Goal: Task Accomplishment & Management: Complete application form

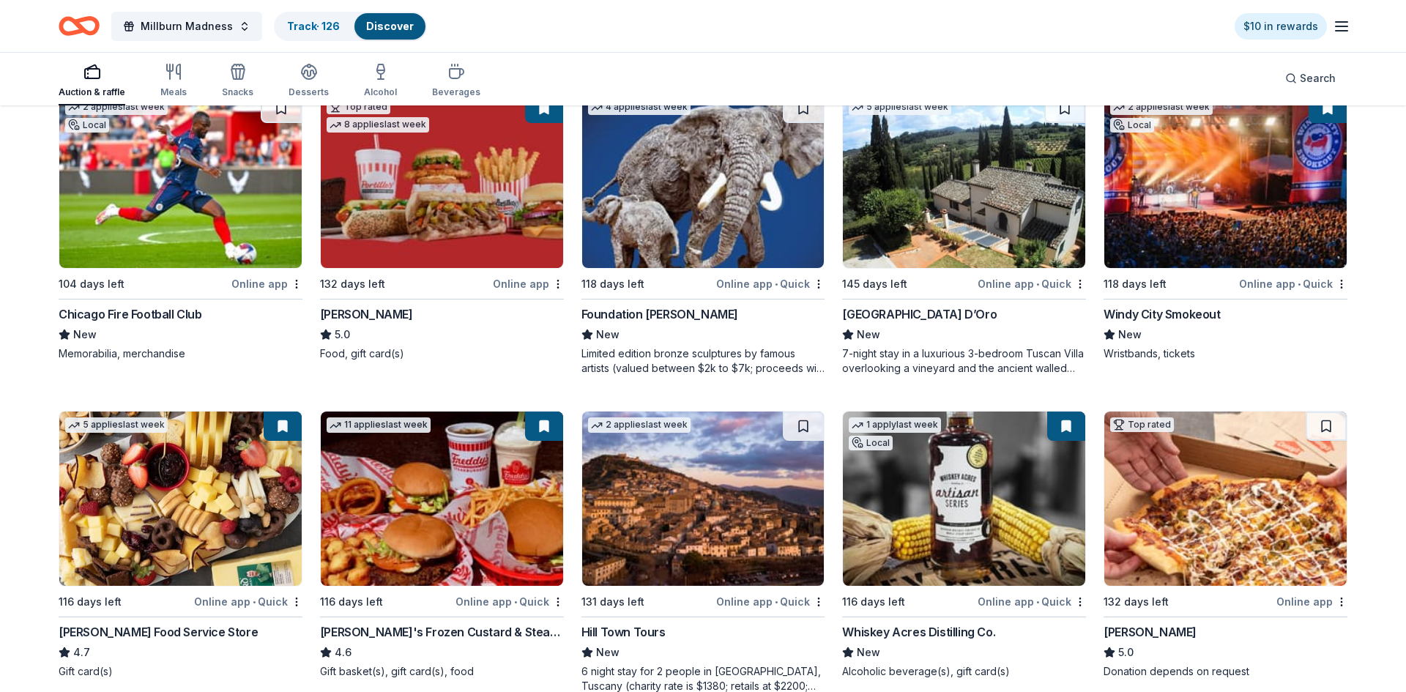
scroll to position [1436, 0]
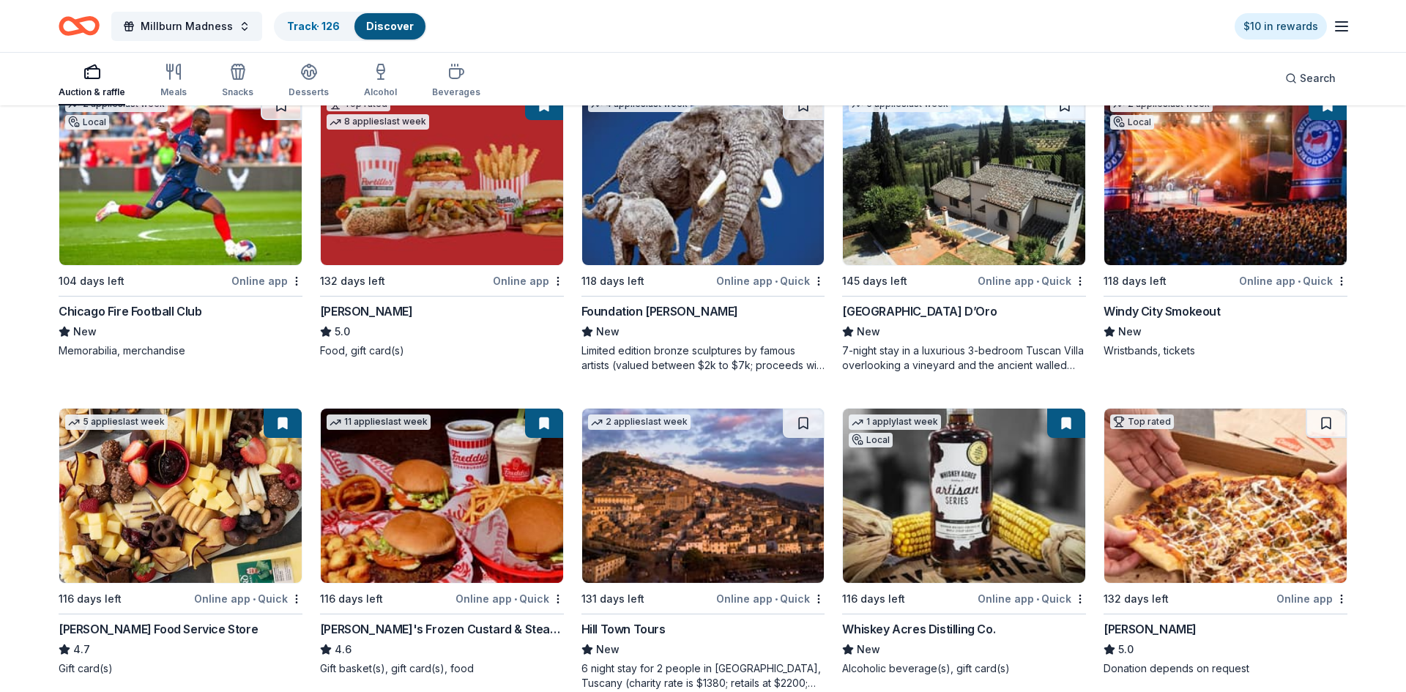
click at [907, 212] on img at bounding box center [964, 178] width 242 height 174
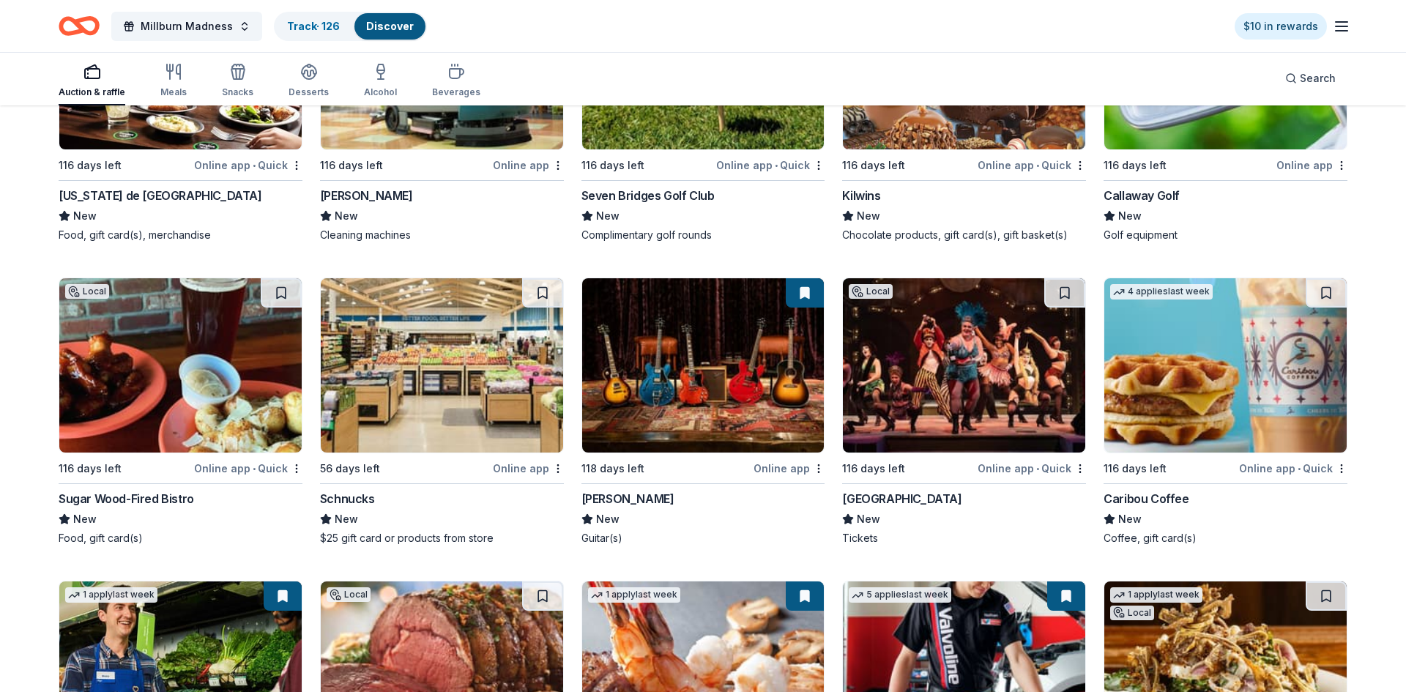
scroll to position [10014, 0]
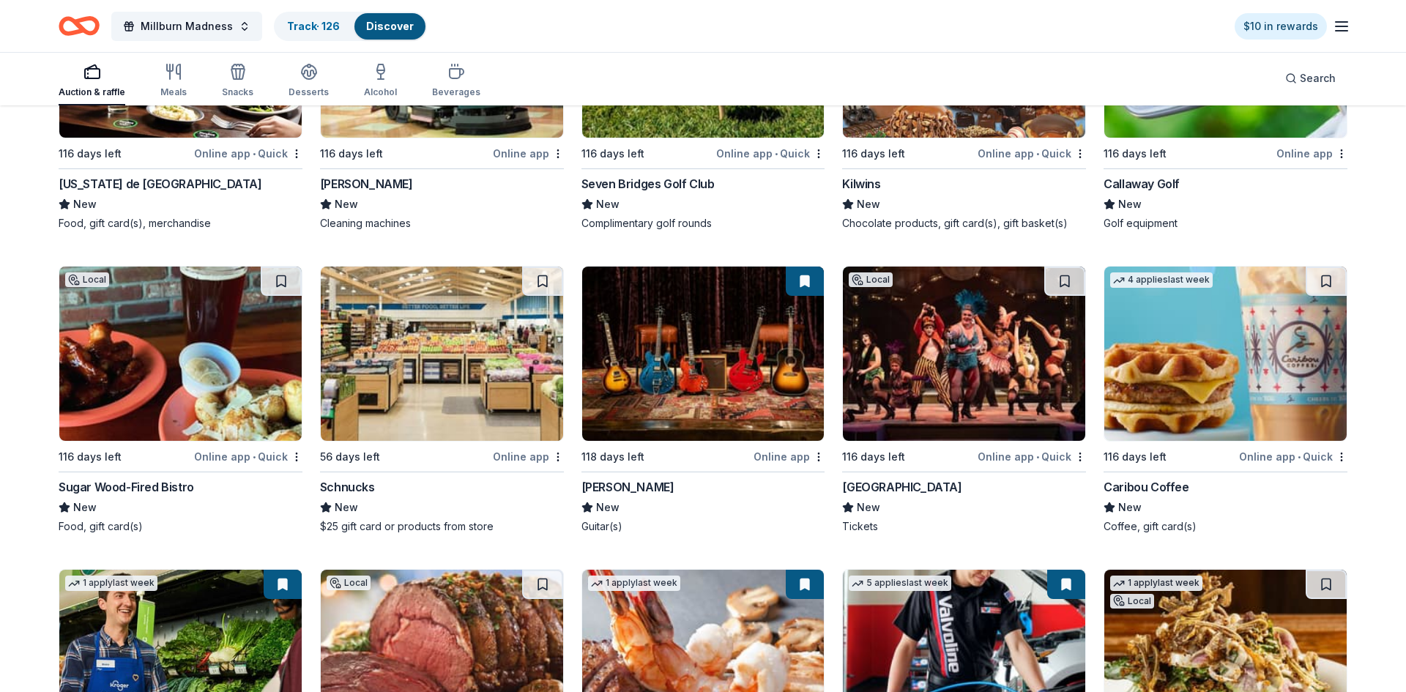
click at [686, 396] on img at bounding box center [703, 354] width 242 height 174
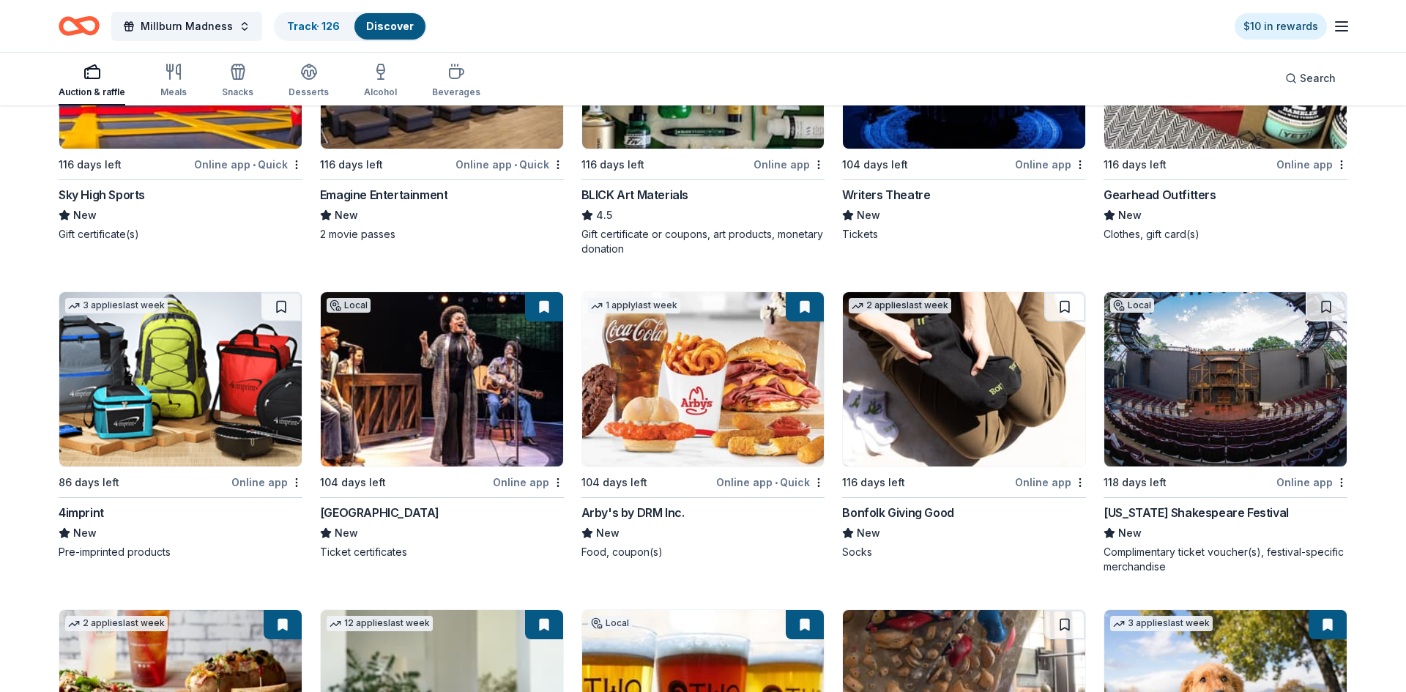
scroll to position [0, 0]
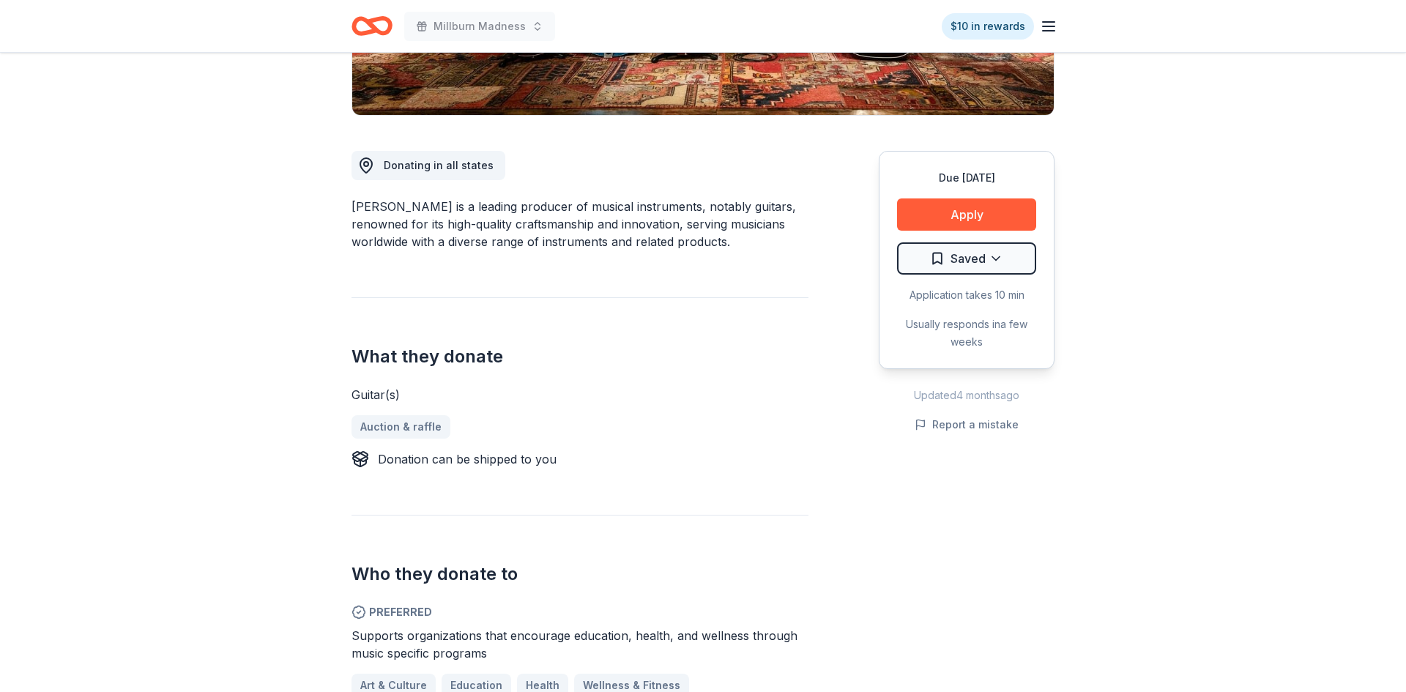
scroll to position [266, 0]
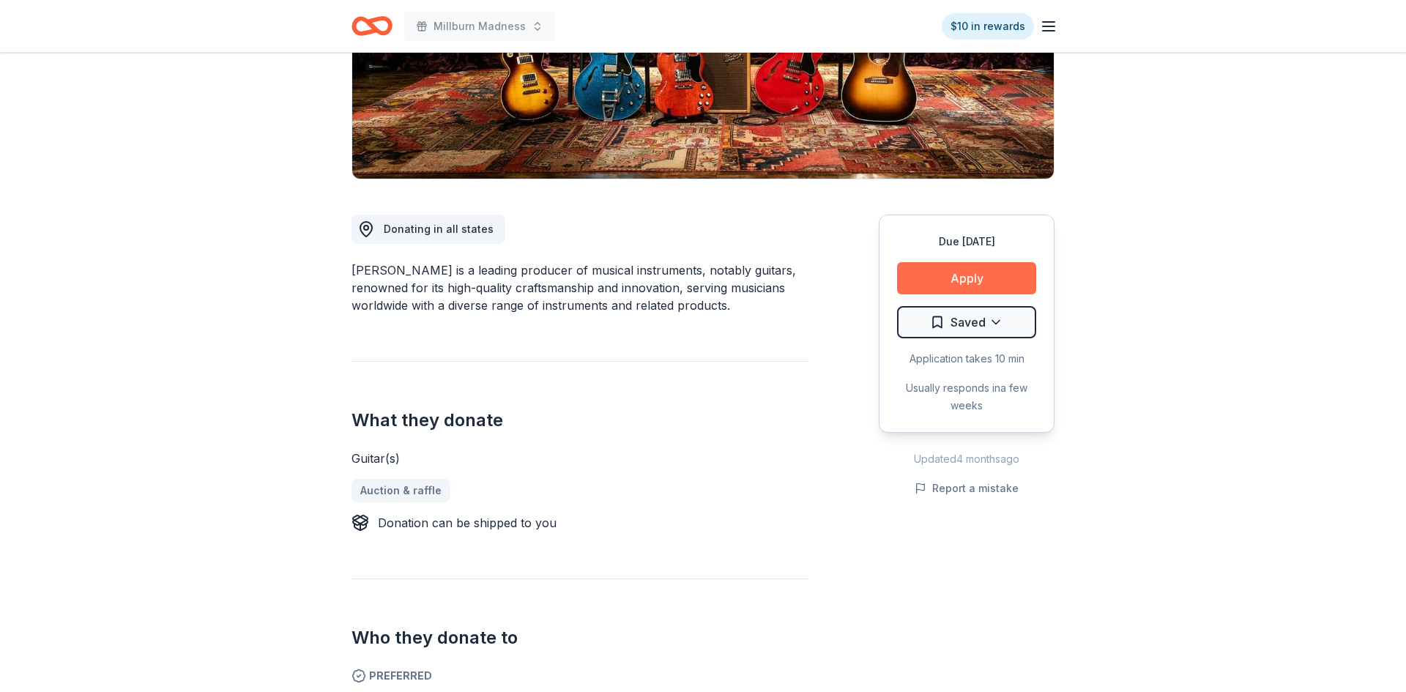
click at [976, 268] on button "Apply" at bounding box center [966, 278] width 139 height 32
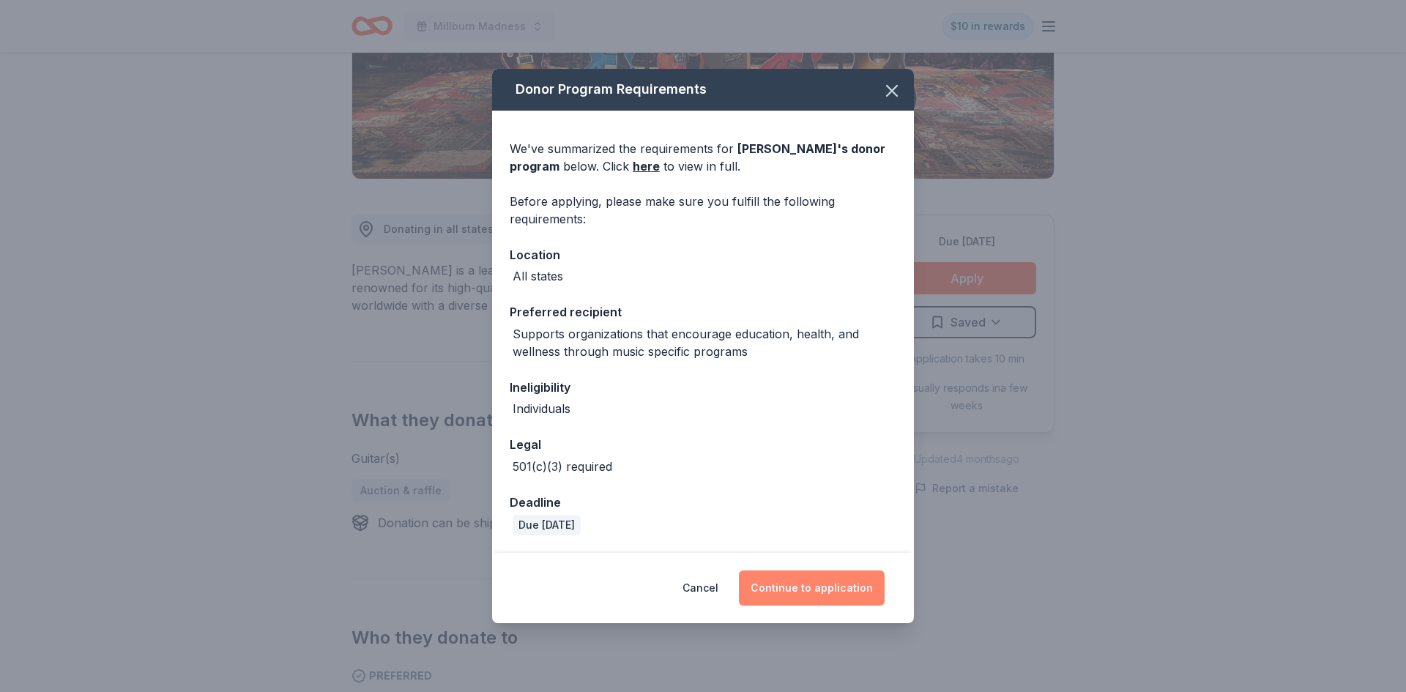
click at [811, 592] on button "Continue to application" at bounding box center [812, 588] width 146 height 35
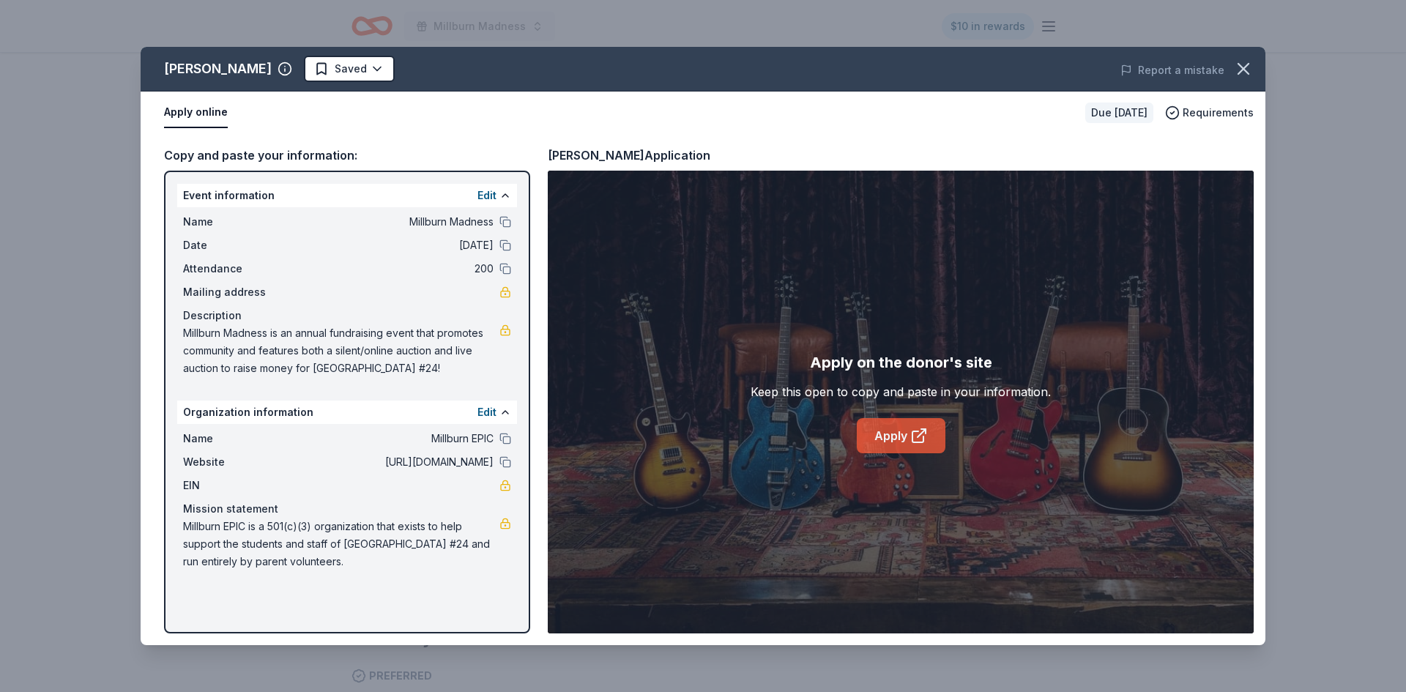
click at [873, 431] on link "Apply" at bounding box center [901, 435] width 89 height 35
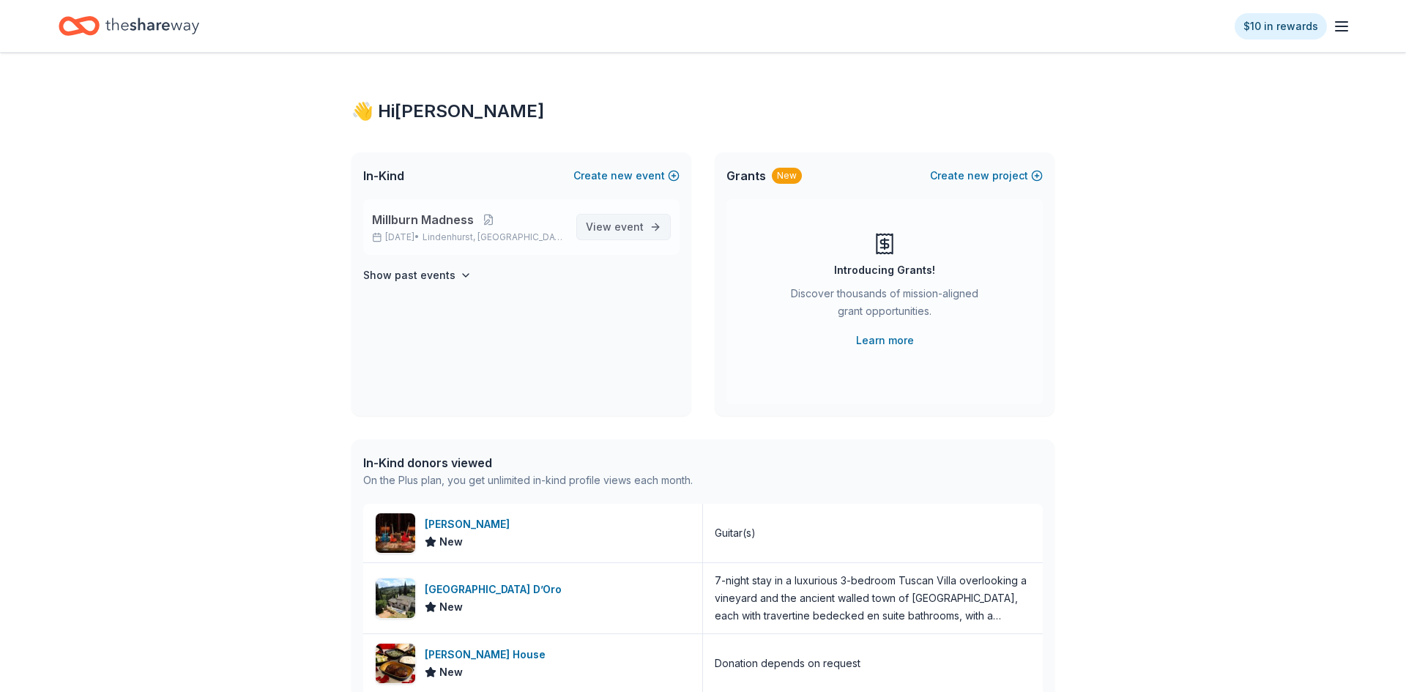
click at [610, 239] on link "View event" at bounding box center [623, 227] width 94 height 26
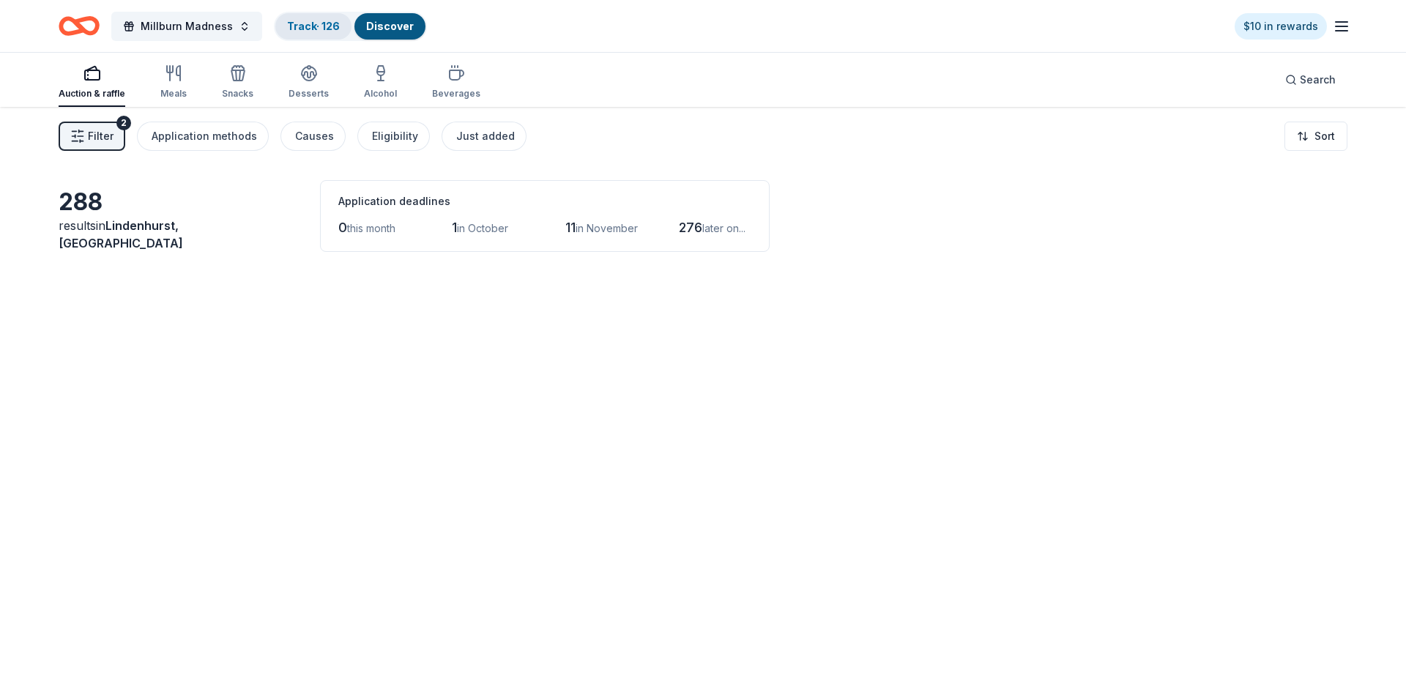
click at [309, 35] on div "Track · 126" at bounding box center [313, 26] width 76 height 26
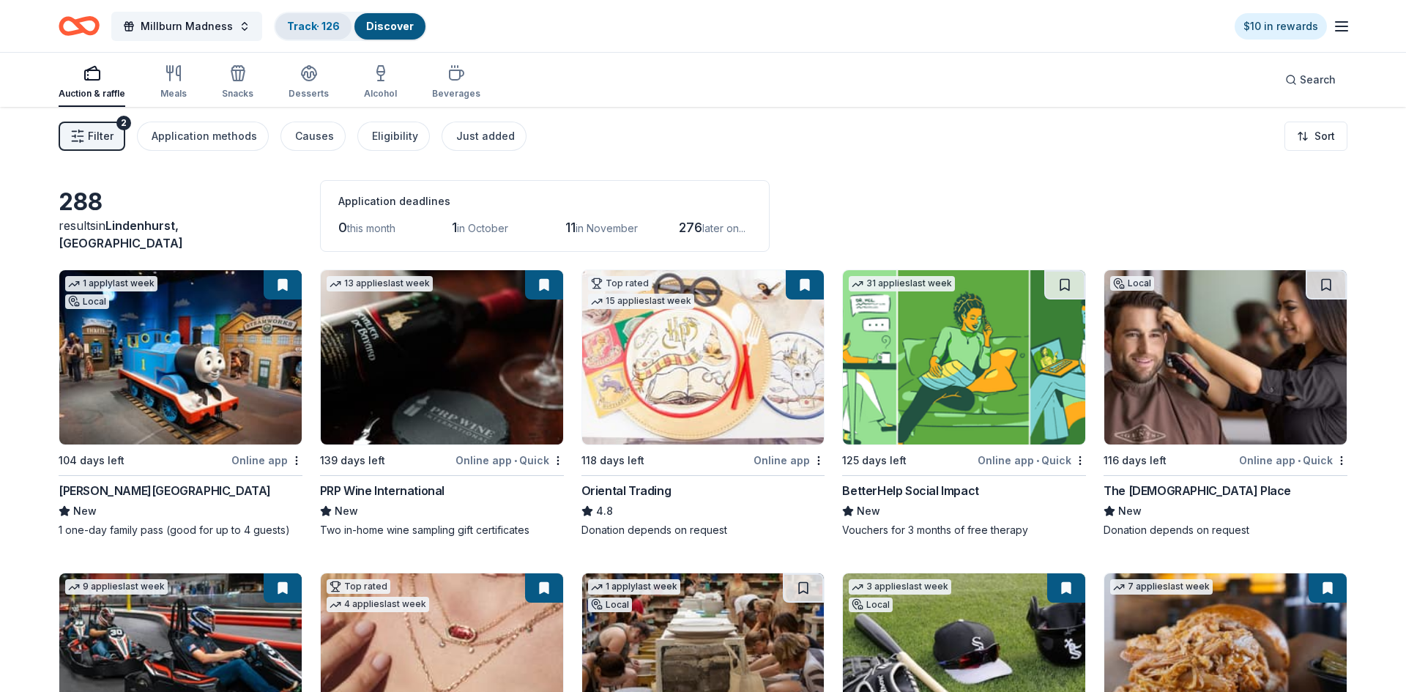
click at [309, 35] on div "Track · 126" at bounding box center [313, 26] width 76 height 26
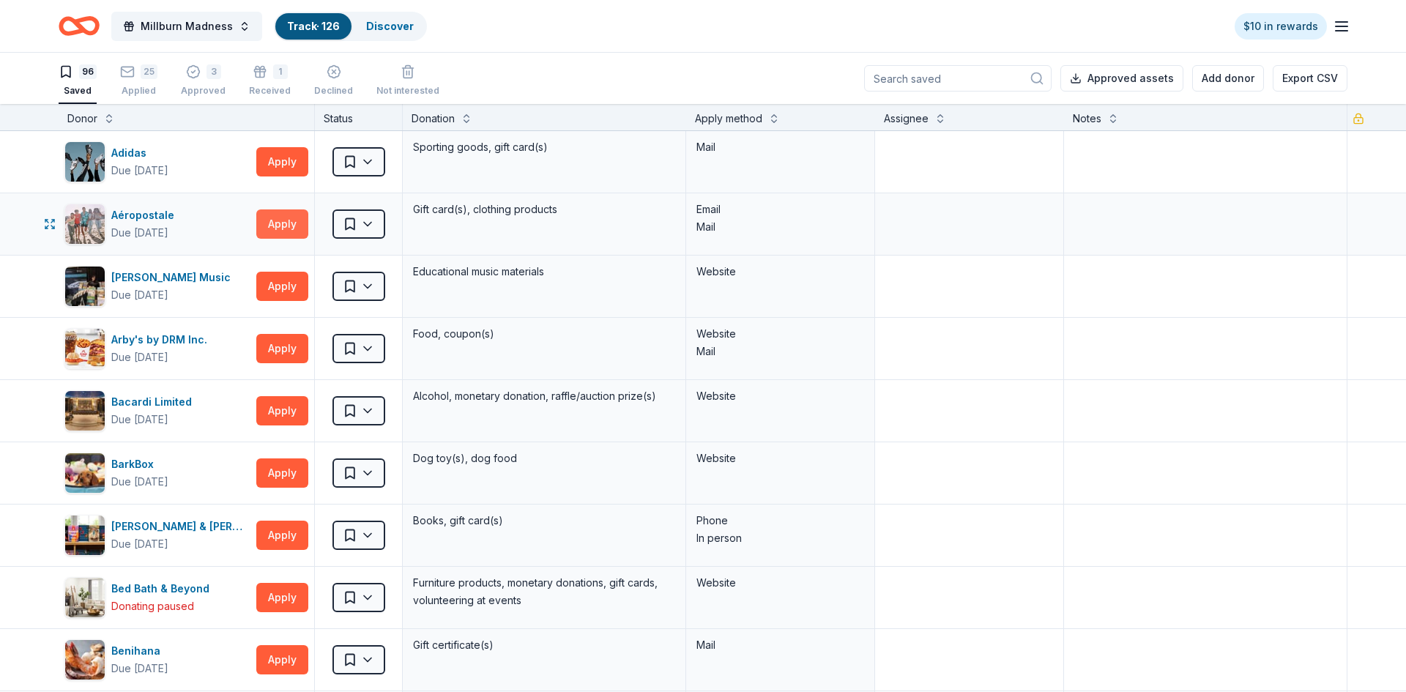
click at [289, 220] on button "Apply" at bounding box center [282, 223] width 52 height 29
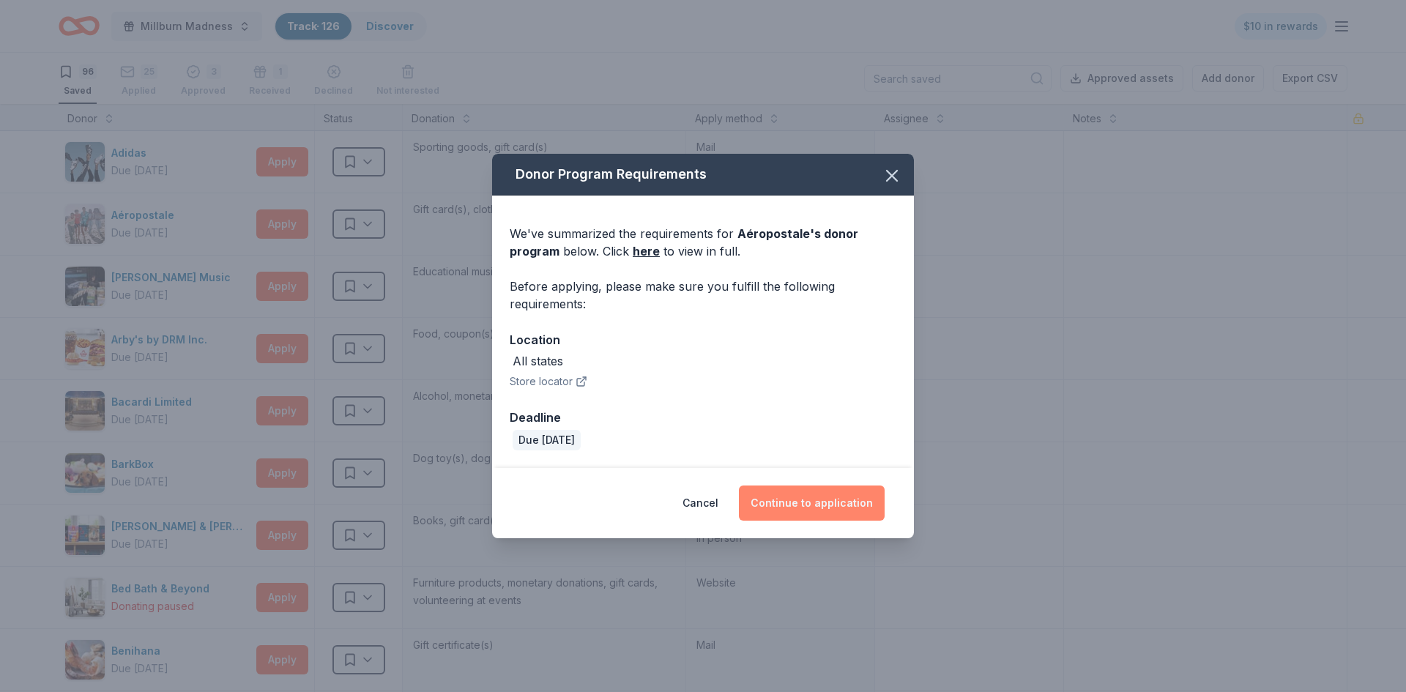
click at [823, 508] on button "Continue to application" at bounding box center [812, 503] width 146 height 35
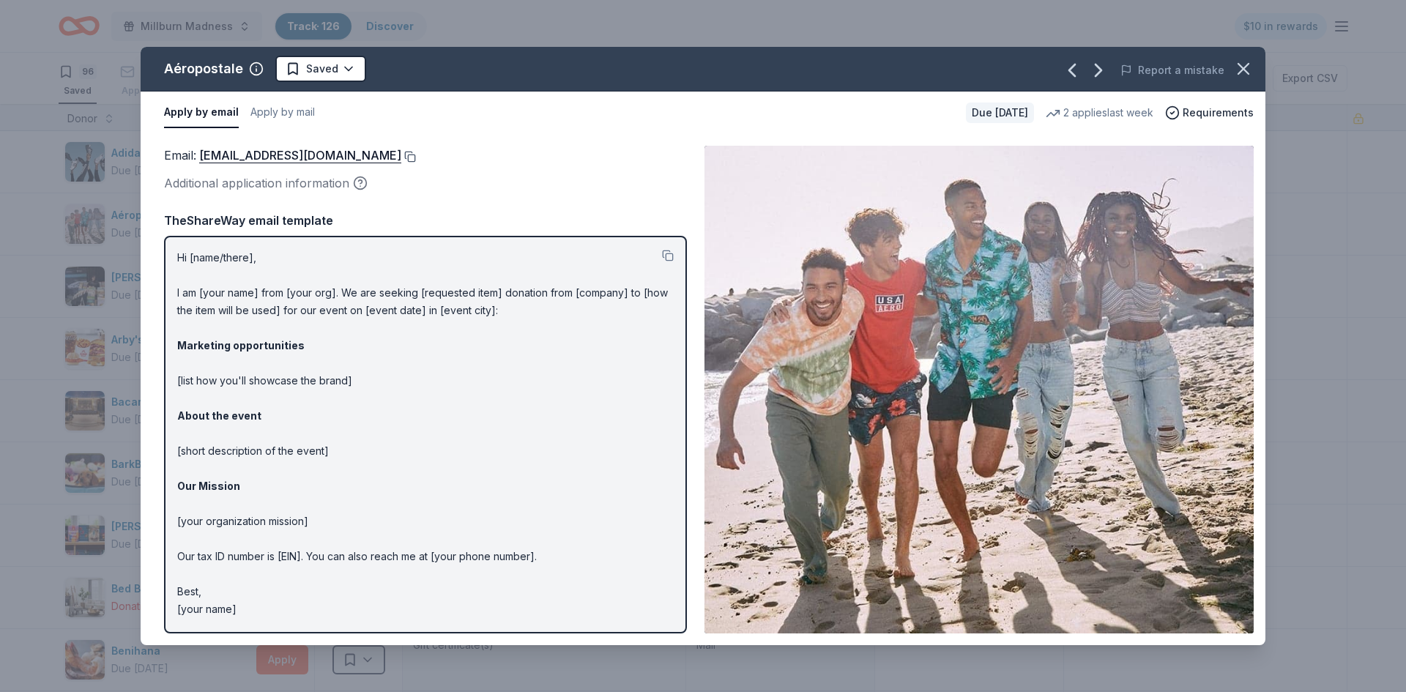
click at [416, 151] on button at bounding box center [408, 157] width 15 height 12
click at [1240, 70] on icon "button" at bounding box center [1243, 69] width 21 height 21
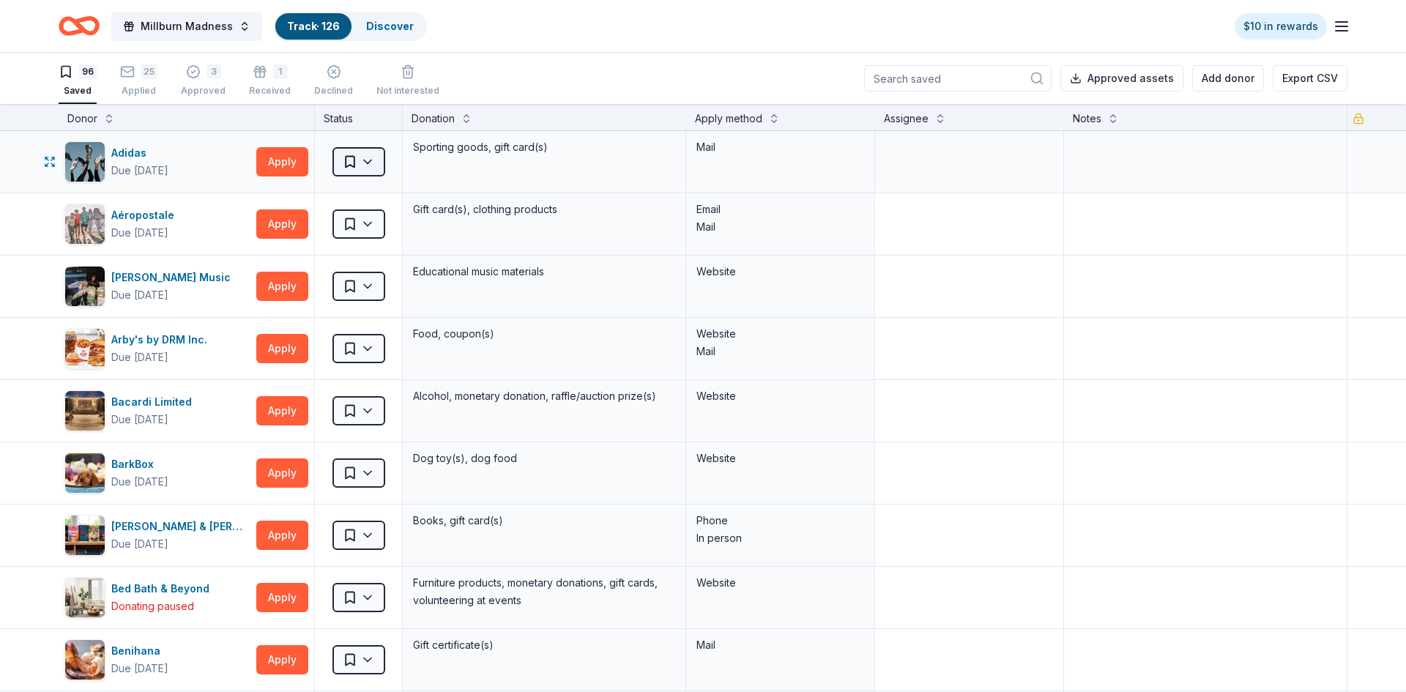
click at [363, 157] on html "Millburn Madness Track · 126 Discover $10 in rewards 96 Saved 25 Applied 3 Appr…" at bounding box center [703, 346] width 1406 height 692
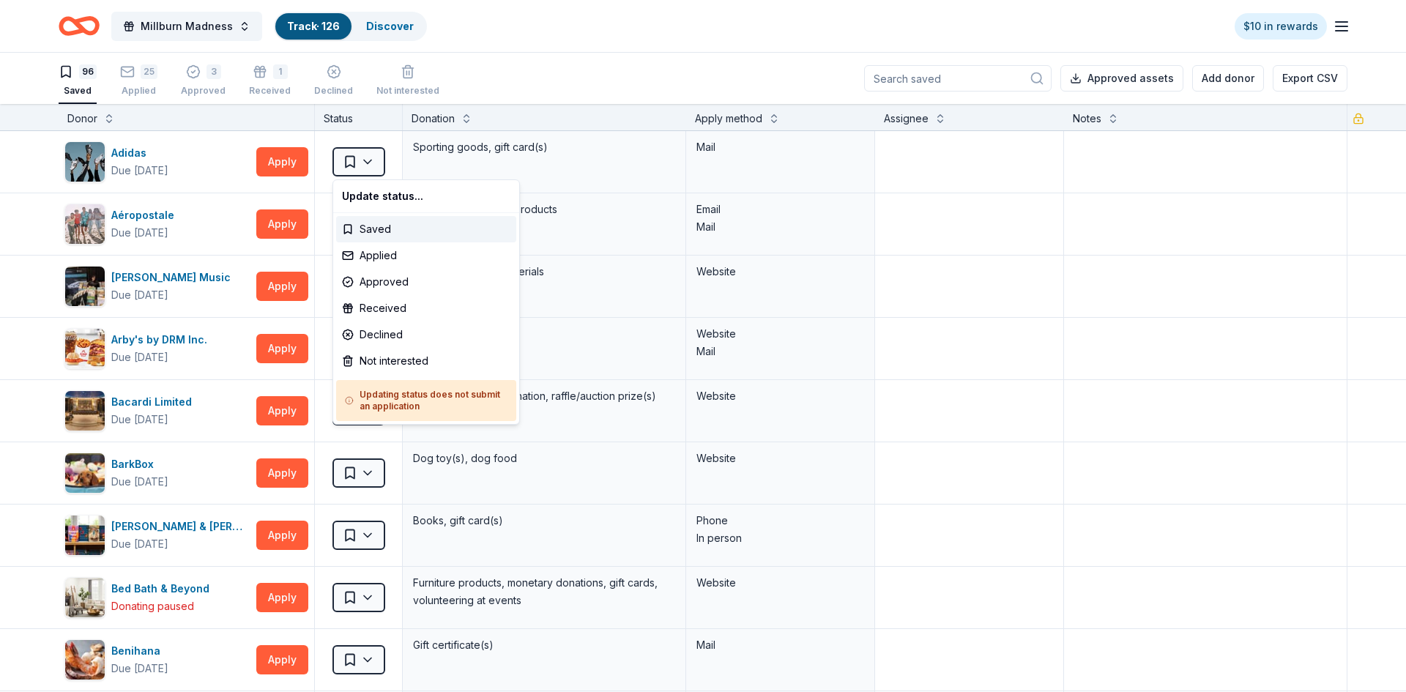
click at [802, 204] on html "Millburn Madness Track · 126 Discover $10 in rewards 96 Saved 25 Applied 3 Appr…" at bounding box center [703, 346] width 1406 height 692
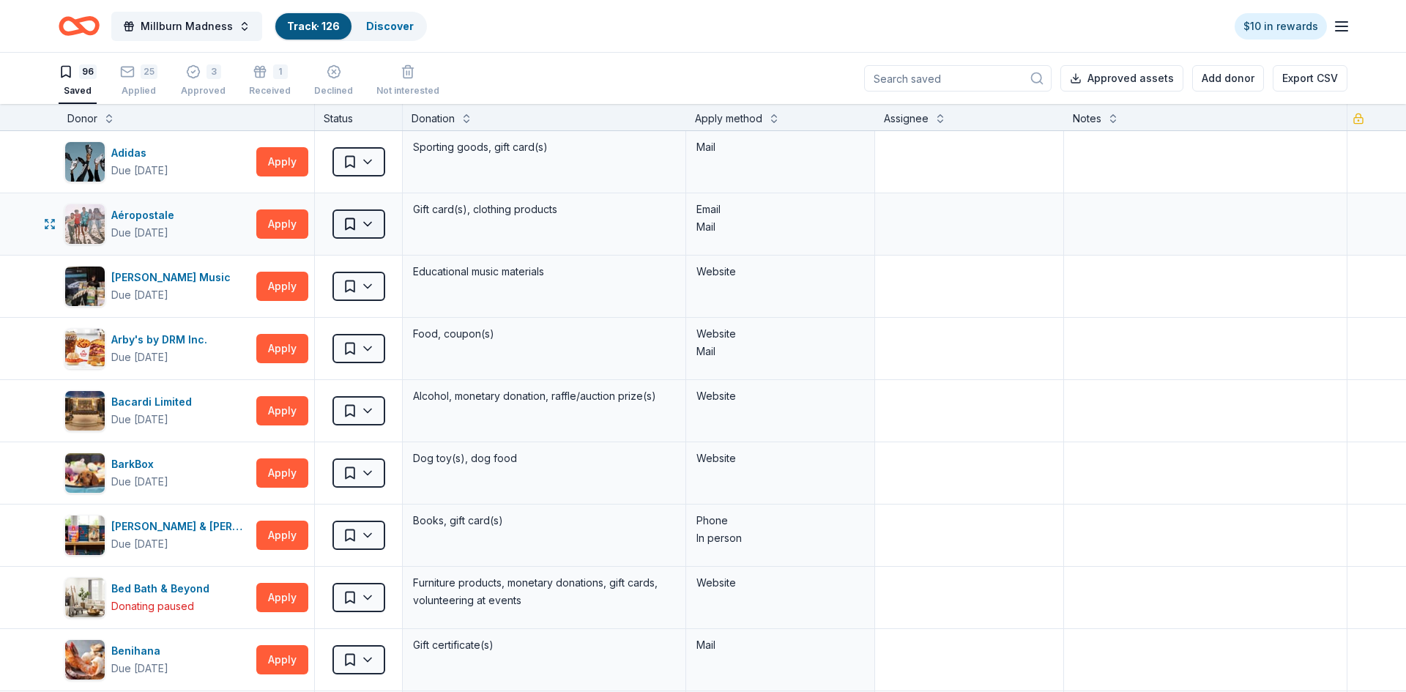
click at [375, 219] on html "Millburn Madness Track · 126 Discover $10 in rewards 96 Saved 25 Applied 3 Appr…" at bounding box center [703, 346] width 1406 height 692
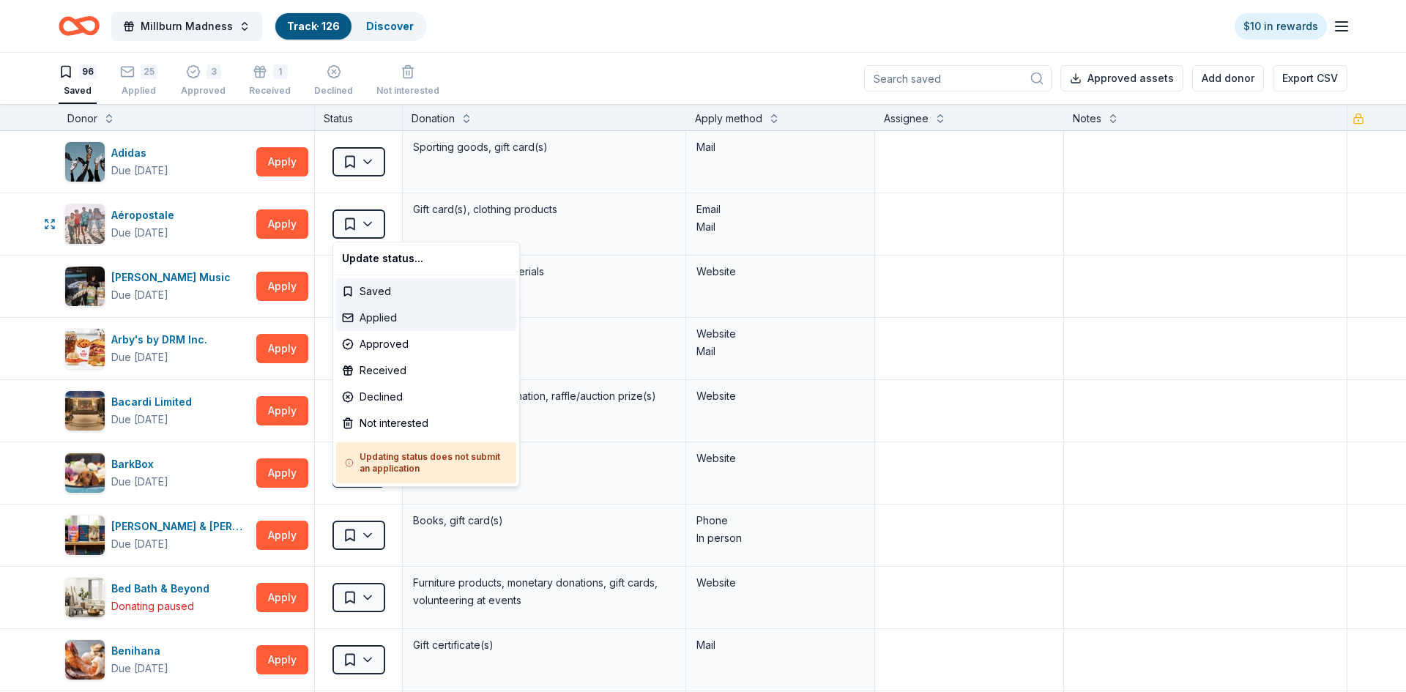
click at [385, 314] on div "Applied" at bounding box center [426, 318] width 180 height 26
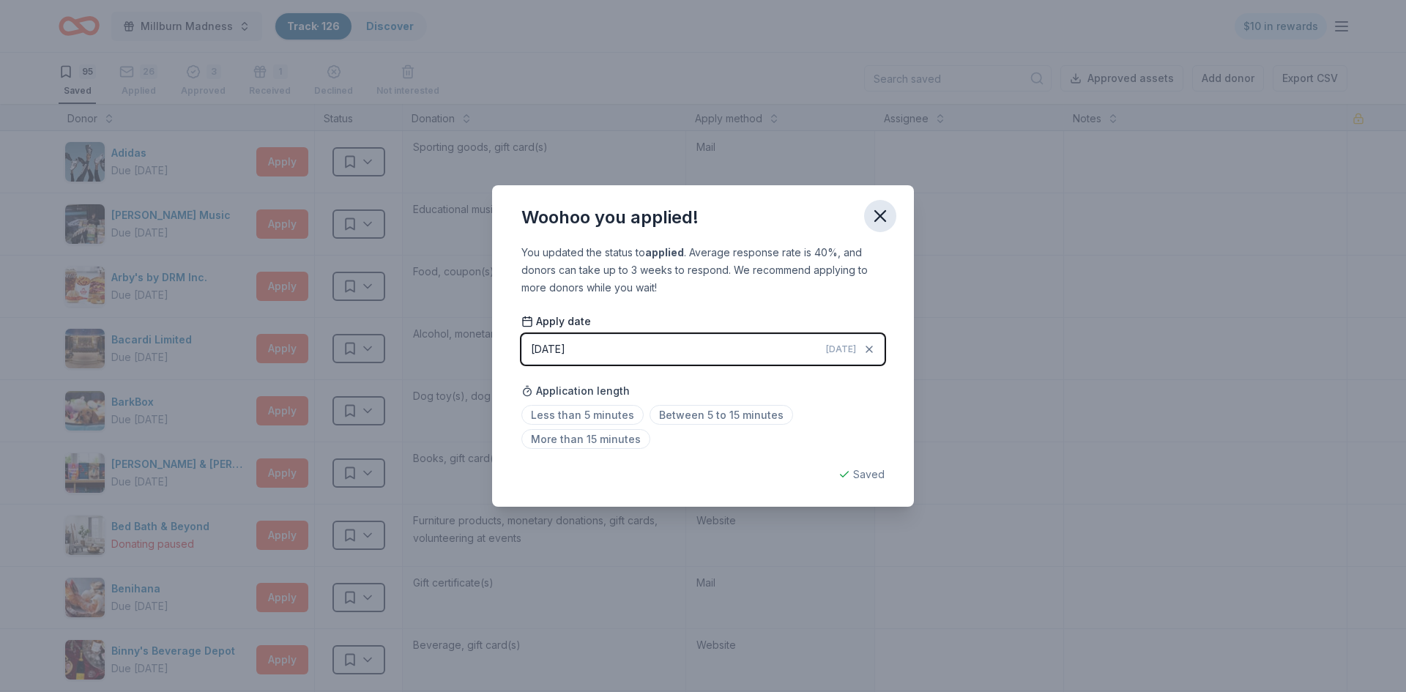
click at [883, 214] on icon "button" at bounding box center [880, 216] width 21 height 21
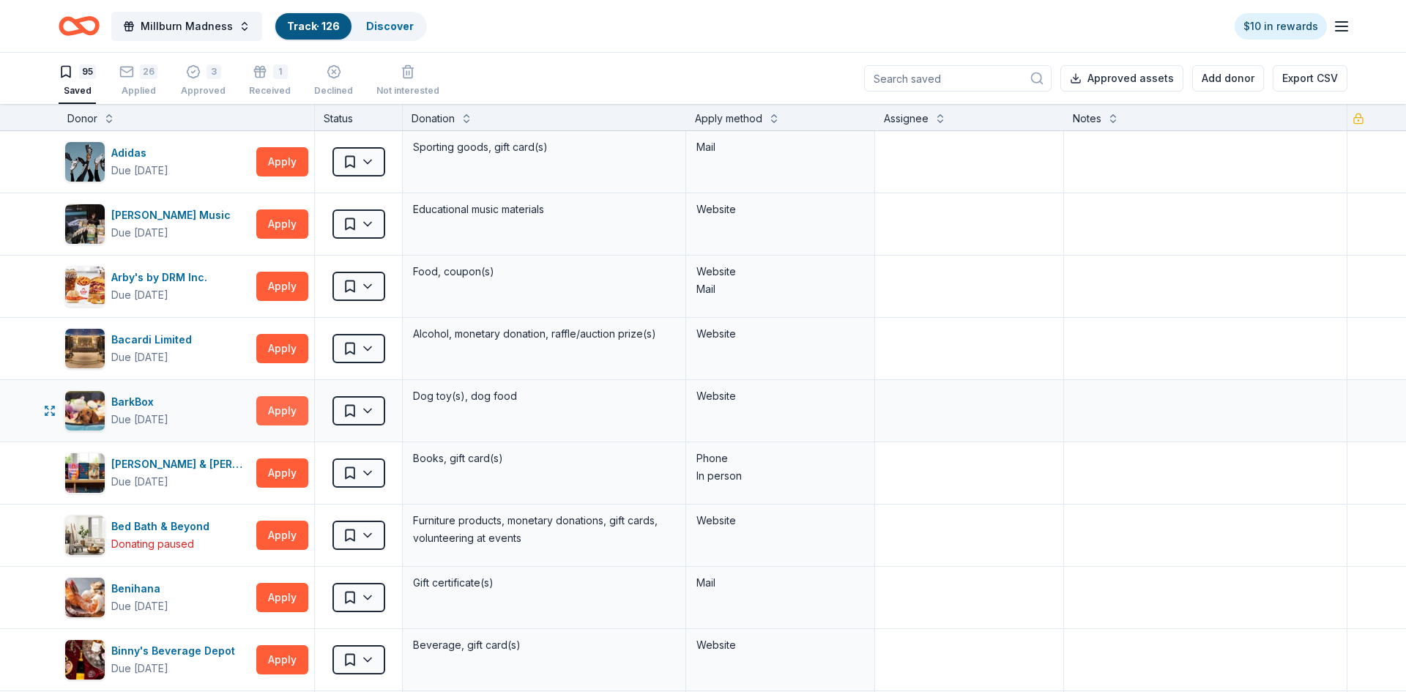
click at [277, 416] on button "Apply" at bounding box center [282, 410] width 52 height 29
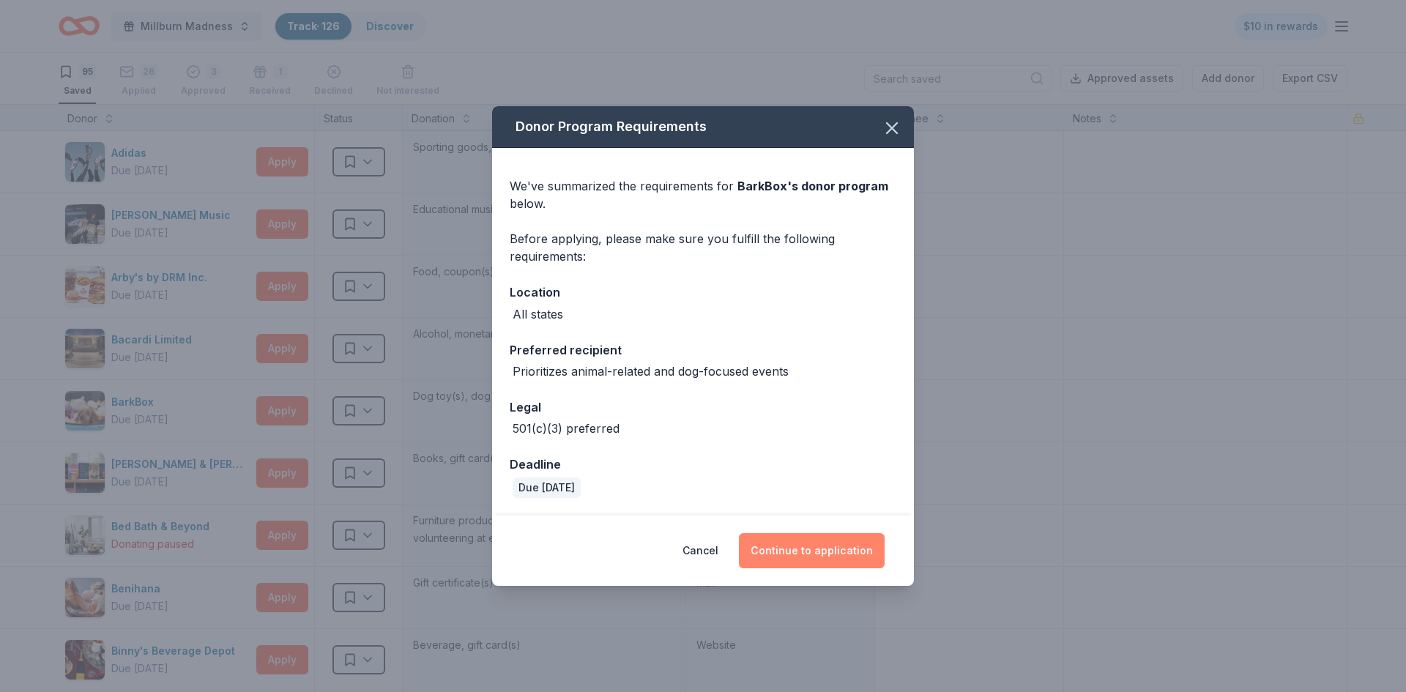
click at [767, 565] on button "Continue to application" at bounding box center [812, 550] width 146 height 35
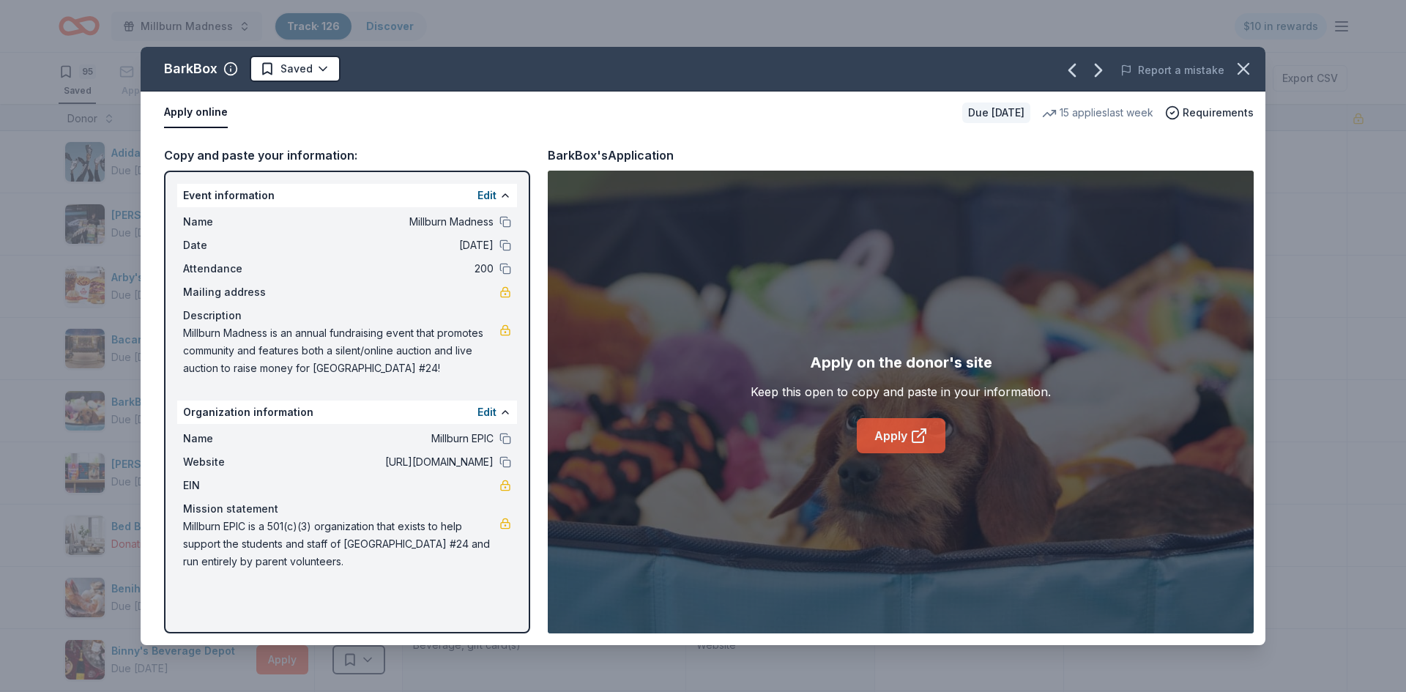
click at [875, 442] on link "Apply" at bounding box center [901, 435] width 89 height 35
click at [1244, 69] on icon "button" at bounding box center [1244, 69] width 10 height 10
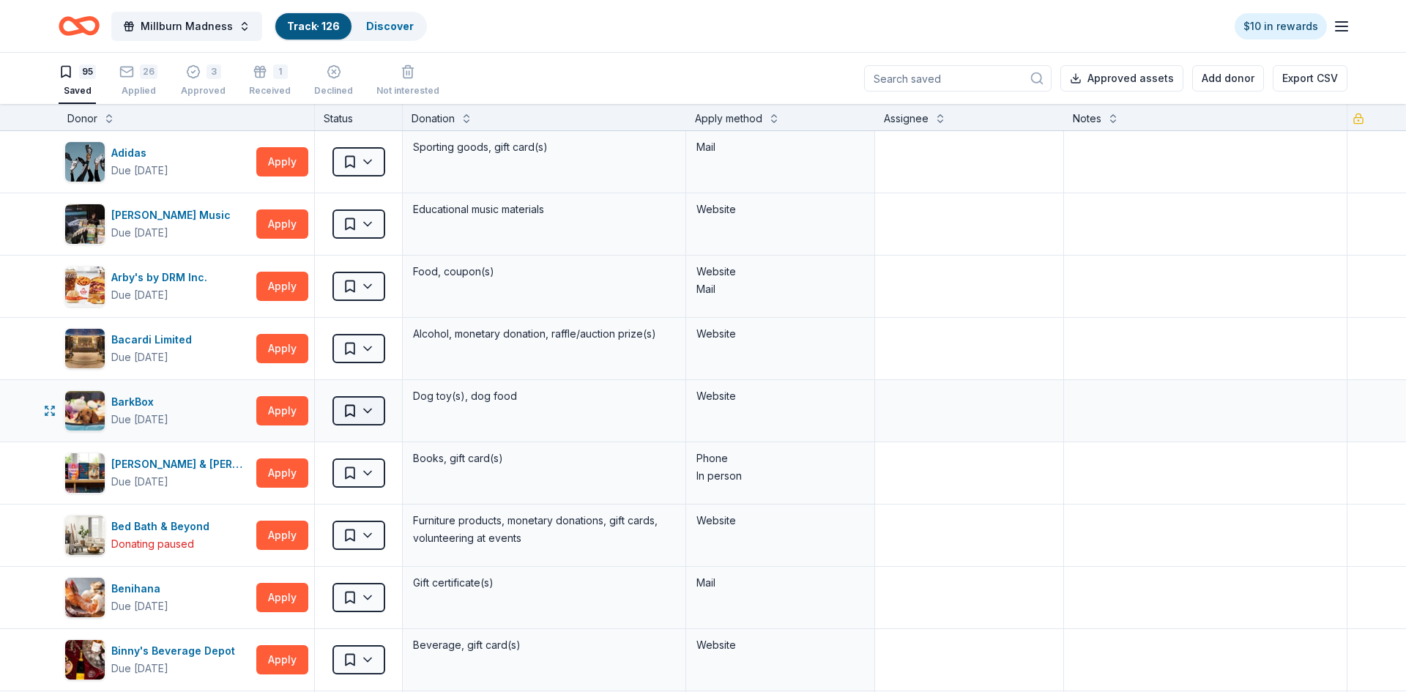
click at [378, 409] on html "Millburn Madness Track · 126 Discover $10 in rewards 95 Saved 26 Applied 3 Appr…" at bounding box center [703, 346] width 1406 height 692
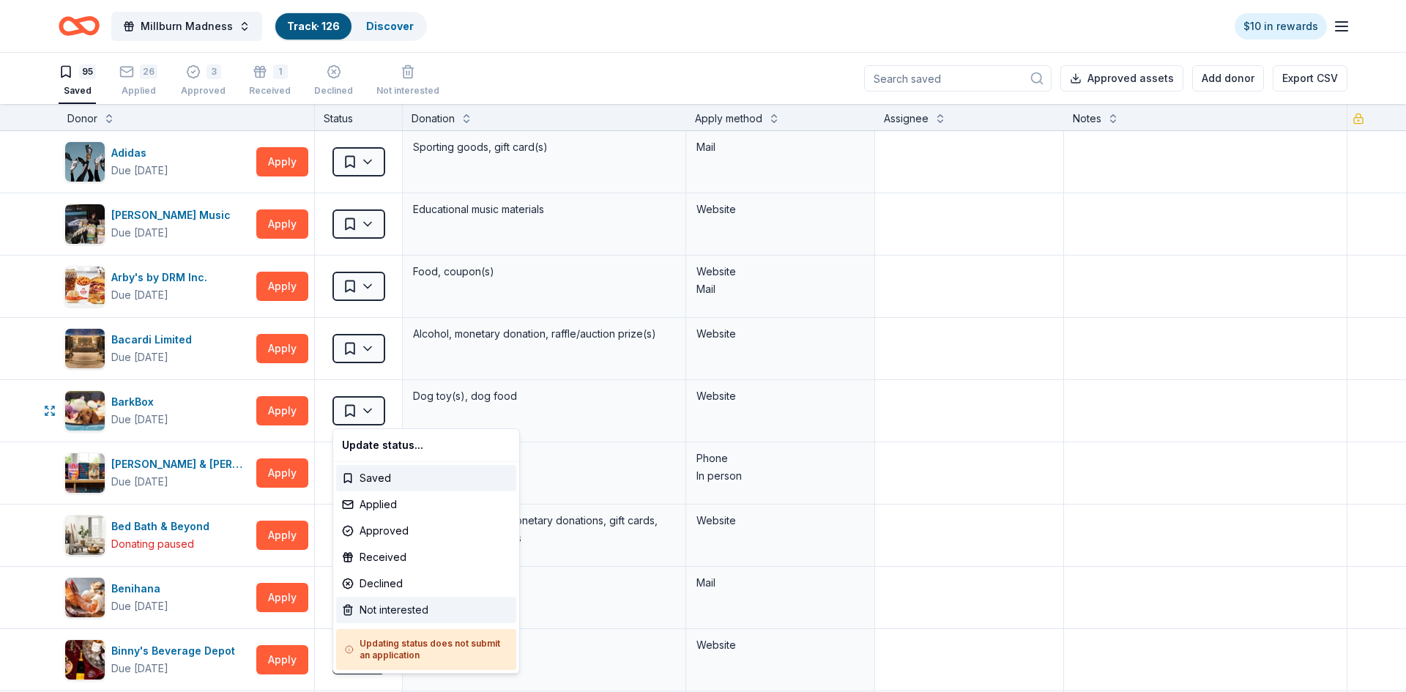
click at [393, 609] on div "Not interested" at bounding box center [426, 610] width 180 height 26
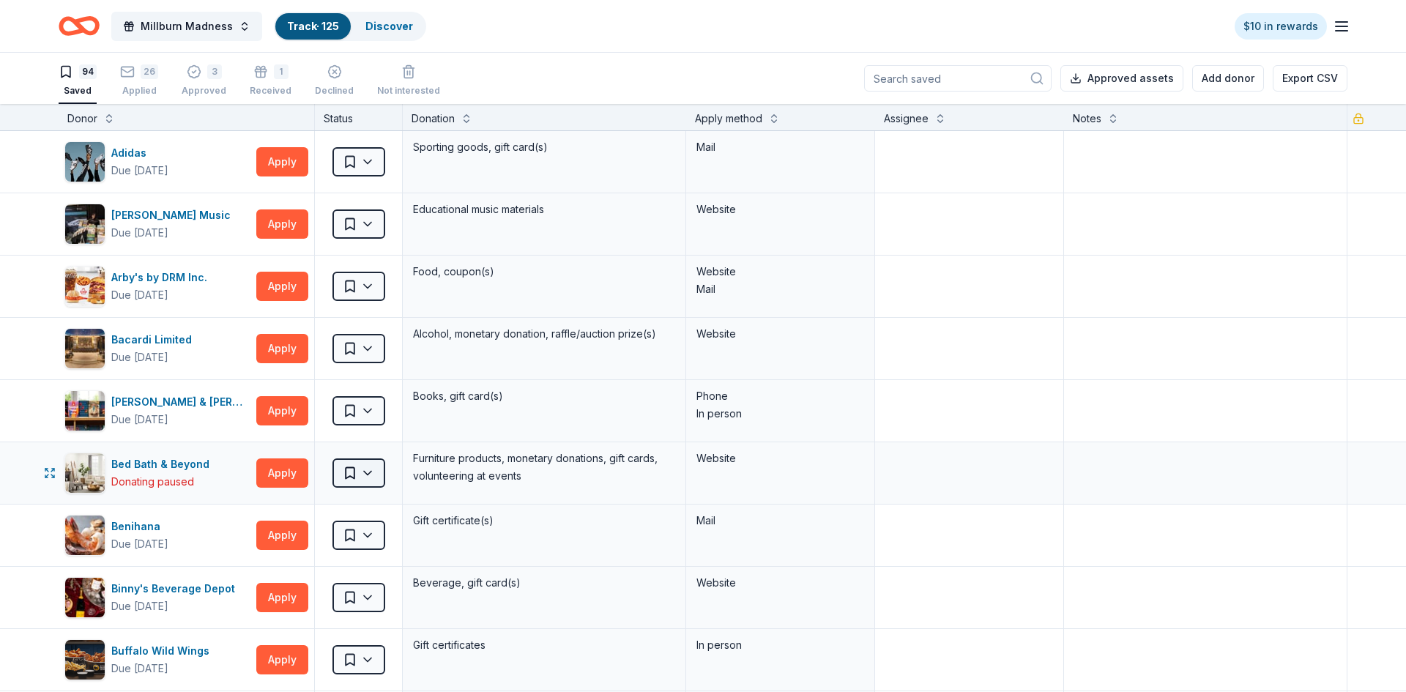
click at [370, 469] on html "Millburn Madness Track · 125 Discover $10 in rewards 94 Saved 26 Applied 3 Appr…" at bounding box center [703, 346] width 1406 height 692
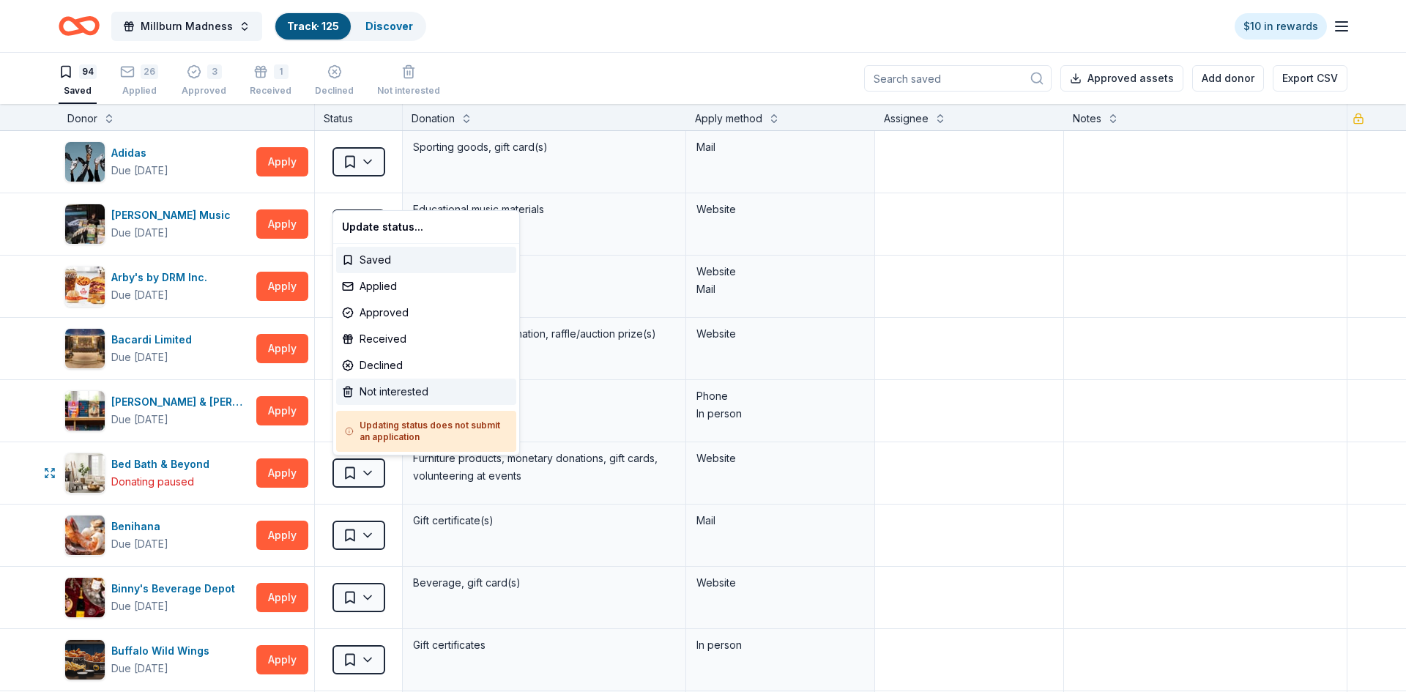
click at [381, 393] on div "Not interested" at bounding box center [426, 392] width 180 height 26
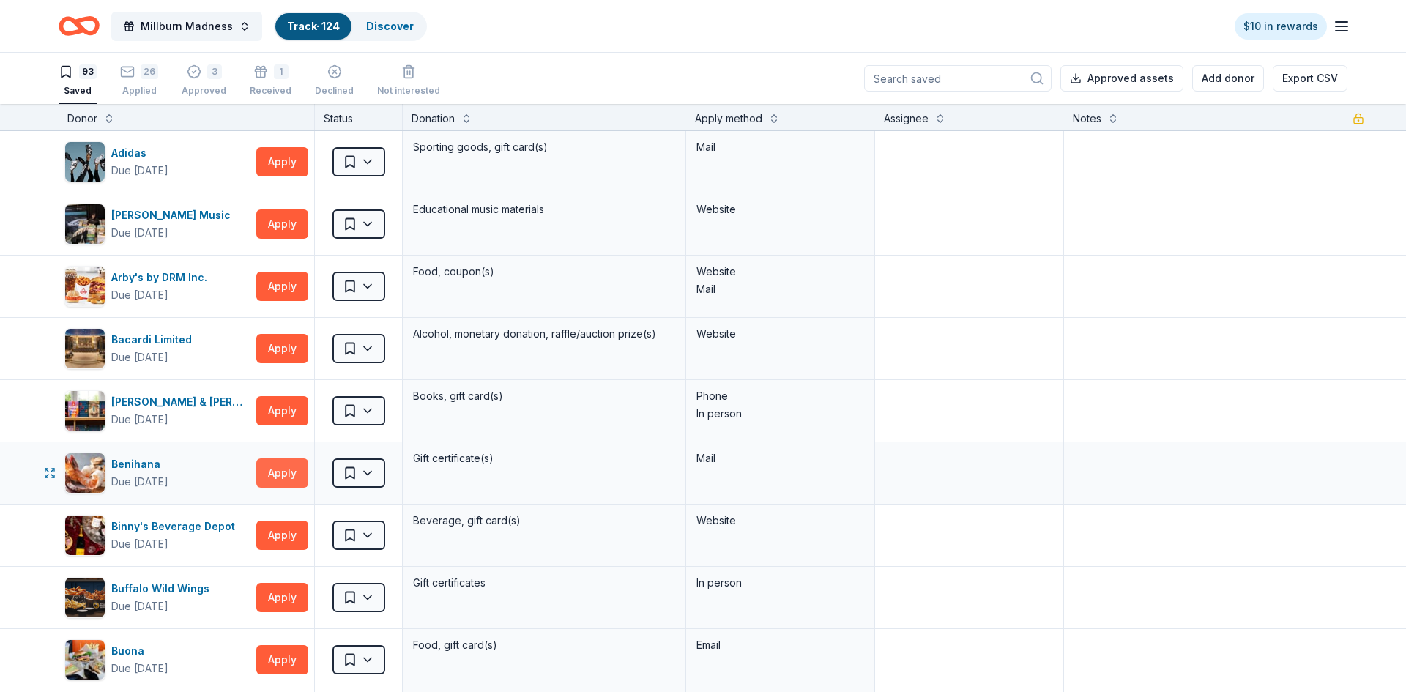
click at [285, 478] on button "Apply" at bounding box center [282, 472] width 52 height 29
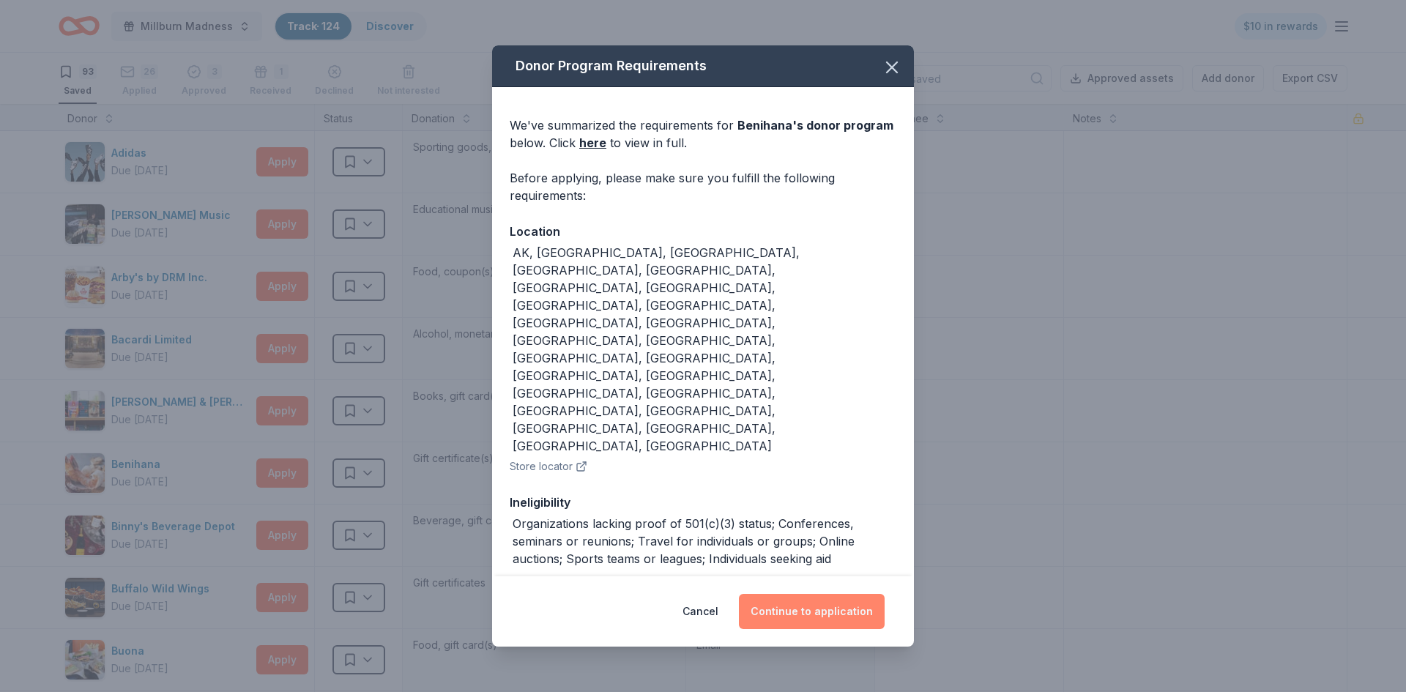
click at [794, 595] on button "Continue to application" at bounding box center [812, 611] width 146 height 35
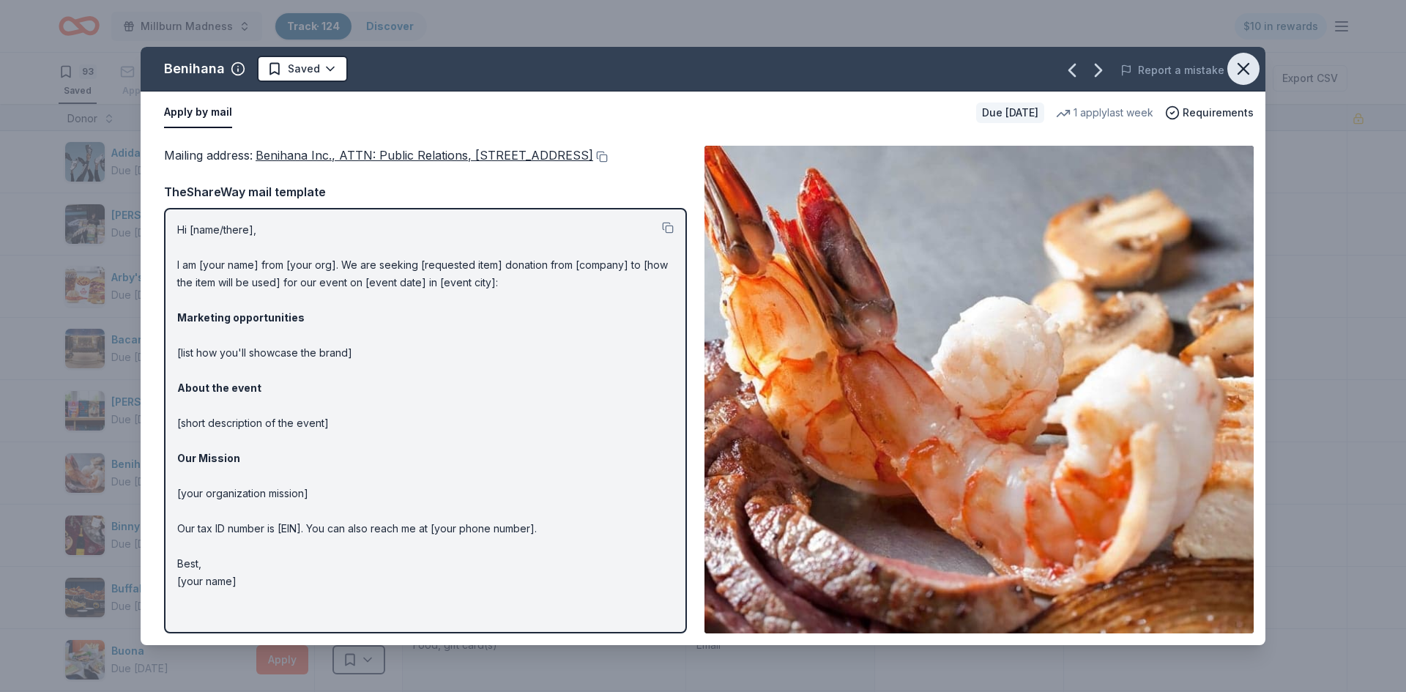
click at [1248, 70] on icon "button" at bounding box center [1243, 69] width 21 height 21
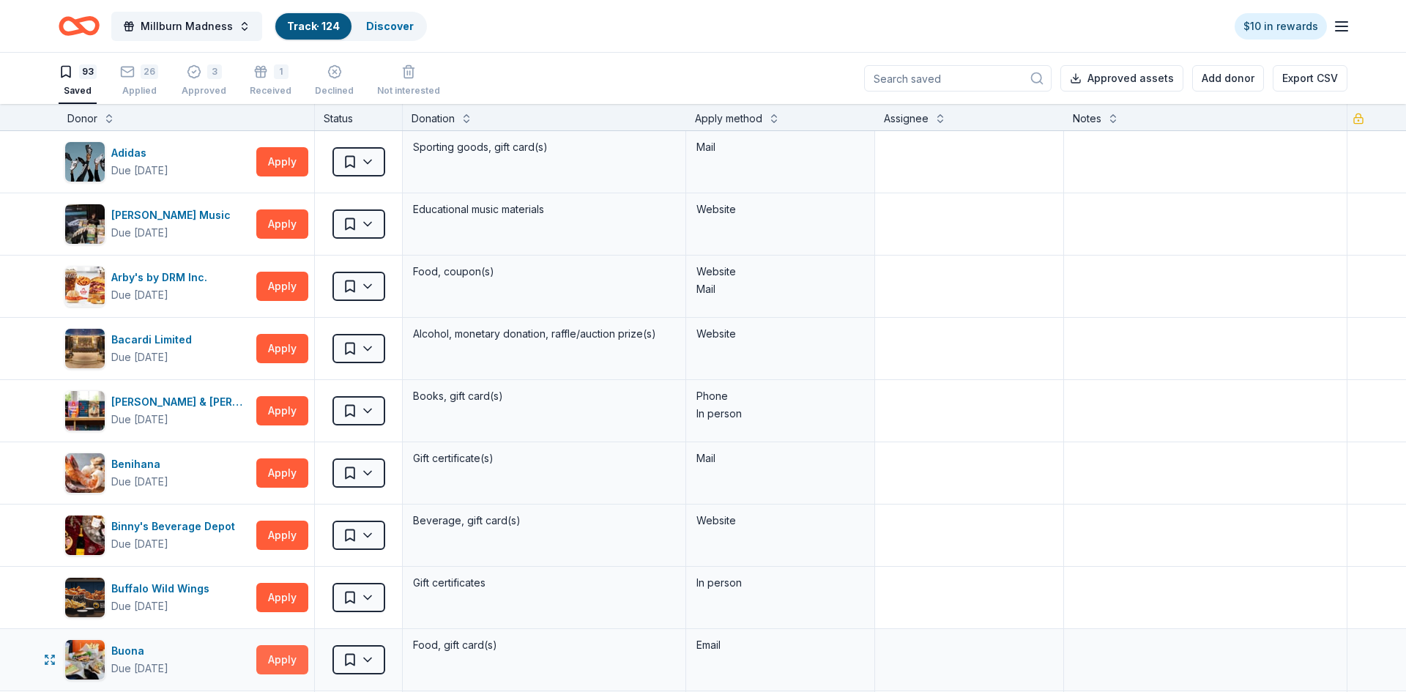
click at [279, 664] on button "Apply" at bounding box center [282, 659] width 52 height 29
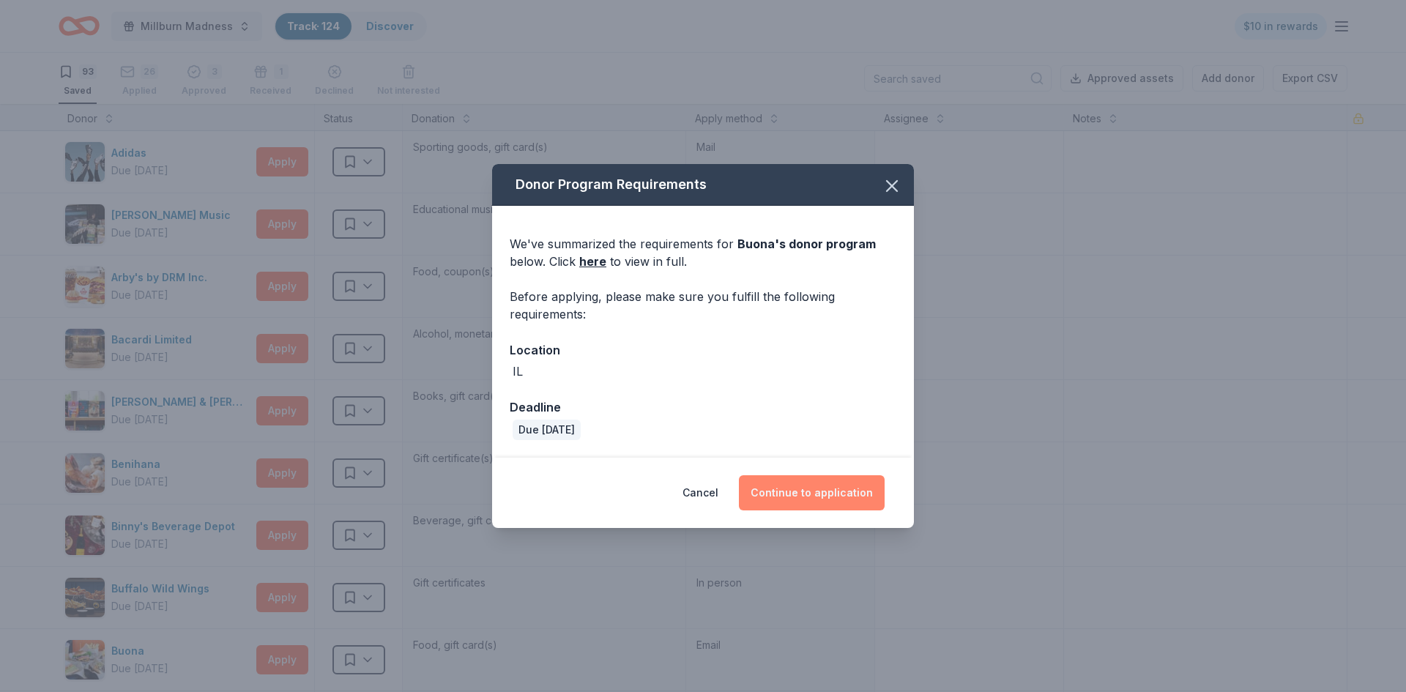
click at [817, 490] on button "Continue to application" at bounding box center [812, 492] width 146 height 35
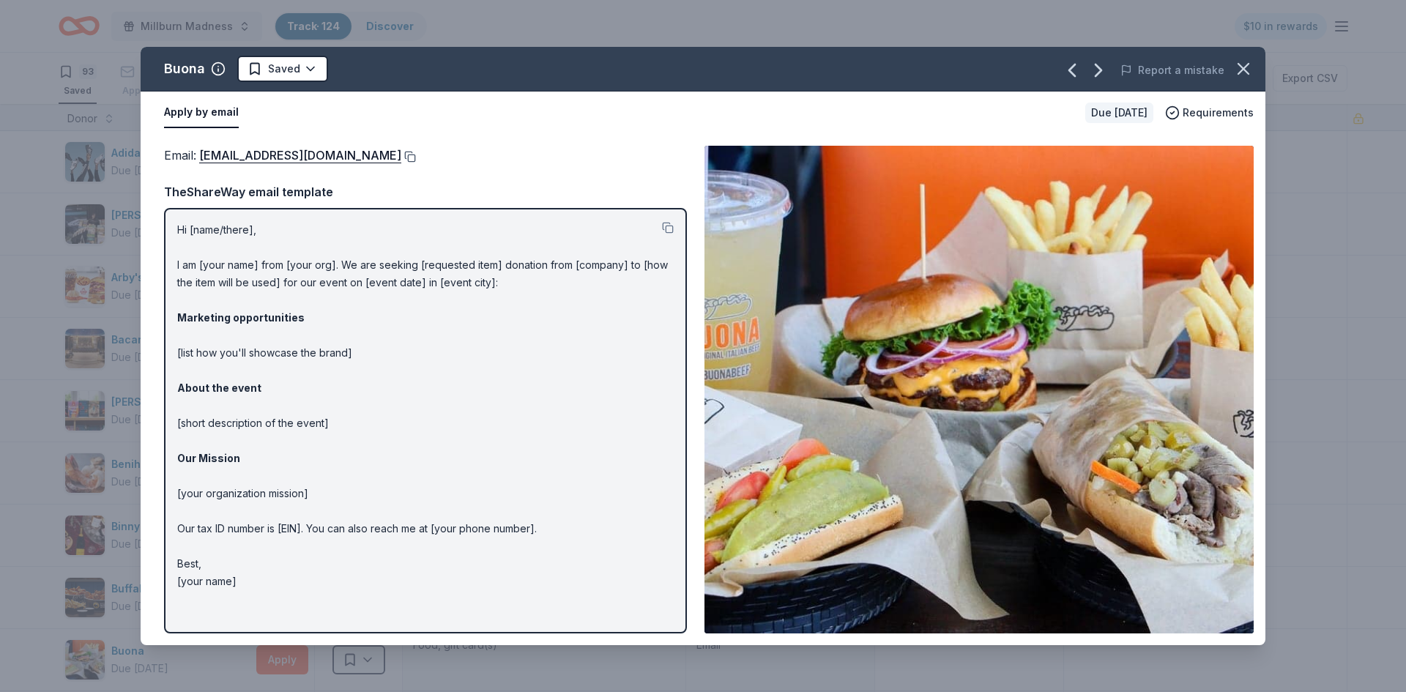
click at [401, 155] on button at bounding box center [408, 157] width 15 height 12
click at [1241, 68] on icon "button" at bounding box center [1243, 69] width 21 height 21
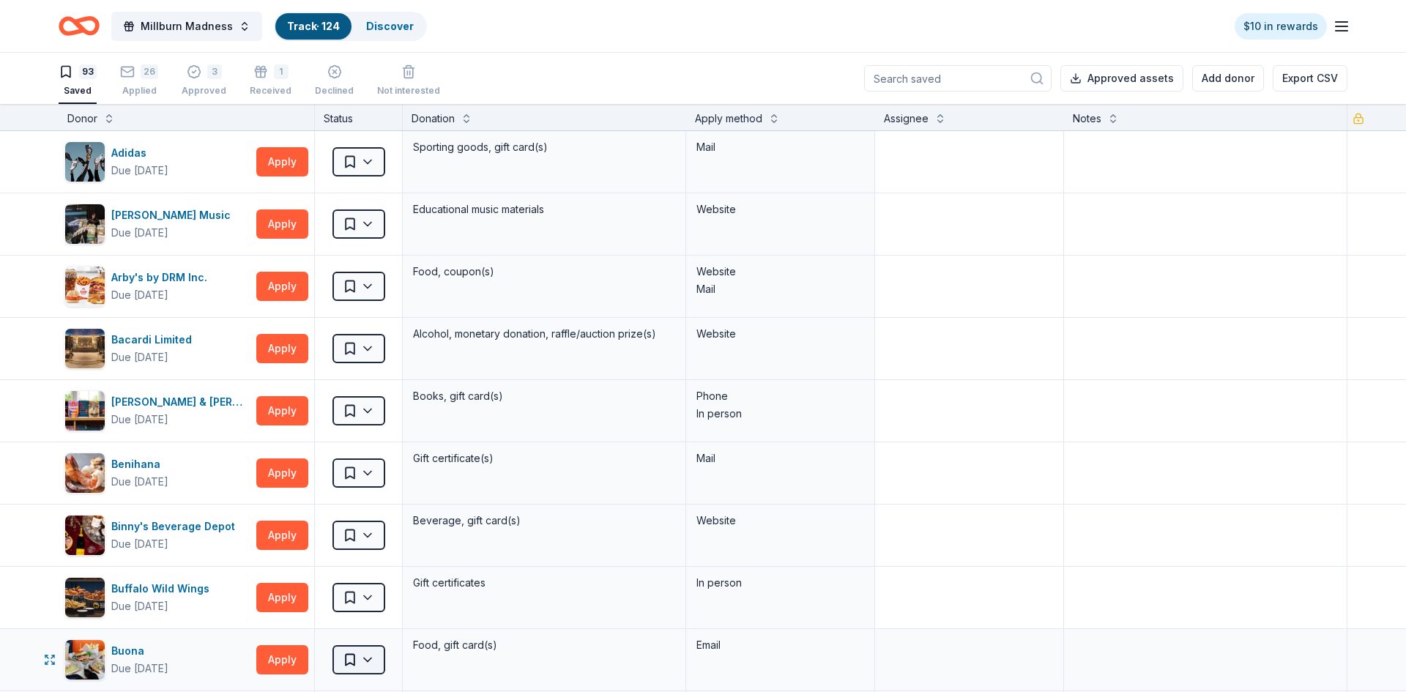
click at [349, 655] on html "Millburn Madness Track · 124 Discover $10 in rewards 93 Saved 26 Applied 3 Appr…" at bounding box center [703, 346] width 1406 height 692
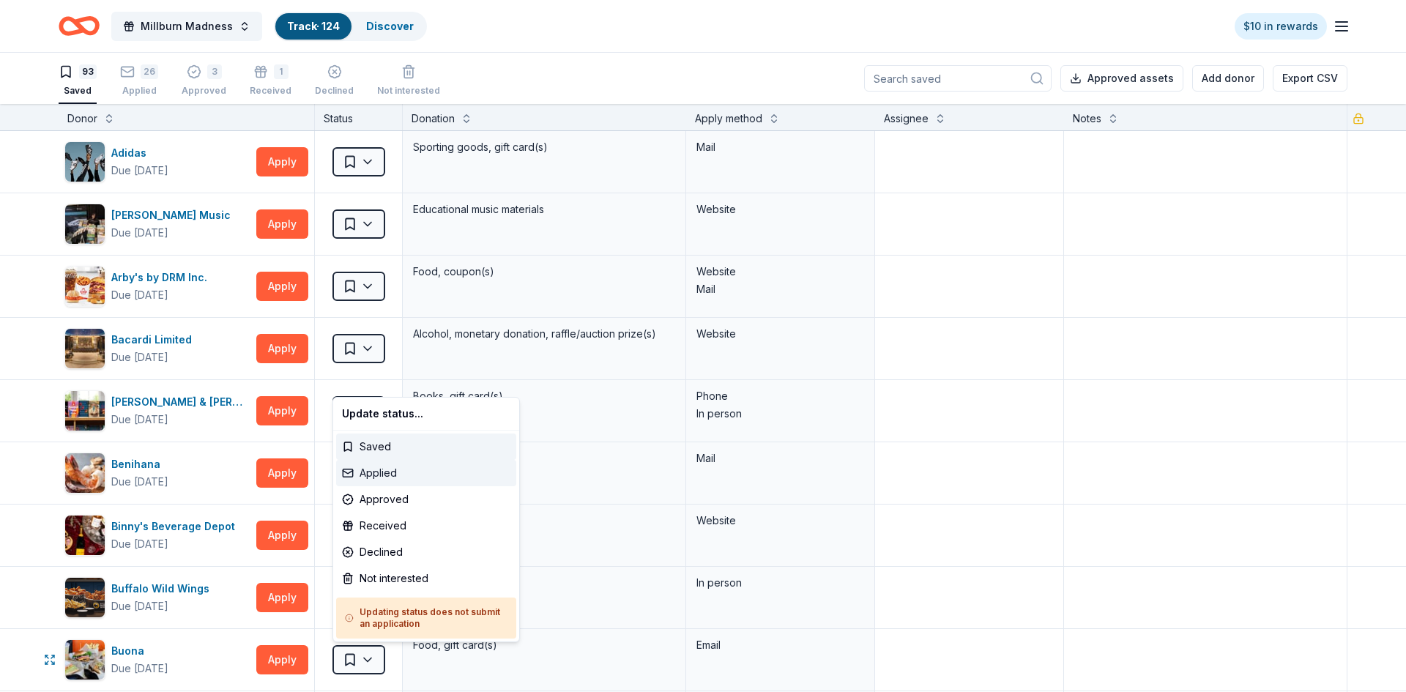
click at [369, 480] on div "Applied" at bounding box center [426, 473] width 180 height 26
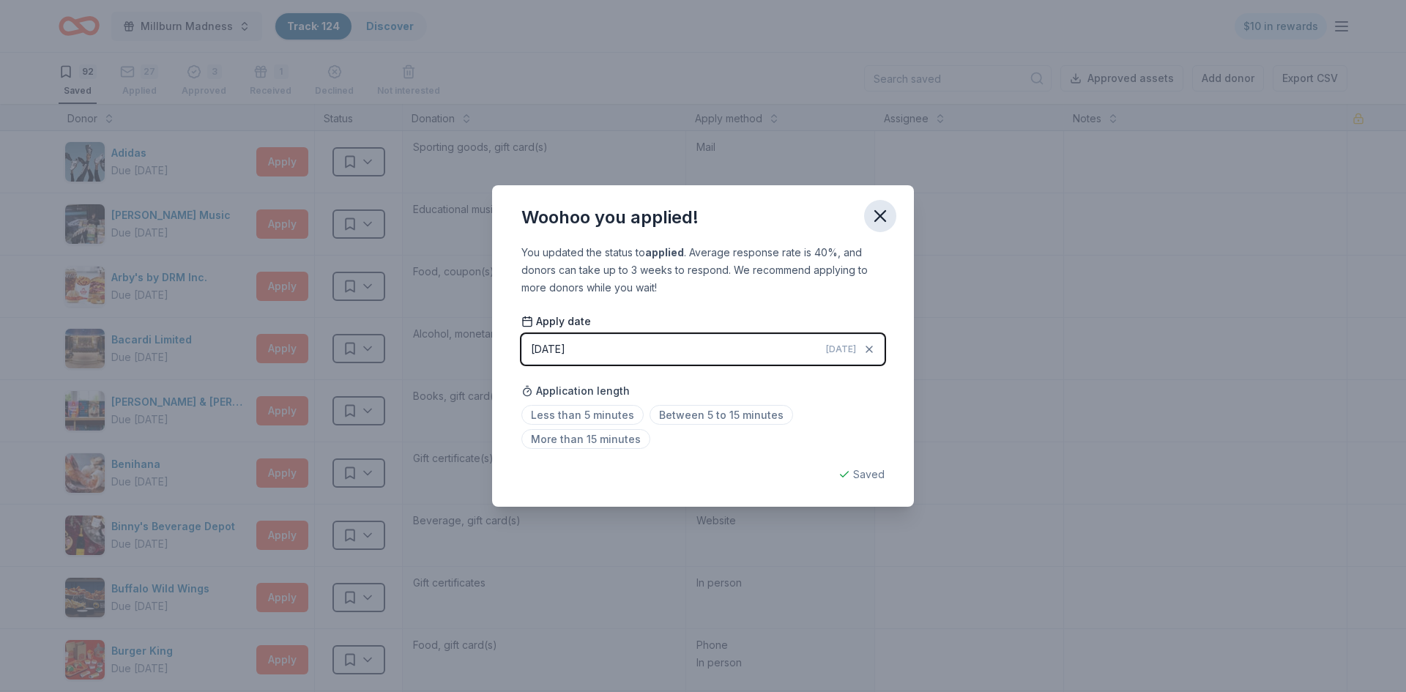
click at [883, 219] on icon "button" at bounding box center [880, 216] width 10 height 10
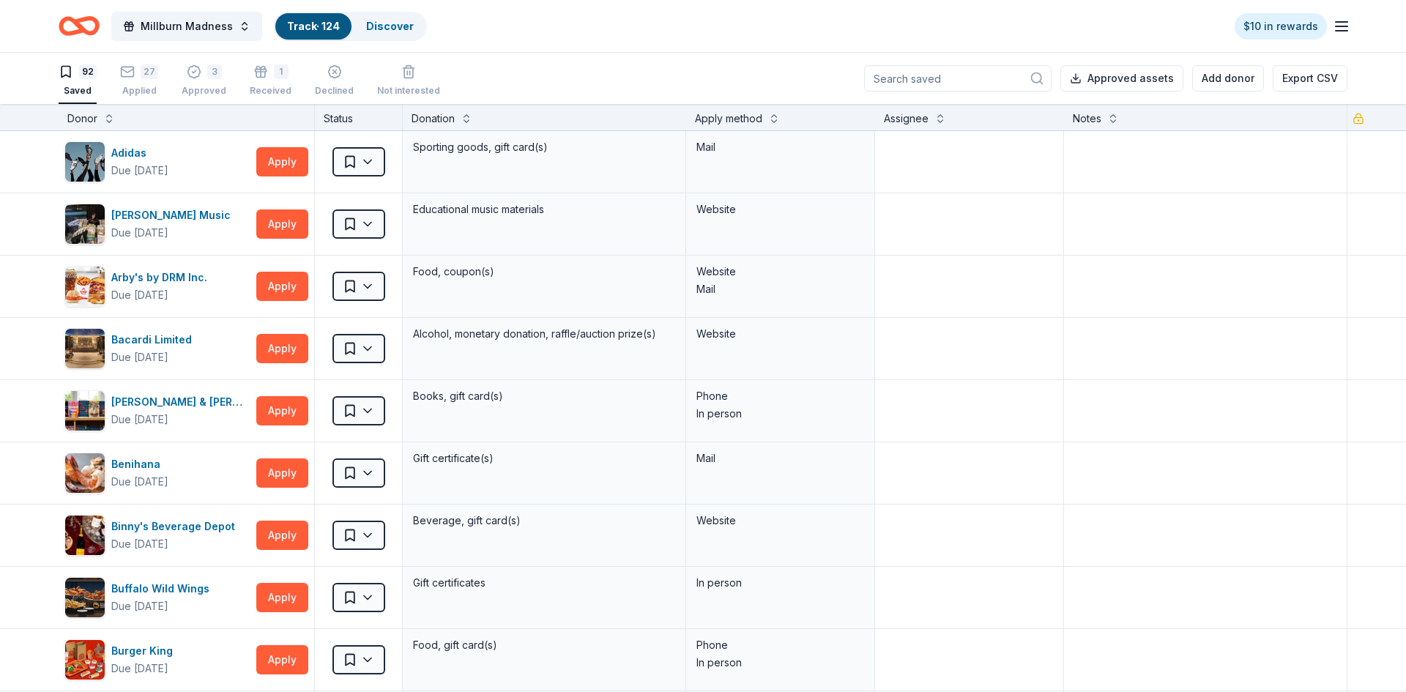
scroll to position [1, 0]
click at [202, 74] on div "3" at bounding box center [204, 71] width 45 height 15
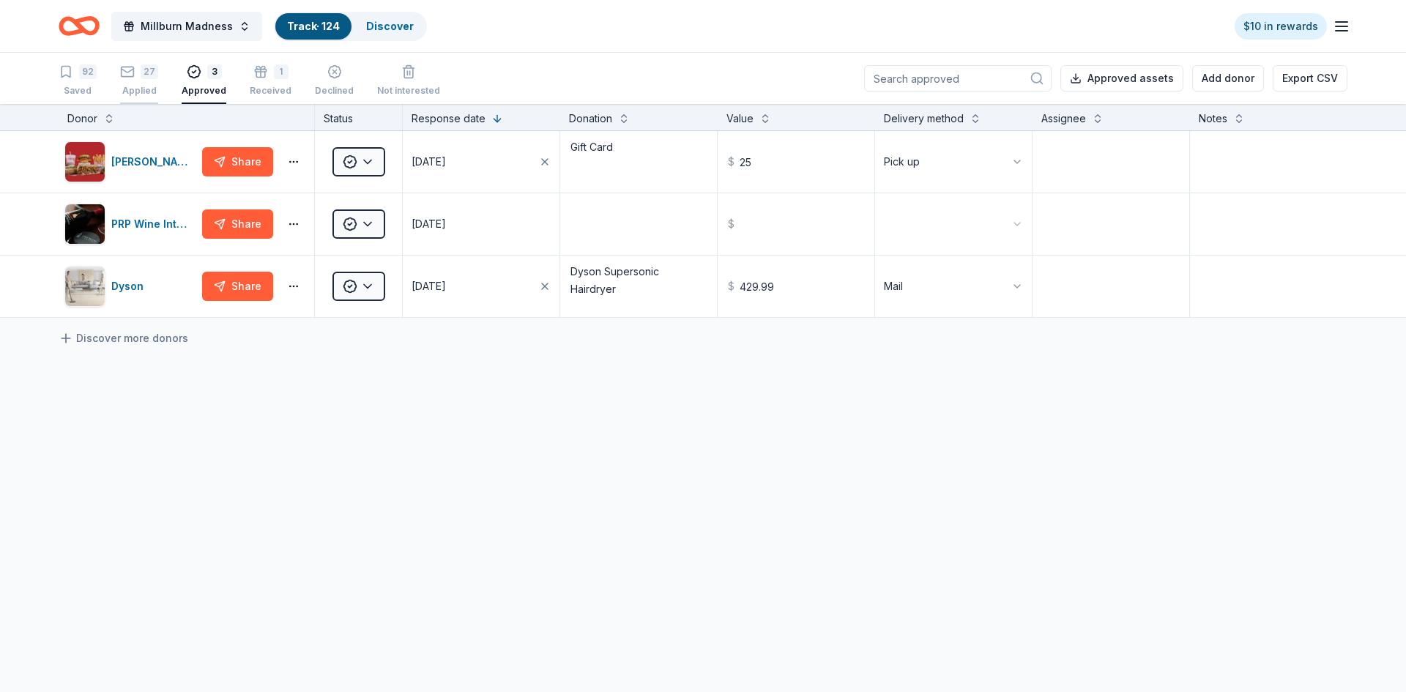
click at [137, 81] on div "27 Applied" at bounding box center [139, 72] width 38 height 32
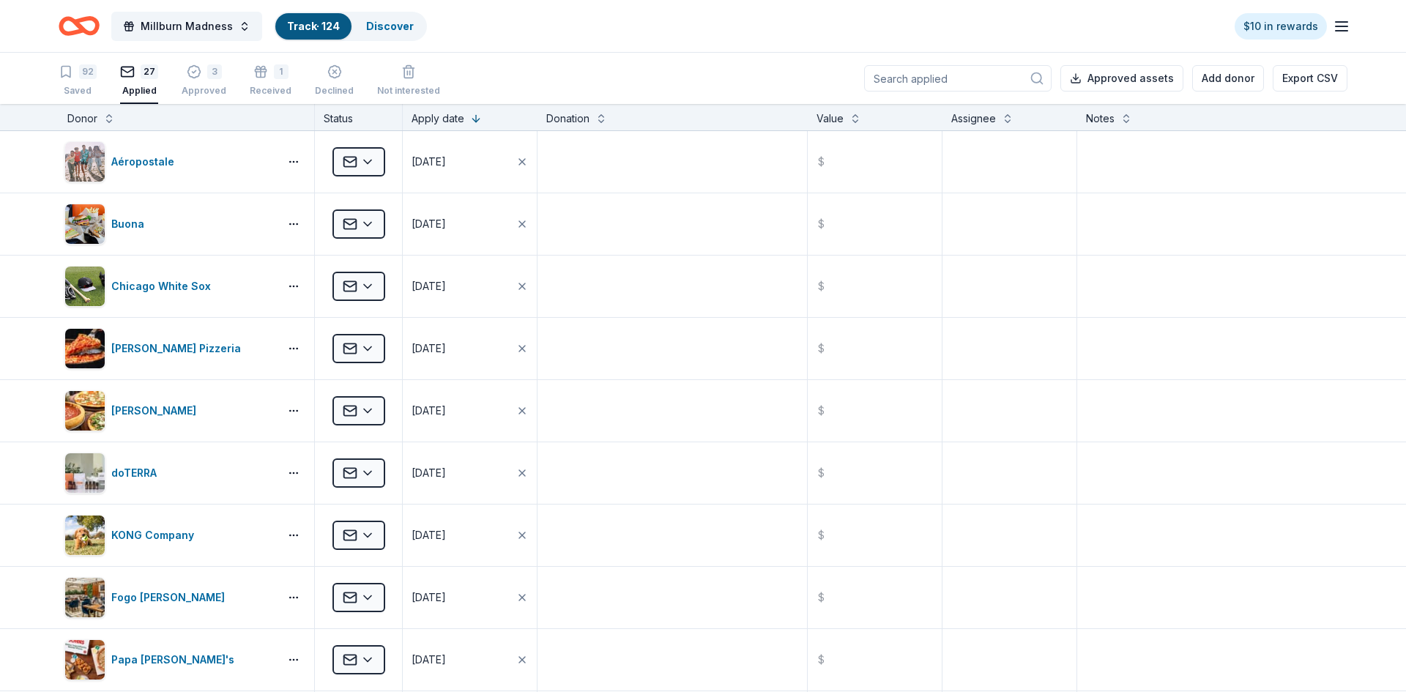
scroll to position [1, 0]
click at [383, 31] on link "Discover" at bounding box center [390, 26] width 48 height 12
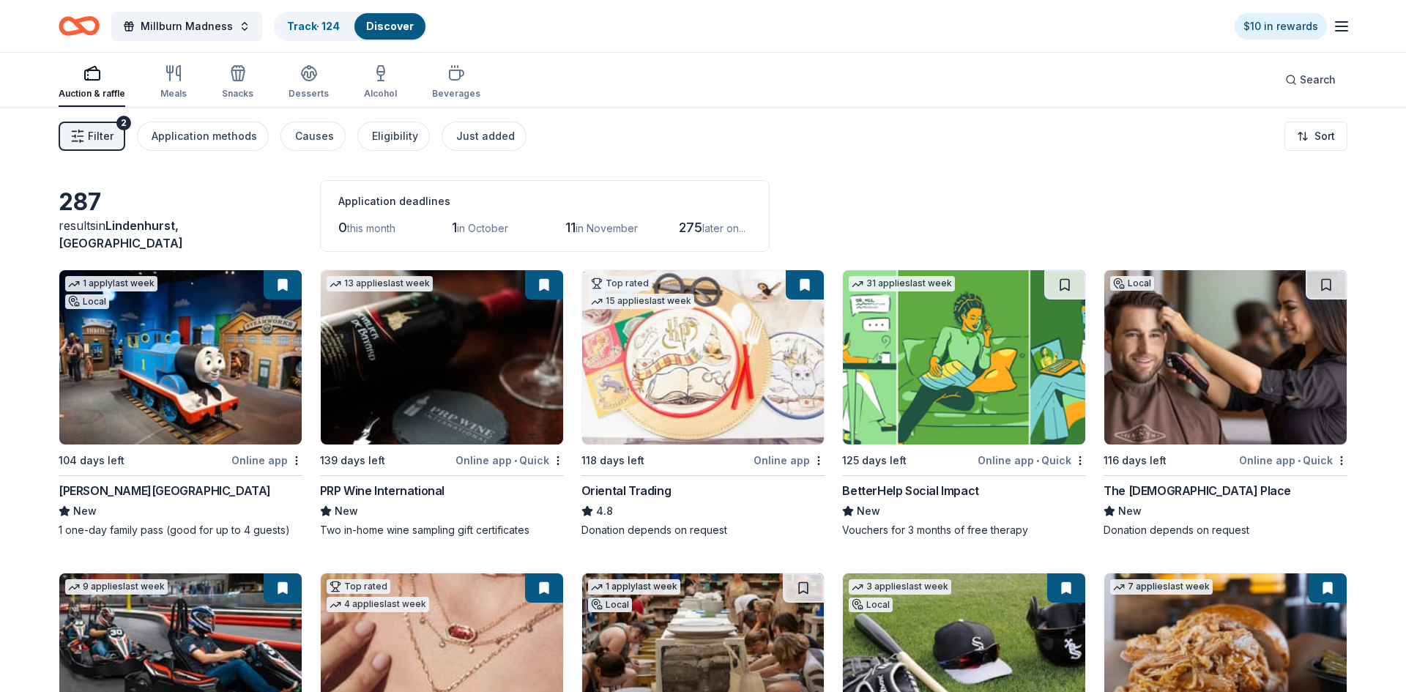
click at [105, 134] on span "Filter" at bounding box center [101, 136] width 26 height 18
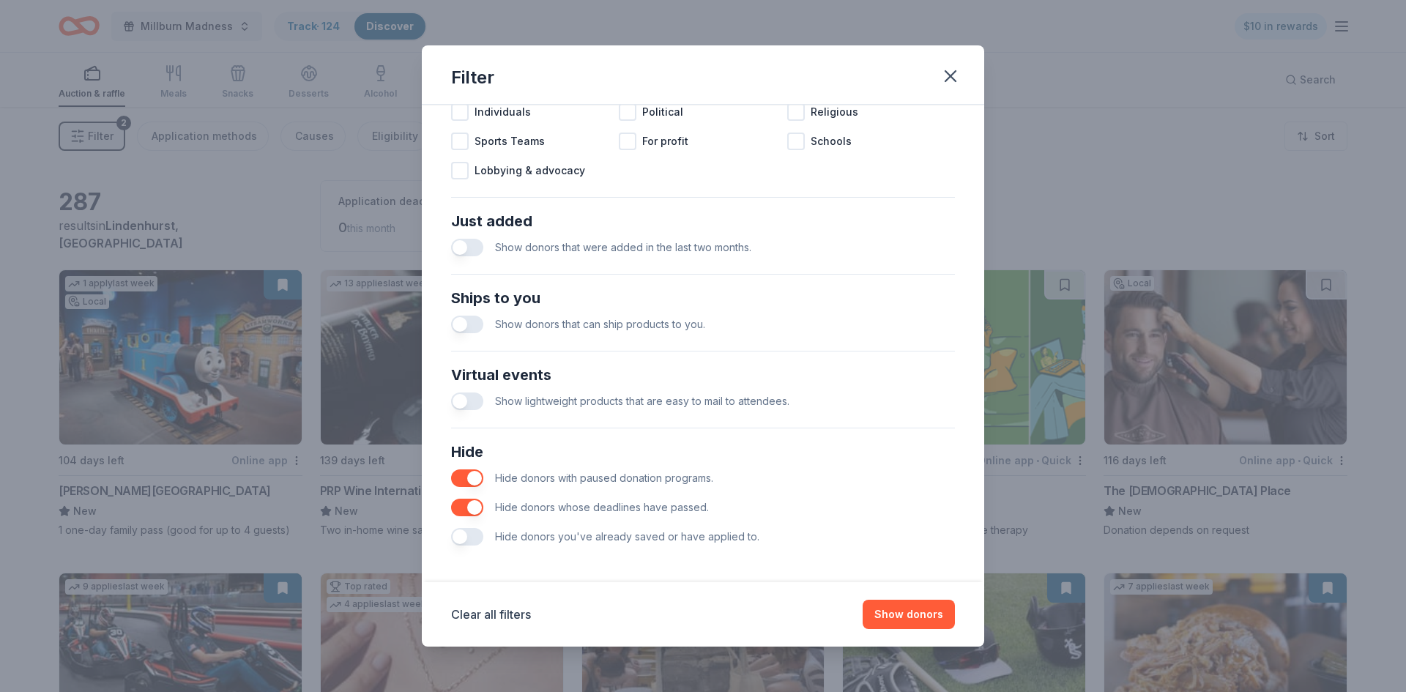
scroll to position [487, 0]
click at [901, 622] on button "Show donors" at bounding box center [909, 614] width 92 height 29
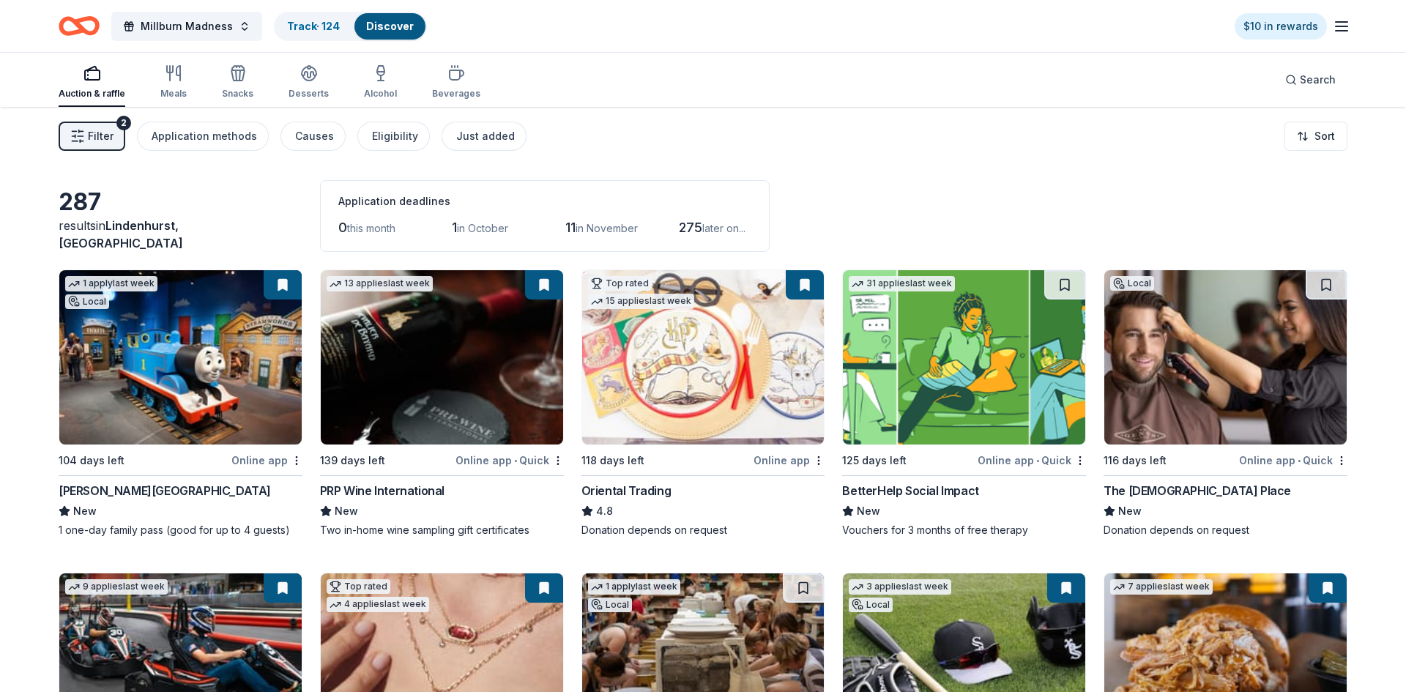
drag, startPoint x: 1397, startPoint y: 127, endPoint x: 1406, endPoint y: 191, distance: 65.0
click at [630, 341] on img at bounding box center [703, 357] width 242 height 174
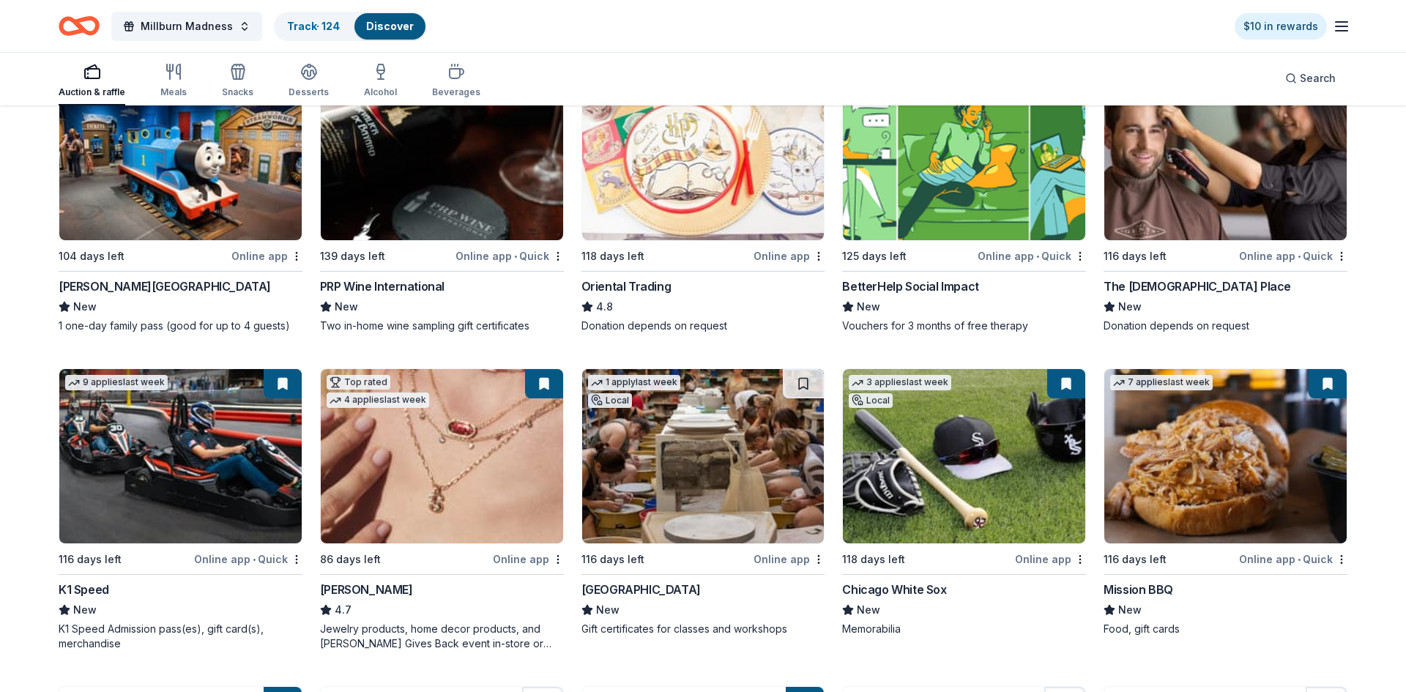
scroll to position [261, 0]
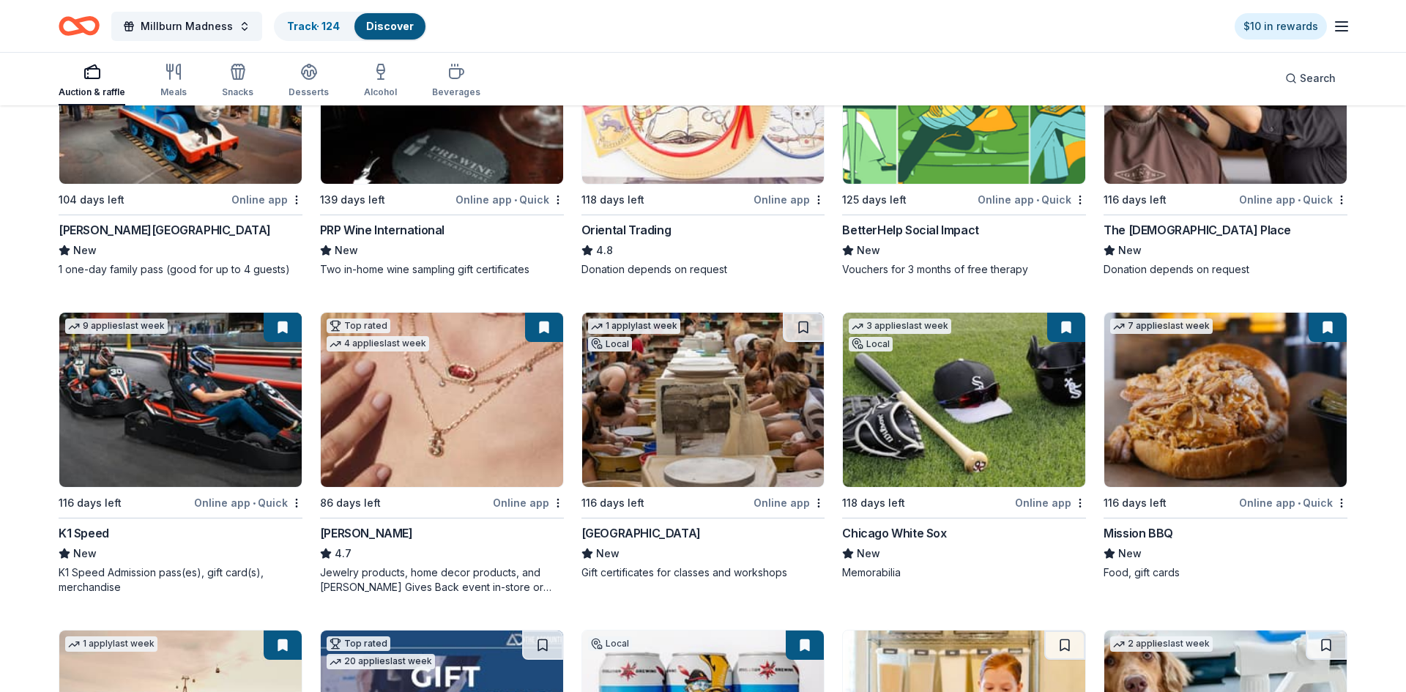
click at [128, 417] on img at bounding box center [180, 400] width 242 height 174
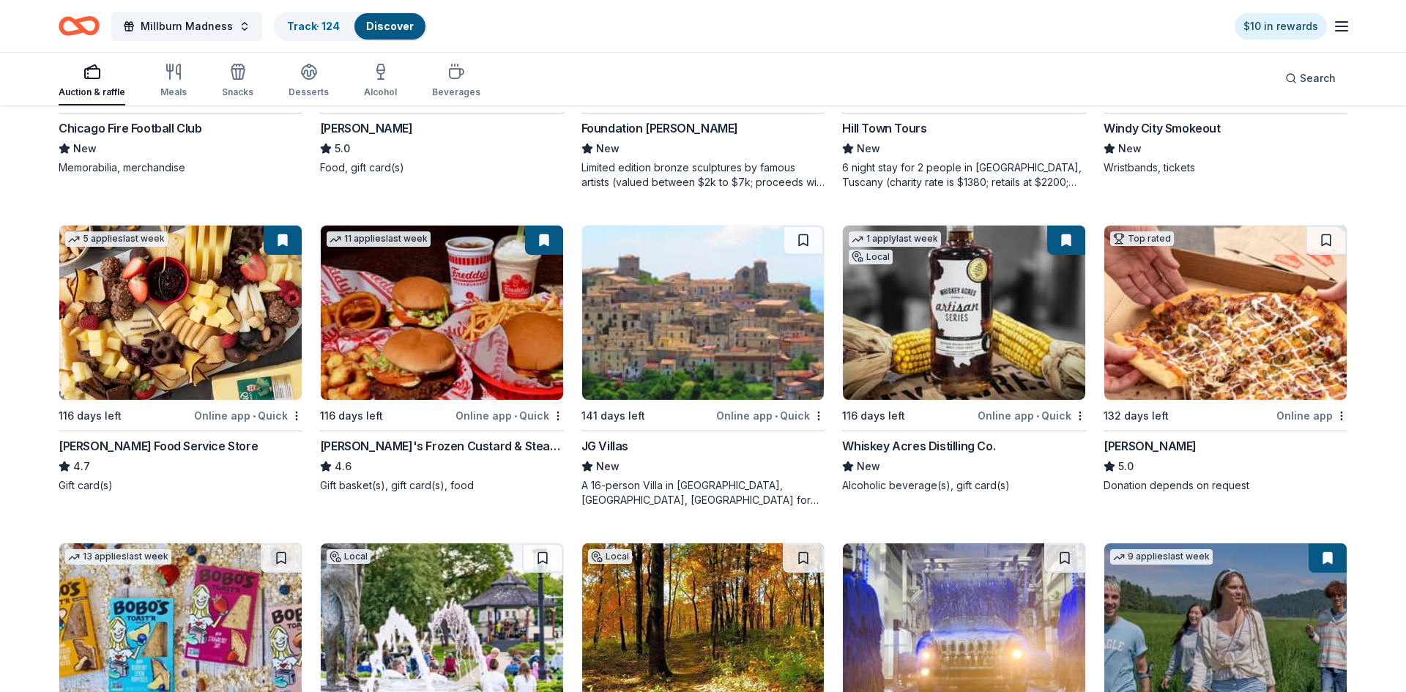
scroll to position [1634, 0]
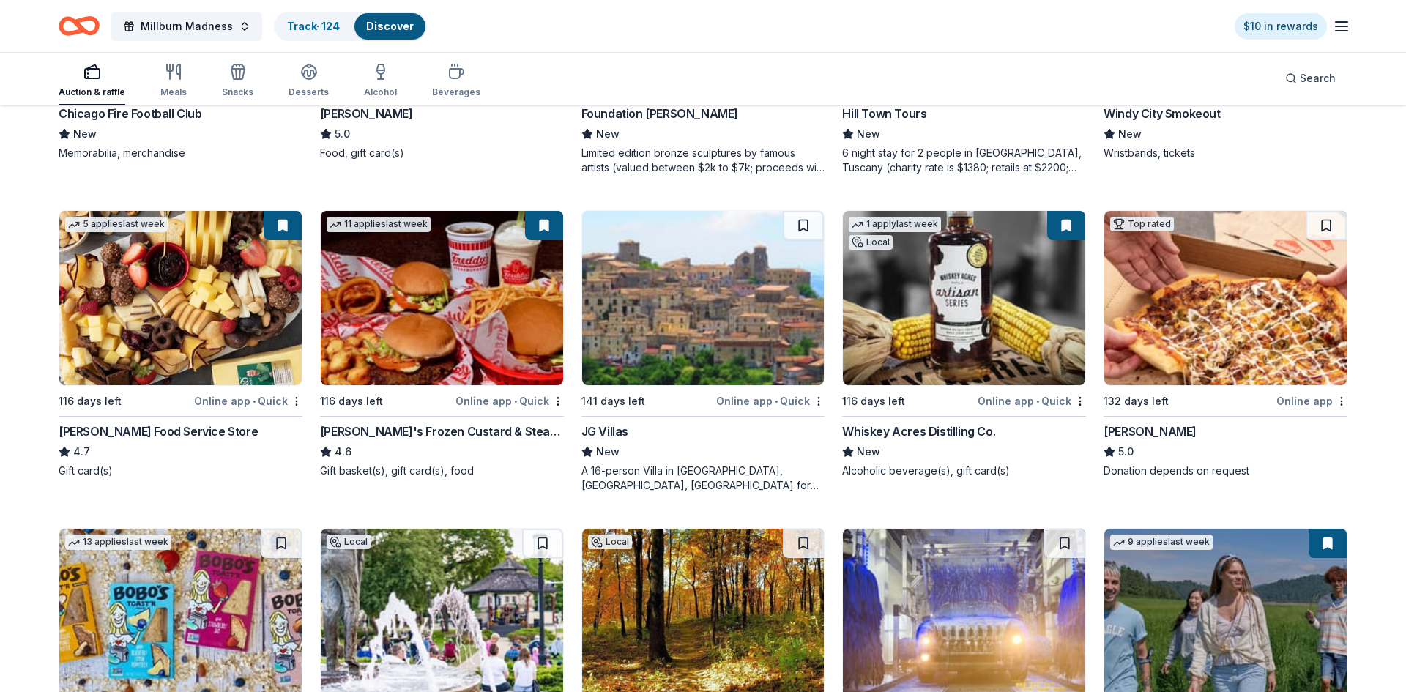
click at [1255, 331] on img at bounding box center [1225, 298] width 242 height 174
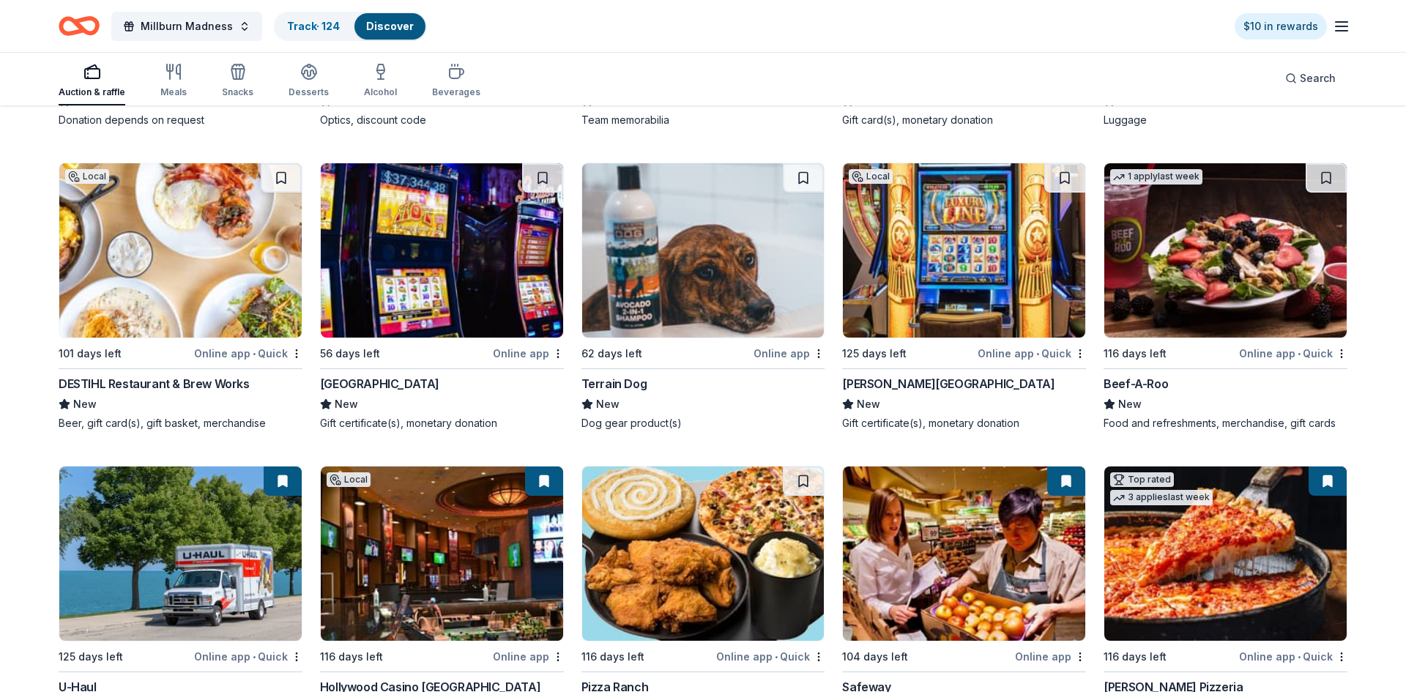
scroll to position [7763, 0]
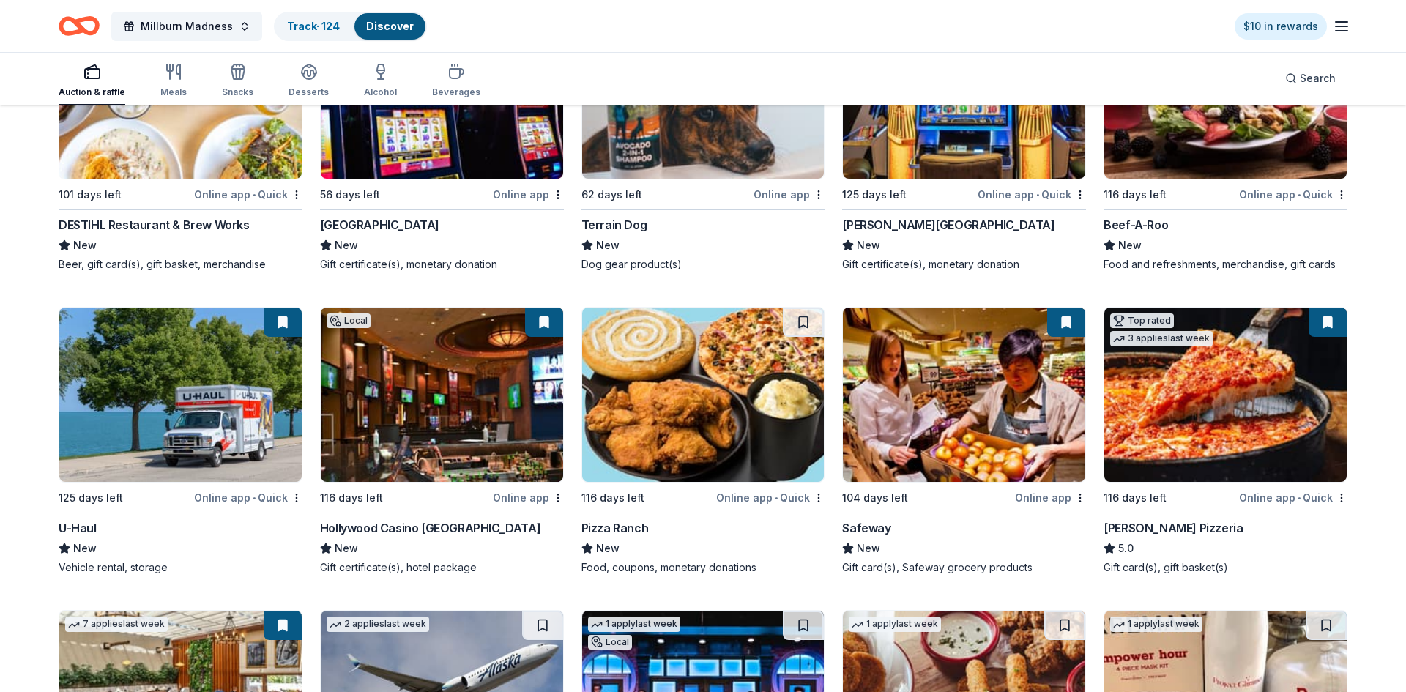
click at [119, 385] on img at bounding box center [180, 395] width 242 height 174
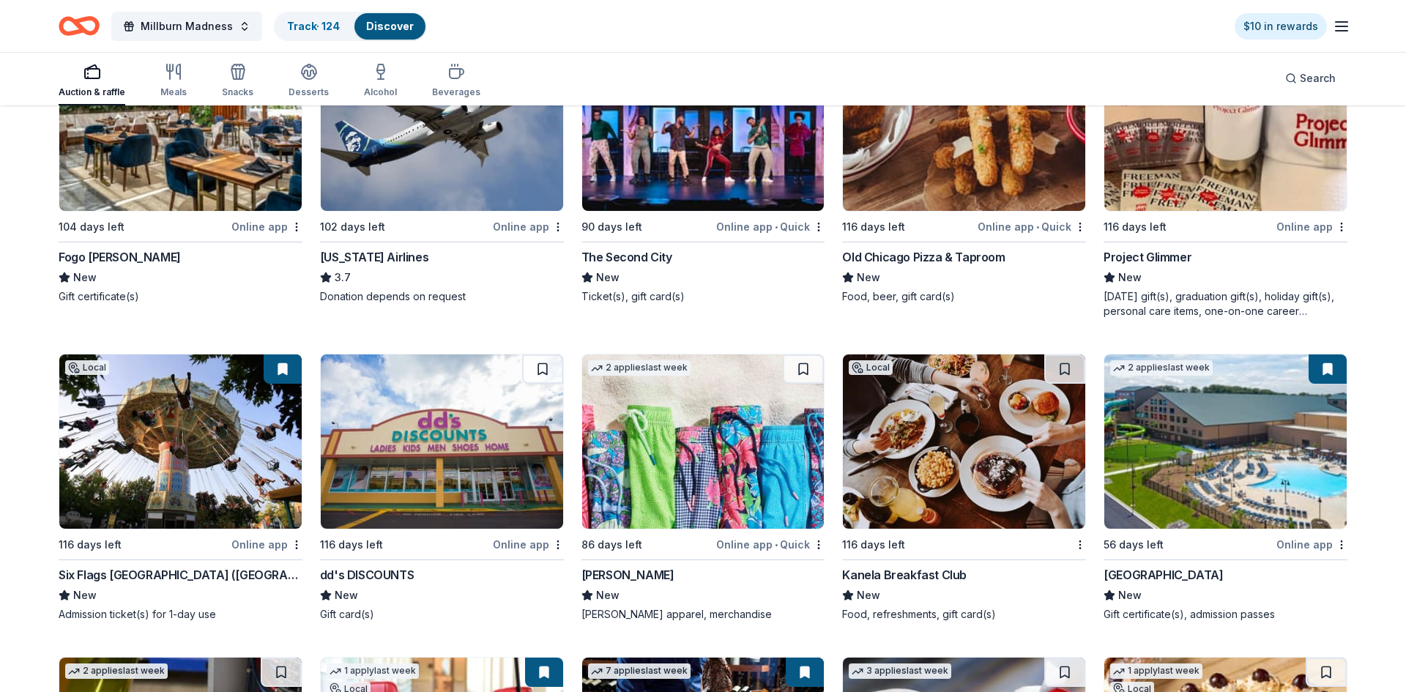
scroll to position [8608, 0]
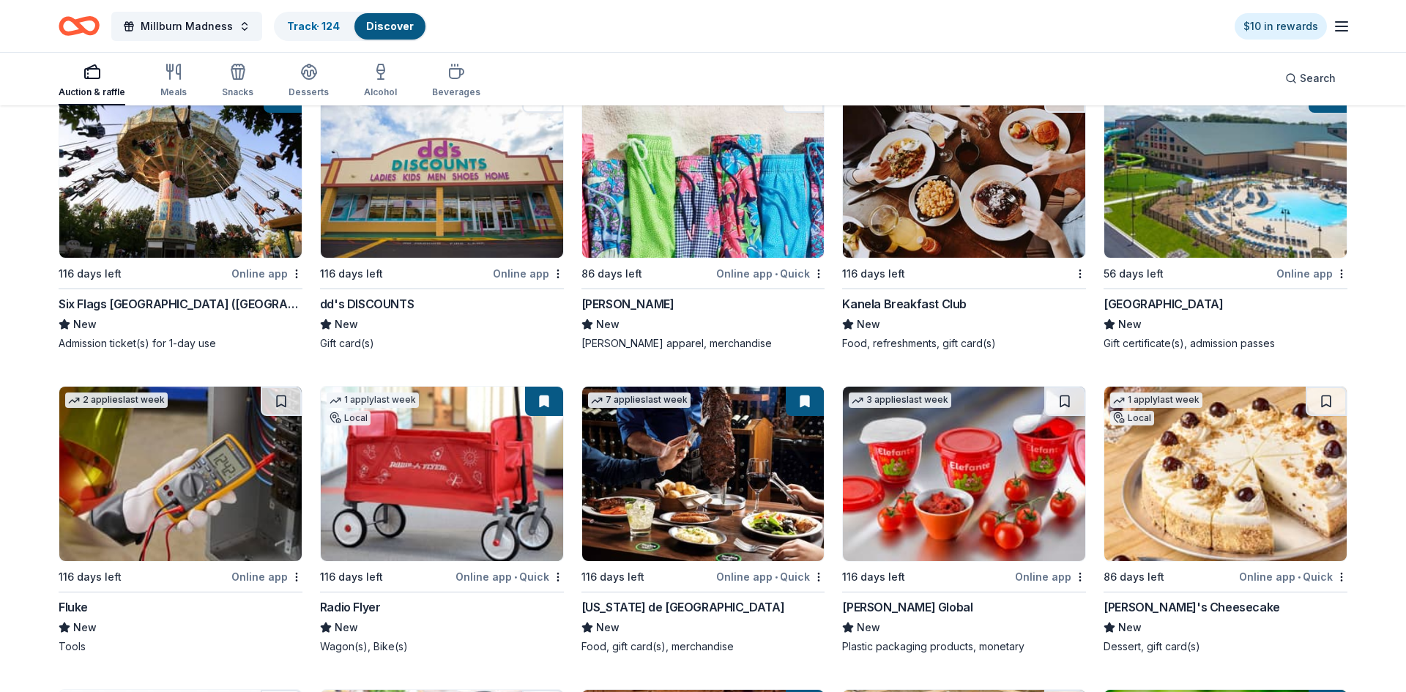
click at [674, 511] on img at bounding box center [703, 474] width 242 height 174
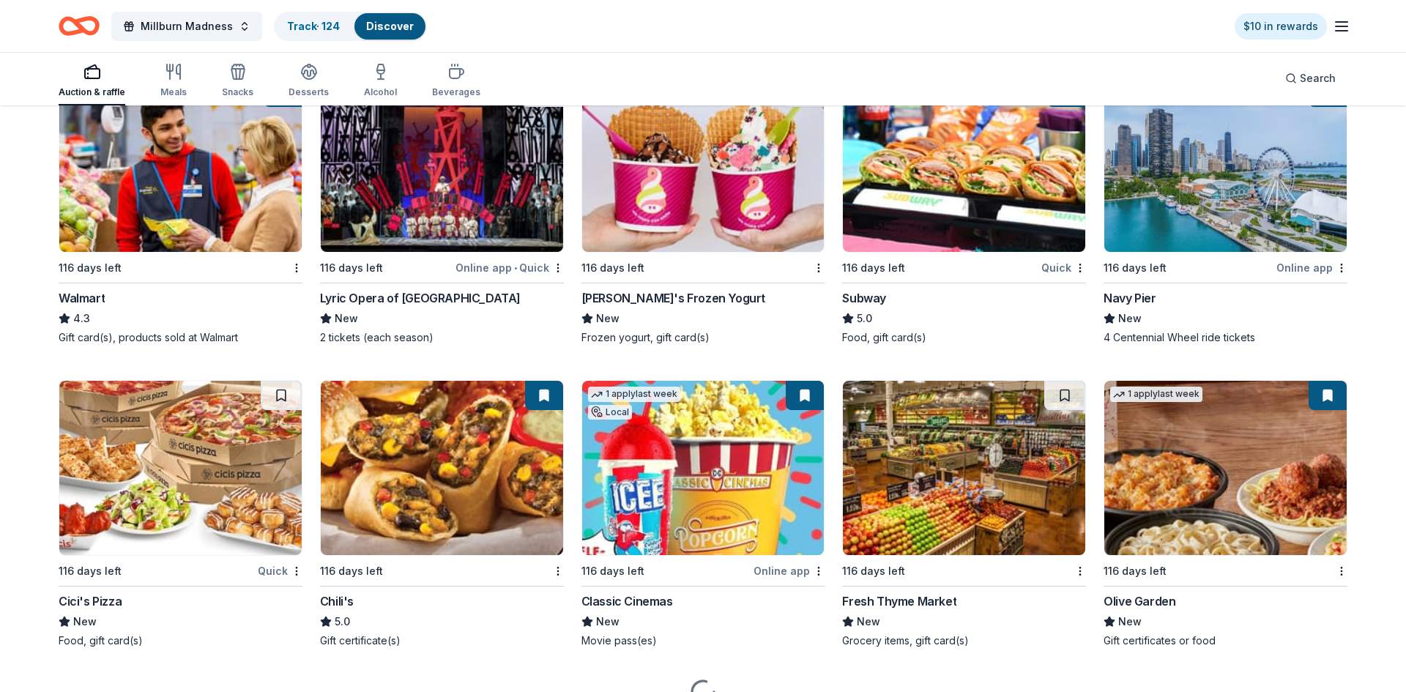
scroll to position [10815, 0]
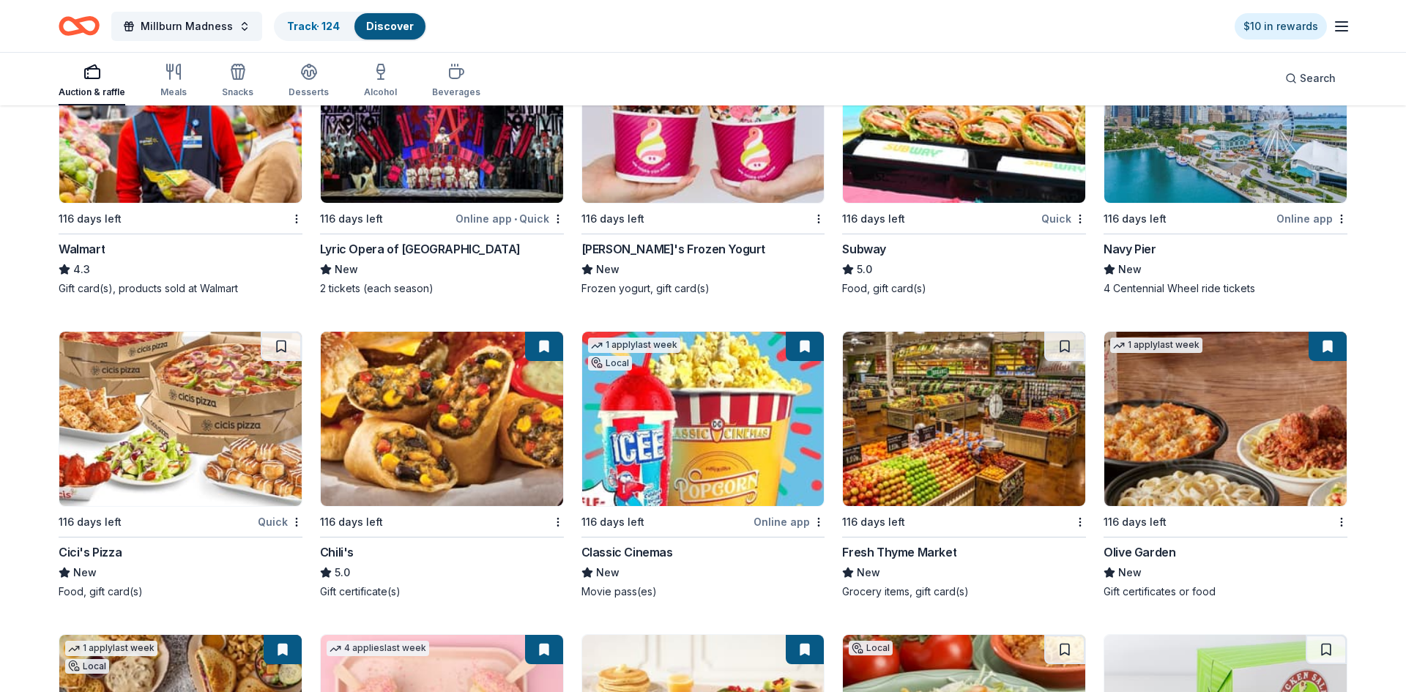
click at [429, 442] on img at bounding box center [442, 419] width 242 height 174
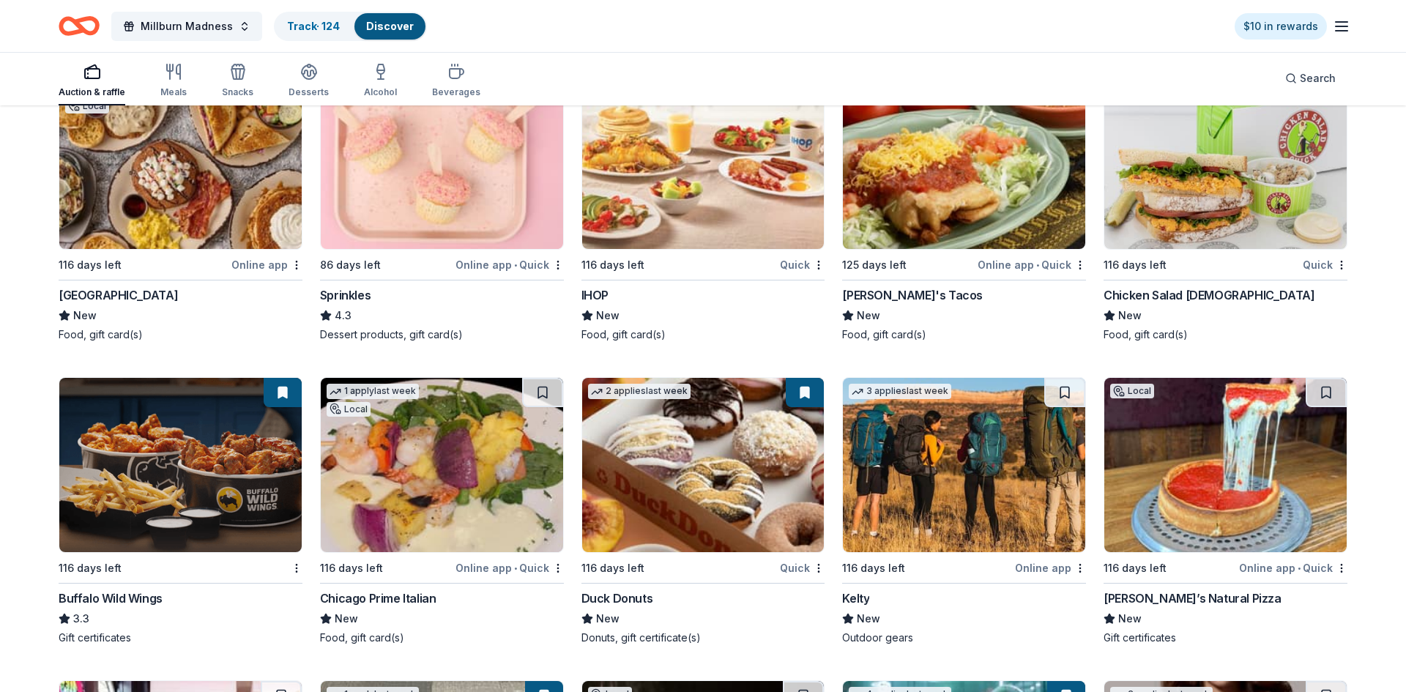
scroll to position [11298, 0]
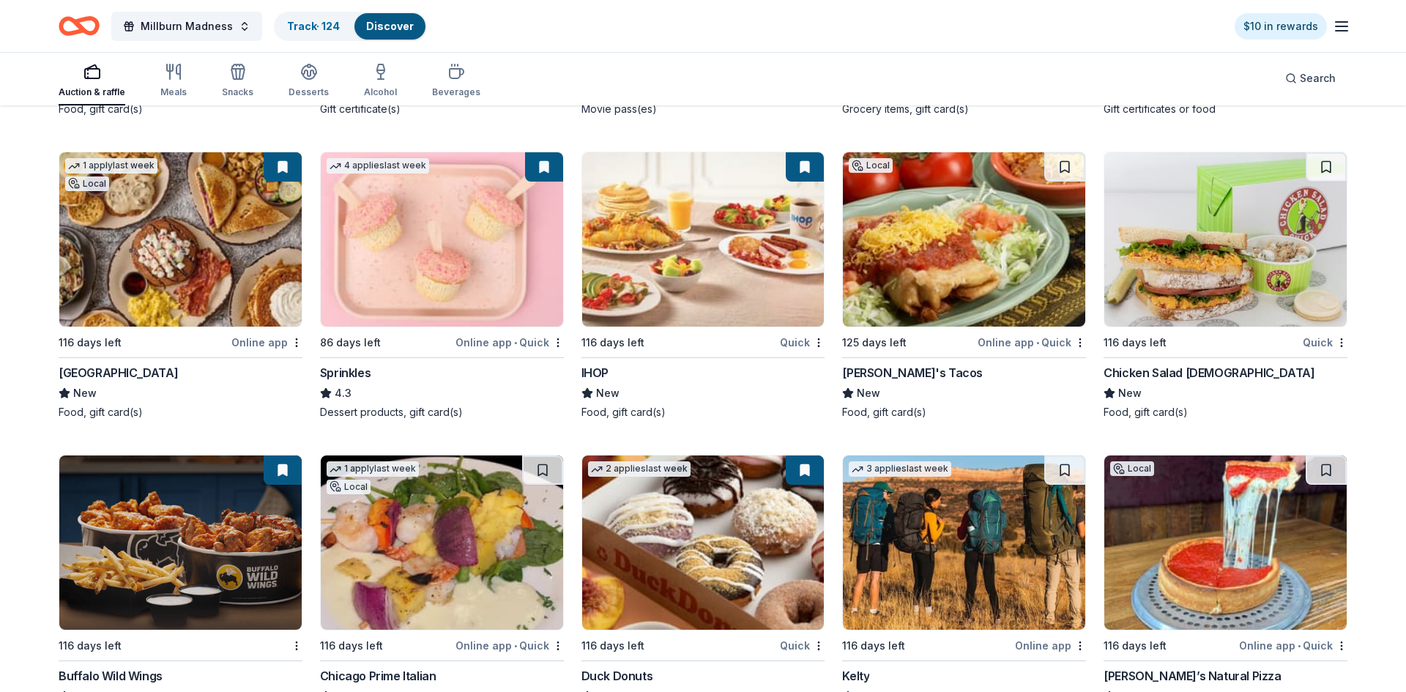
click at [216, 288] on img at bounding box center [180, 239] width 242 height 174
click at [664, 298] on img at bounding box center [703, 239] width 242 height 174
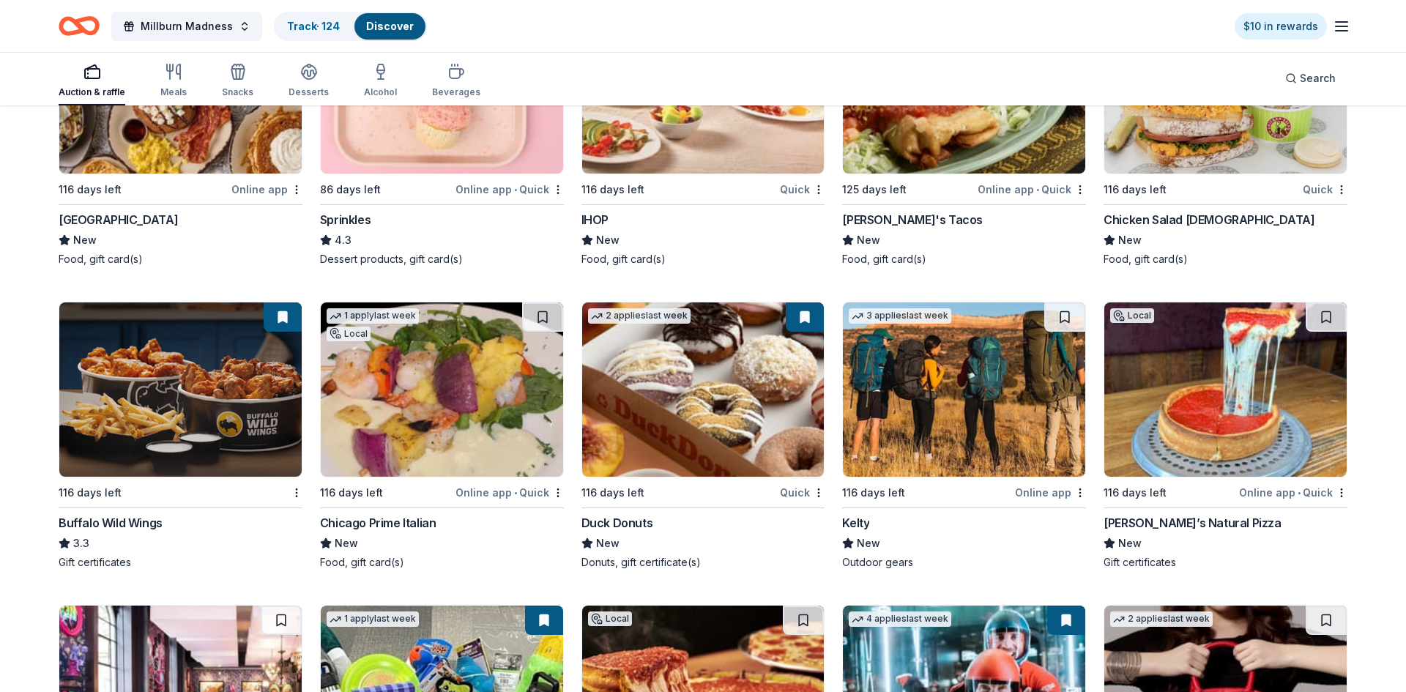
click at [792, 428] on img at bounding box center [703, 389] width 242 height 174
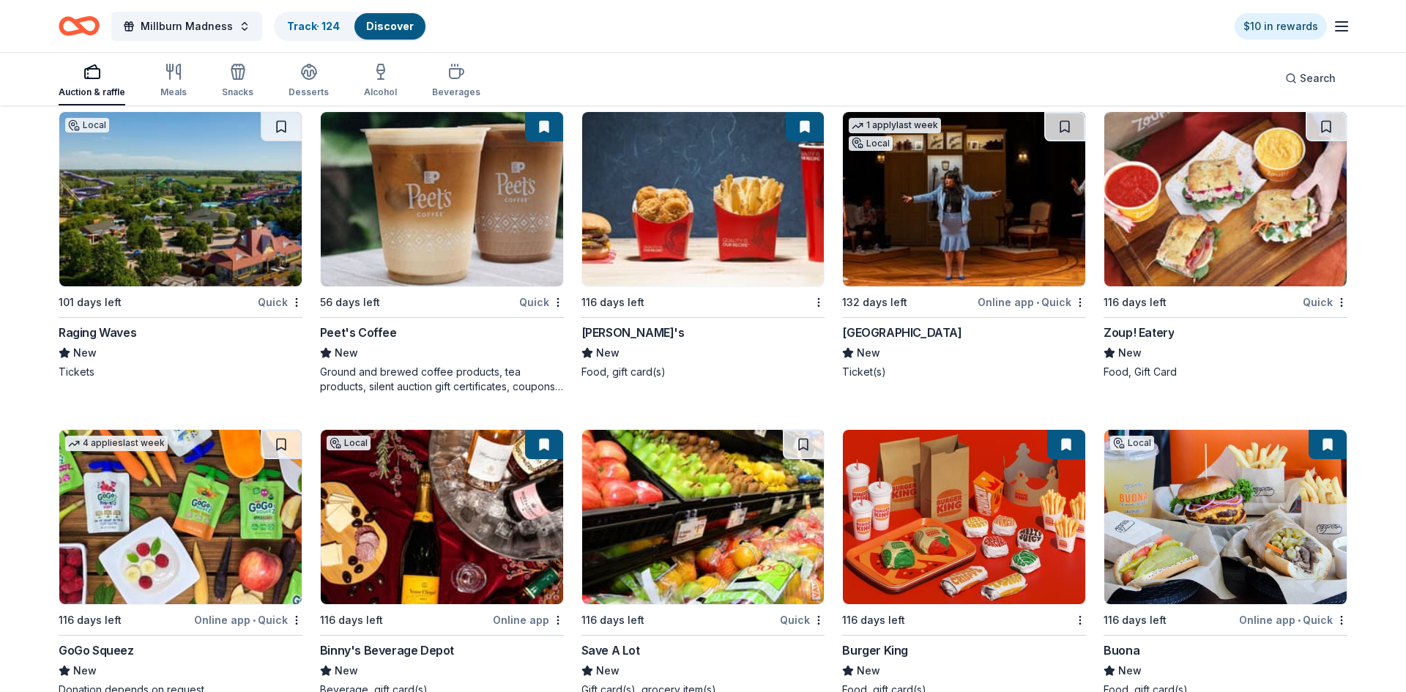
scroll to position [12319, 0]
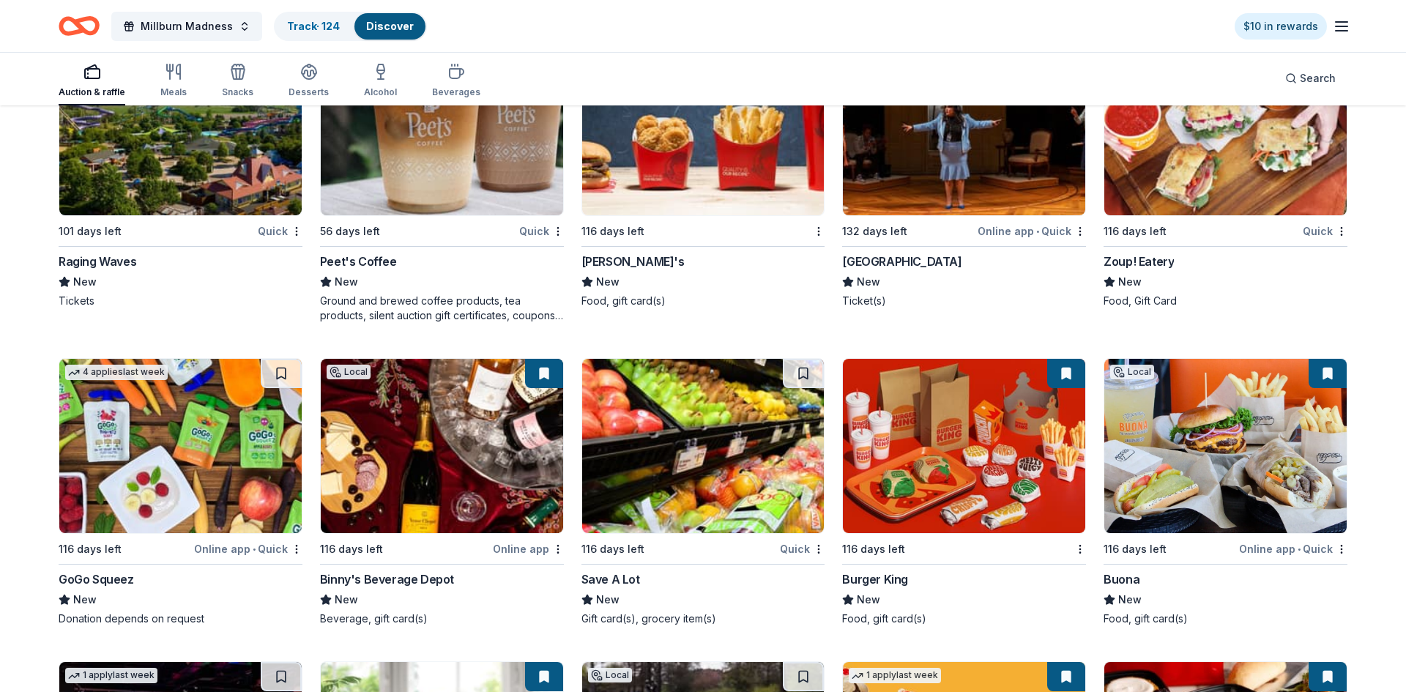
click at [962, 519] on img at bounding box center [964, 446] width 242 height 174
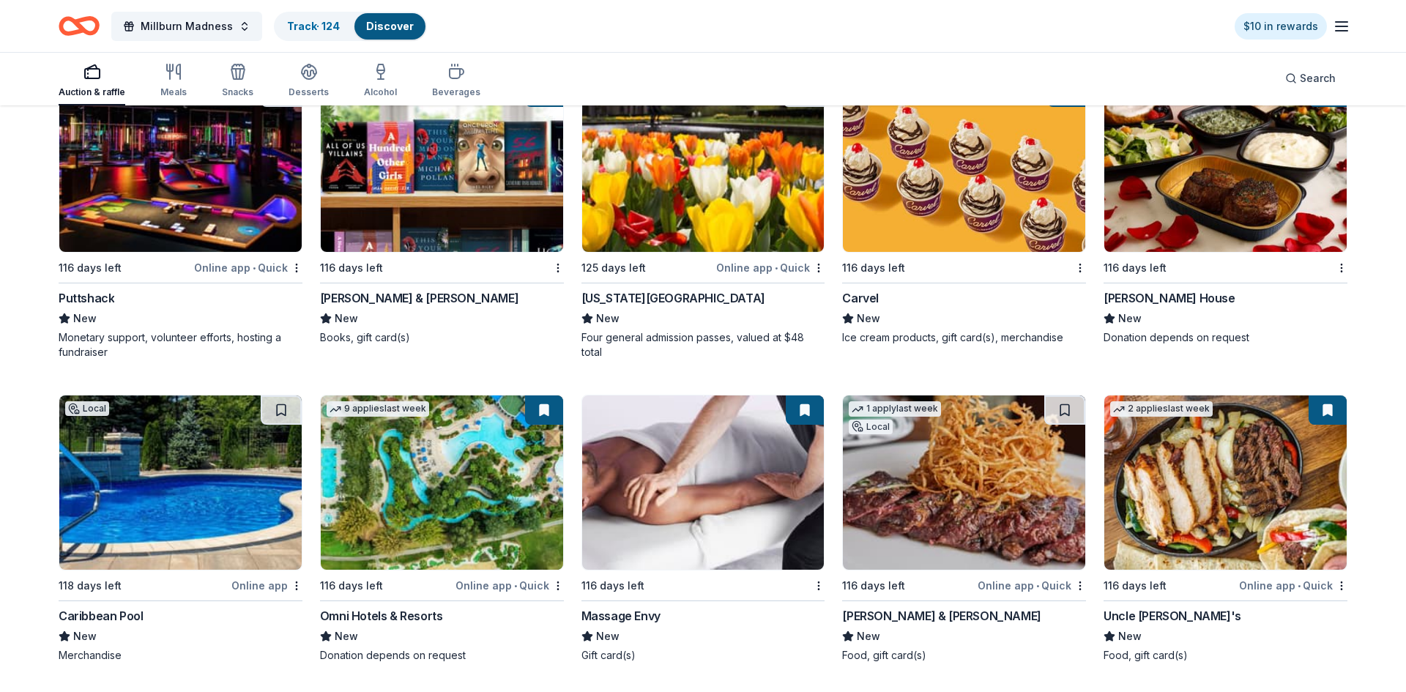
scroll to position [12918, 0]
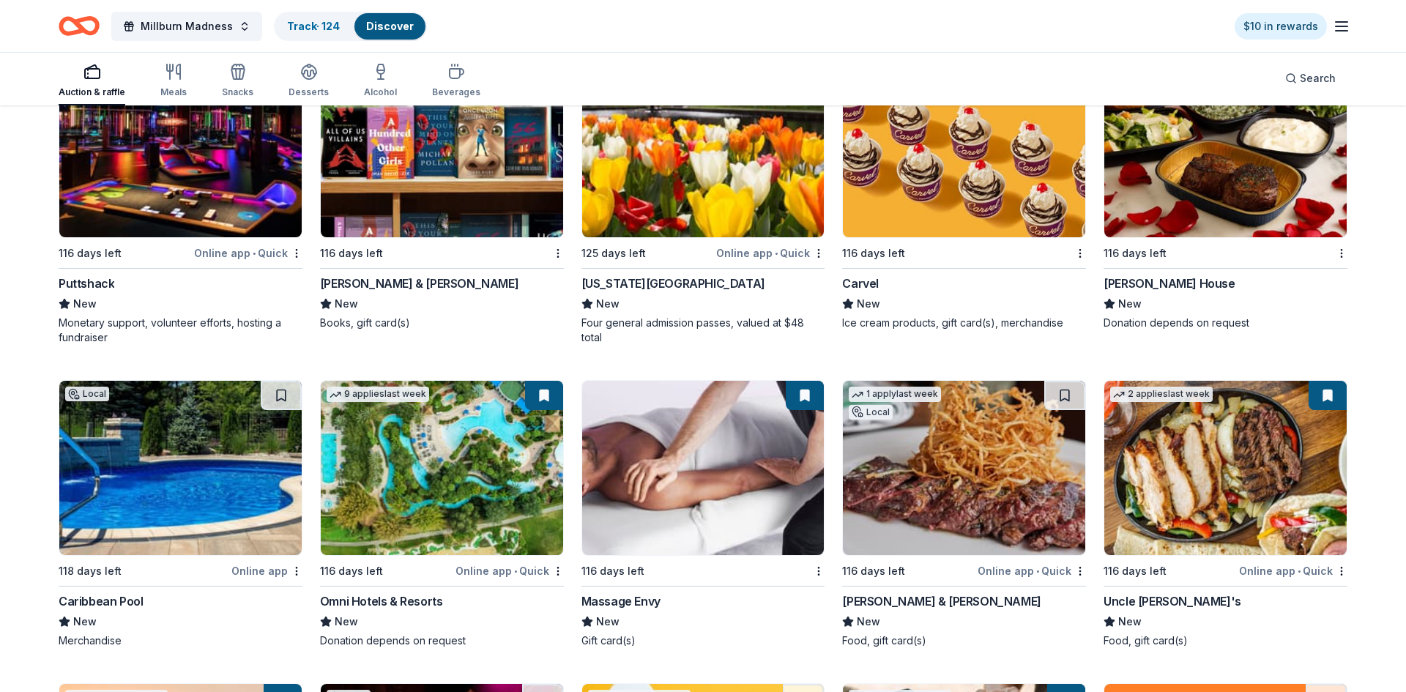
click at [1247, 514] on img at bounding box center [1225, 468] width 242 height 174
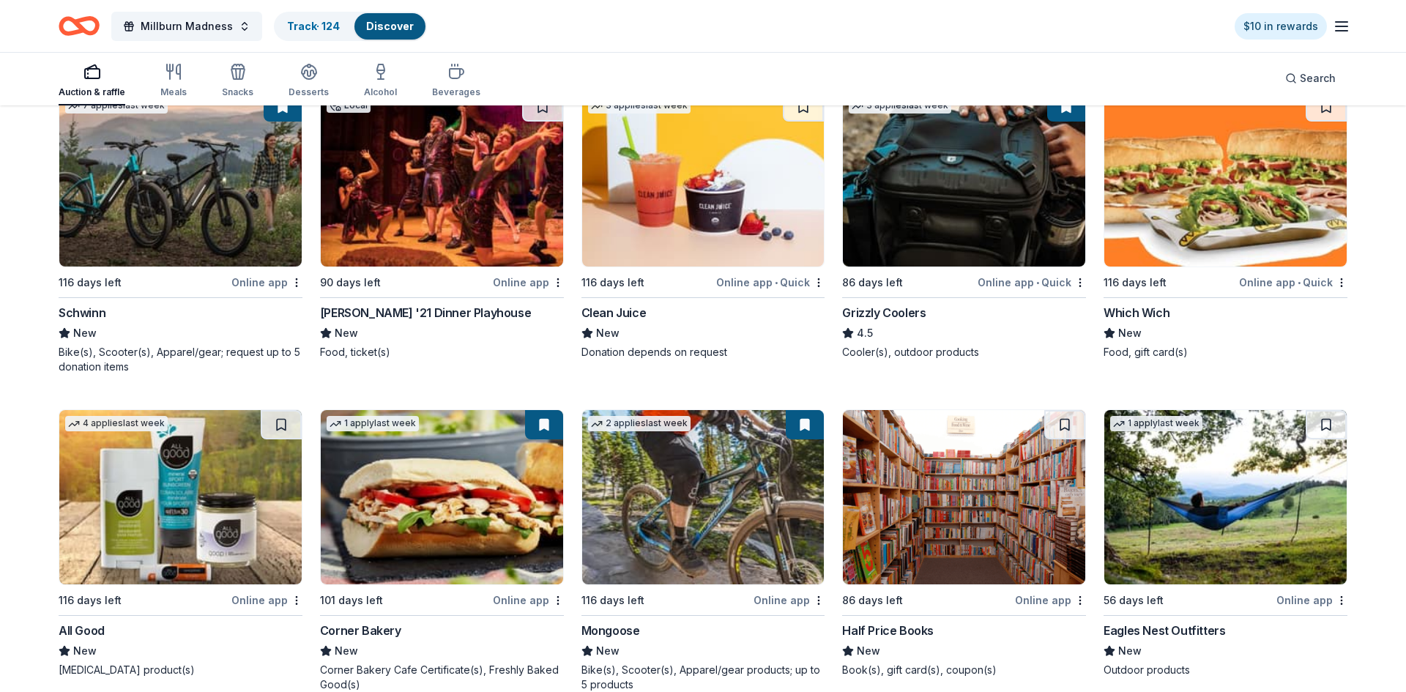
scroll to position [13559, 0]
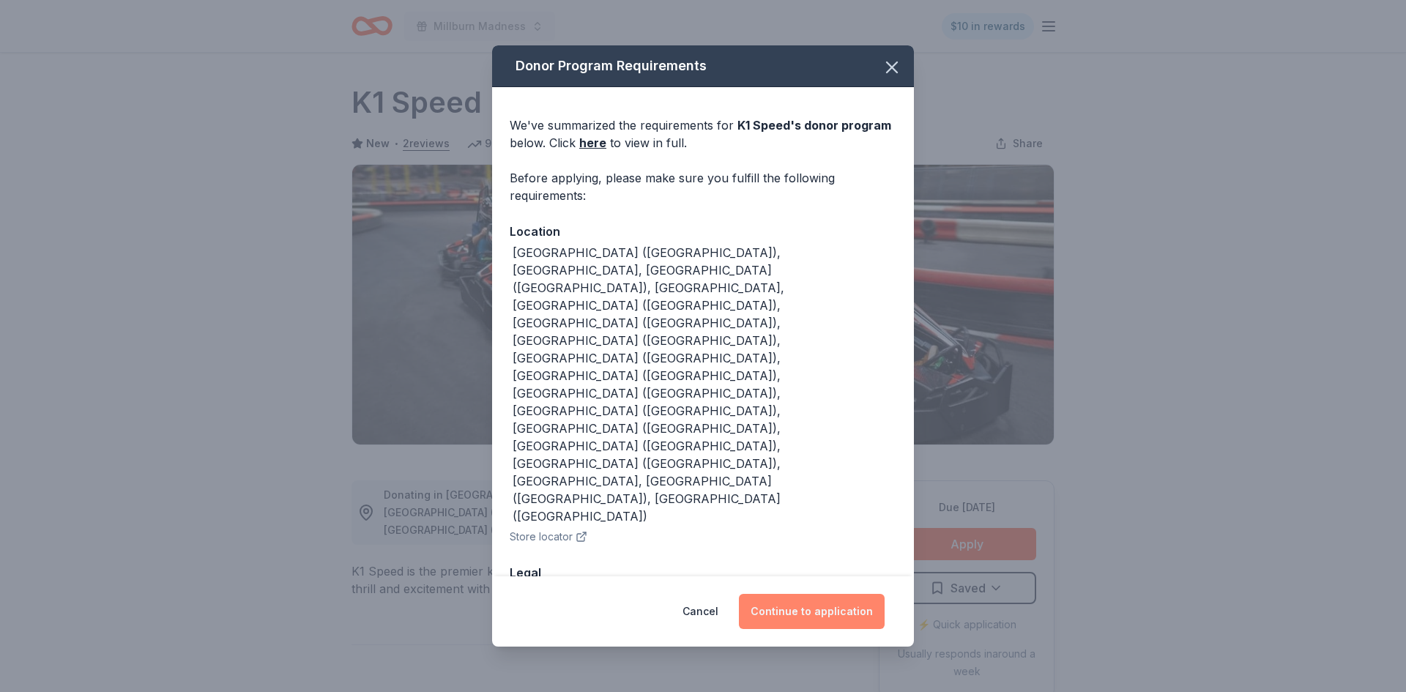
click at [831, 594] on button "Continue to application" at bounding box center [812, 611] width 146 height 35
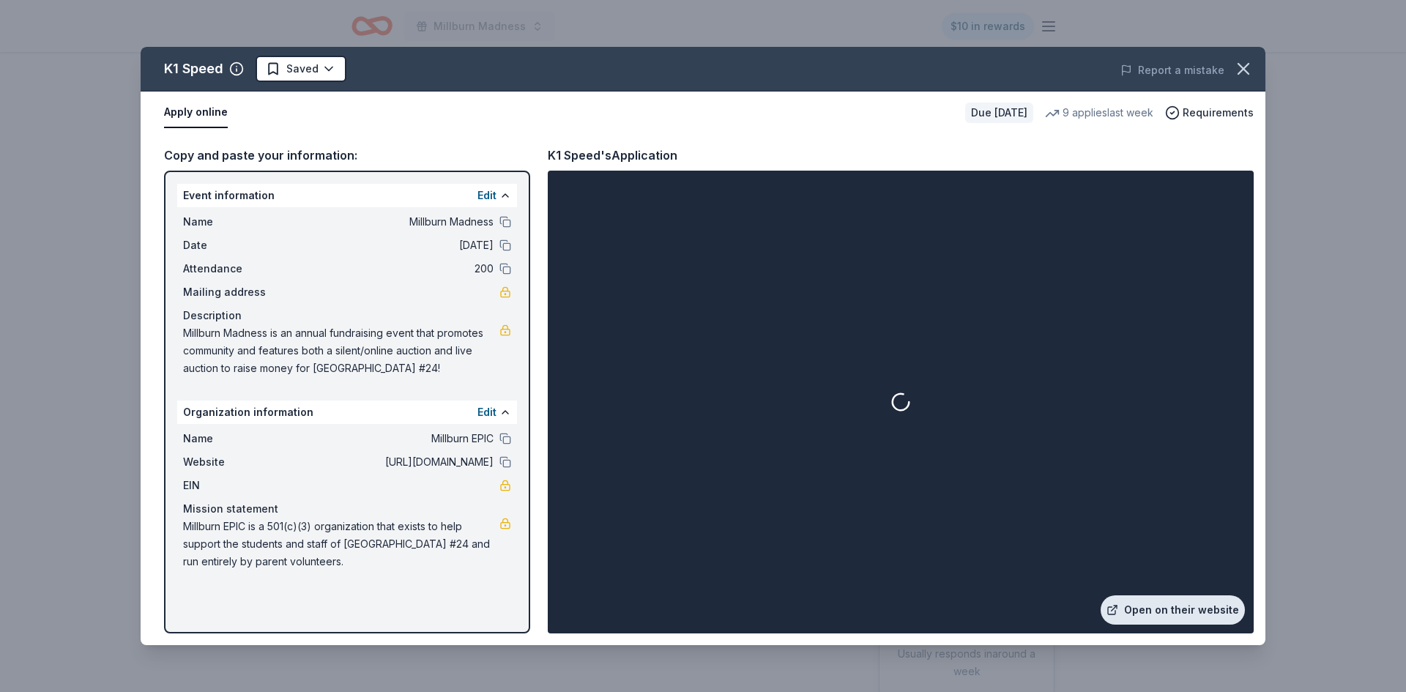
click at [1133, 604] on link "Open on their website" at bounding box center [1173, 609] width 144 height 29
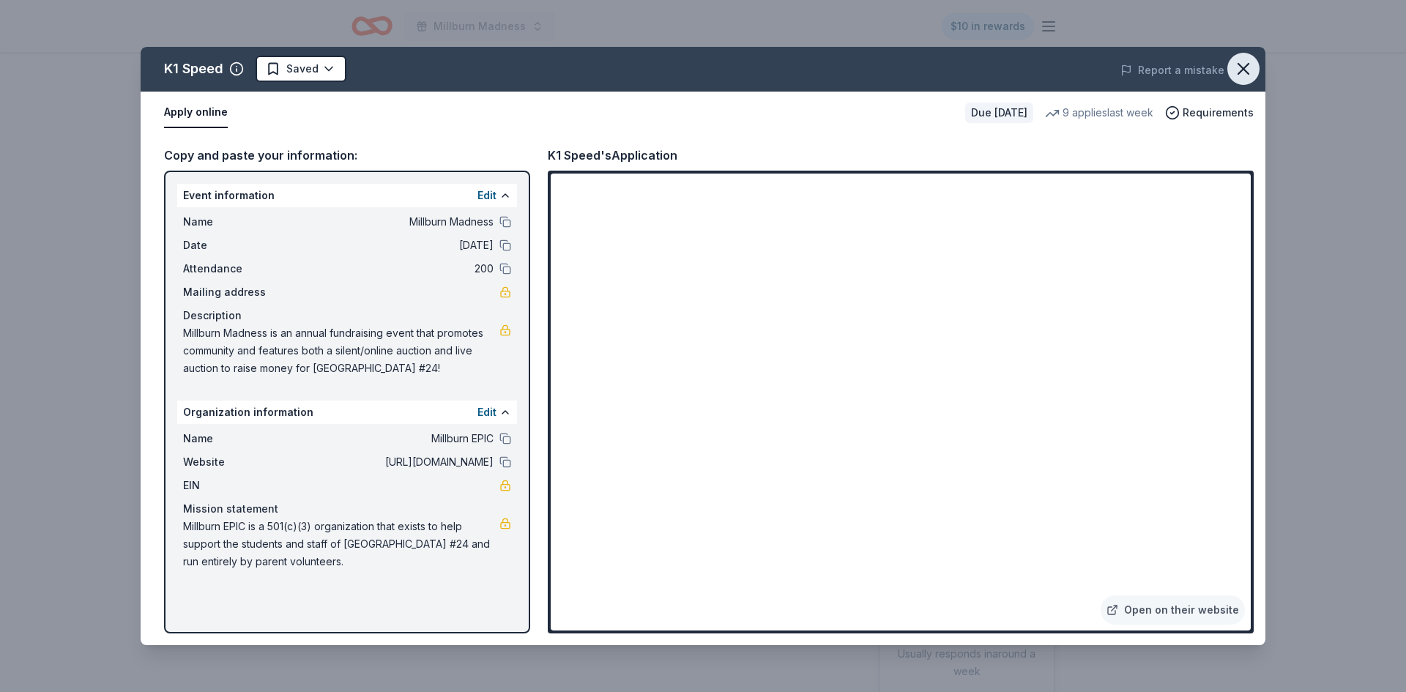
click at [1241, 73] on icon "button" at bounding box center [1243, 69] width 21 height 21
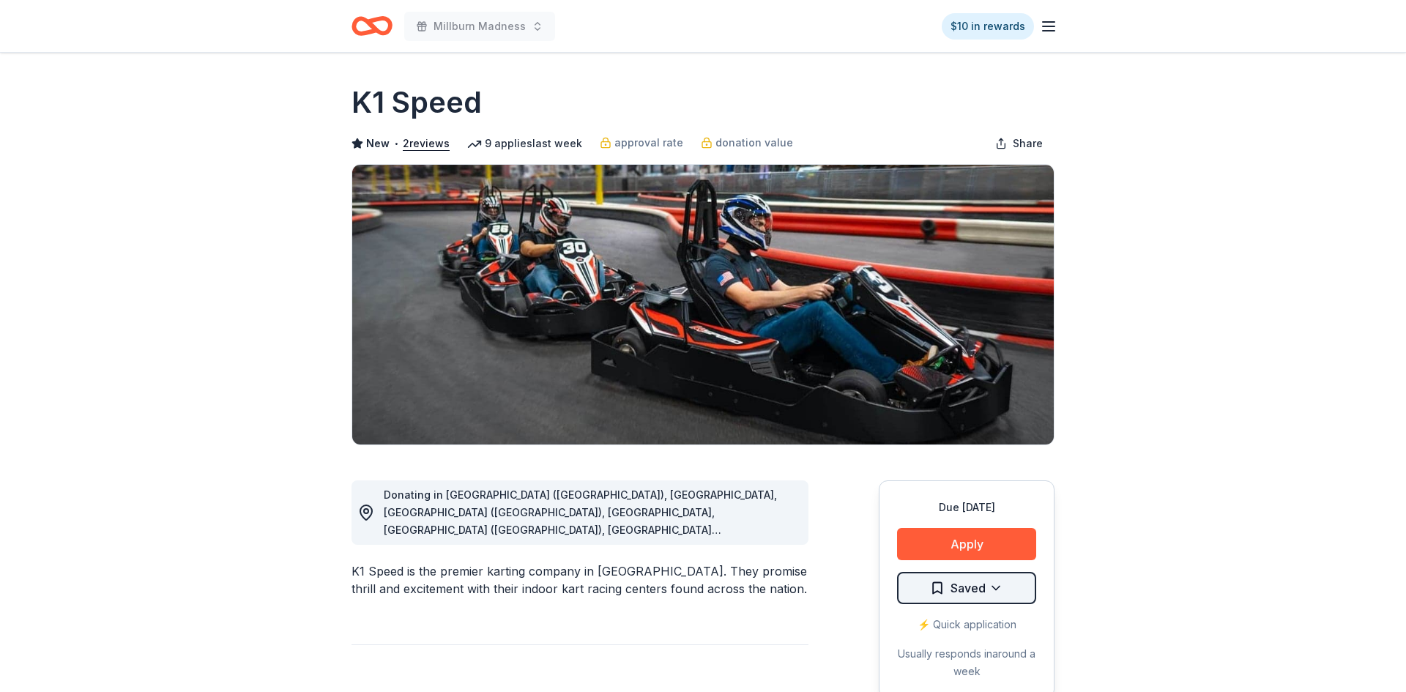
click at [963, 586] on html "Millburn Madness $10 in rewards Due in 116 days Share K1 Speed New • 2 reviews …" at bounding box center [703, 346] width 1406 height 692
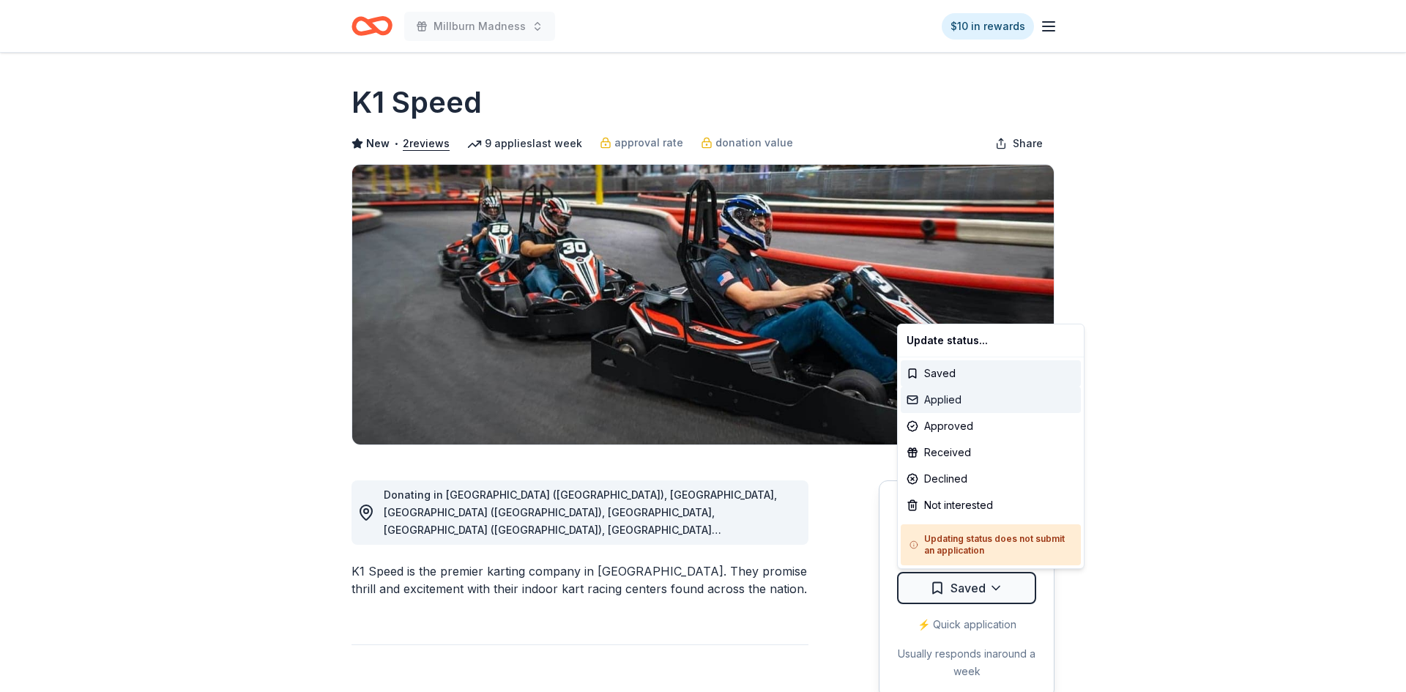
click at [943, 404] on div "Applied" at bounding box center [991, 400] width 180 height 26
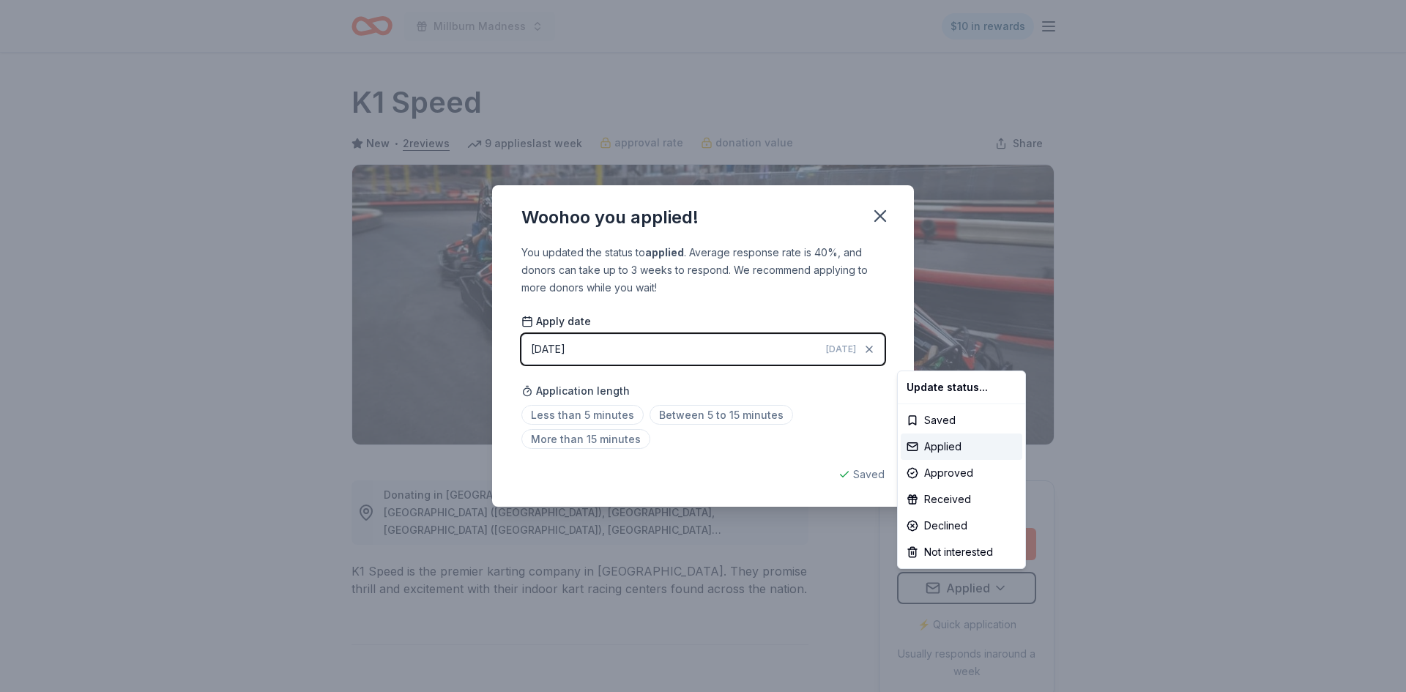
click at [880, 214] on html "Millburn Madness $10 in rewards Due in 116 days Share K1 Speed New • 2 reviews …" at bounding box center [703, 346] width 1406 height 692
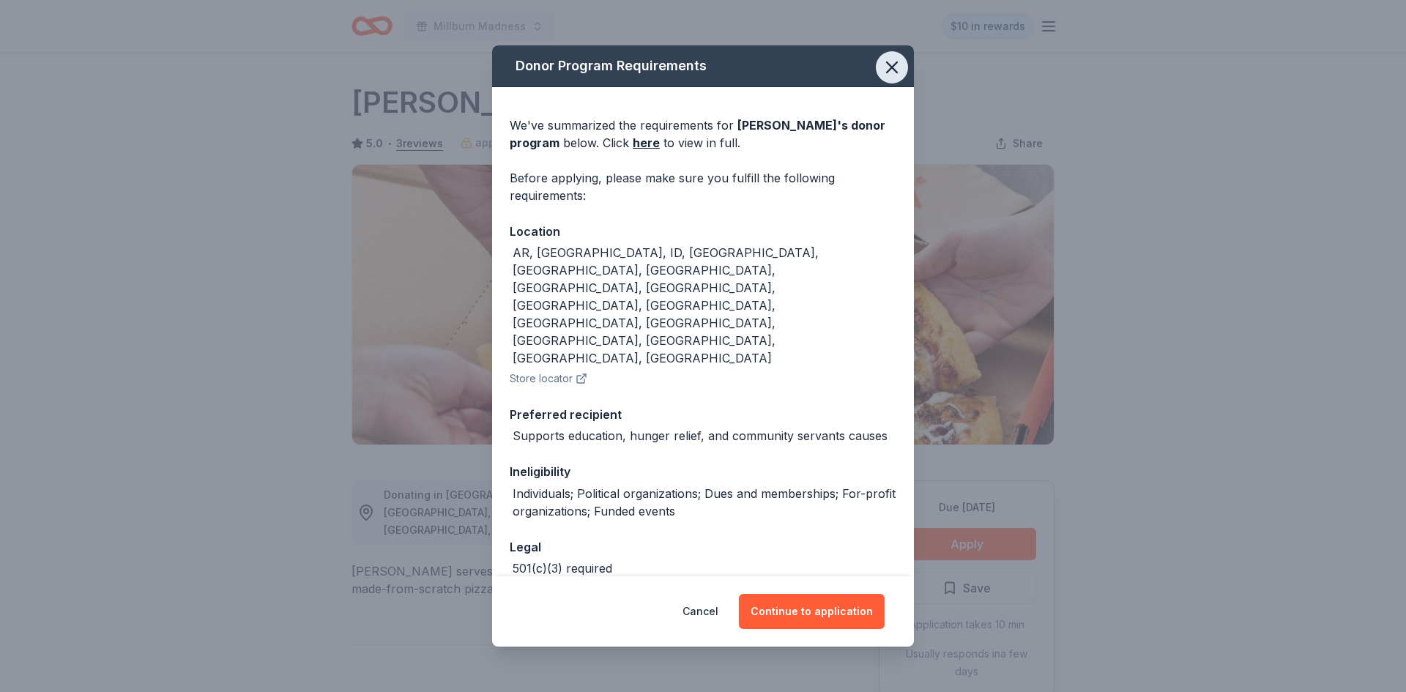
click at [900, 78] on icon "button" at bounding box center [892, 67] width 21 height 21
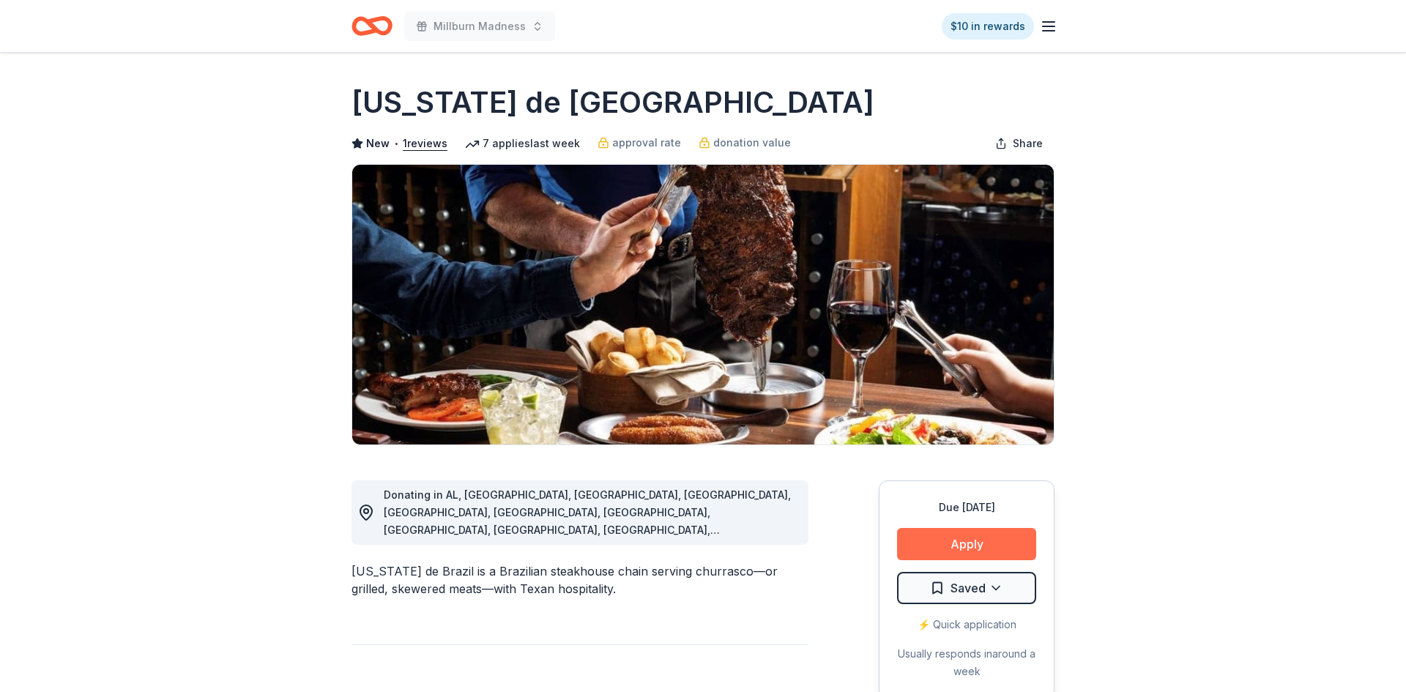
click at [941, 554] on button "Apply" at bounding box center [966, 544] width 139 height 32
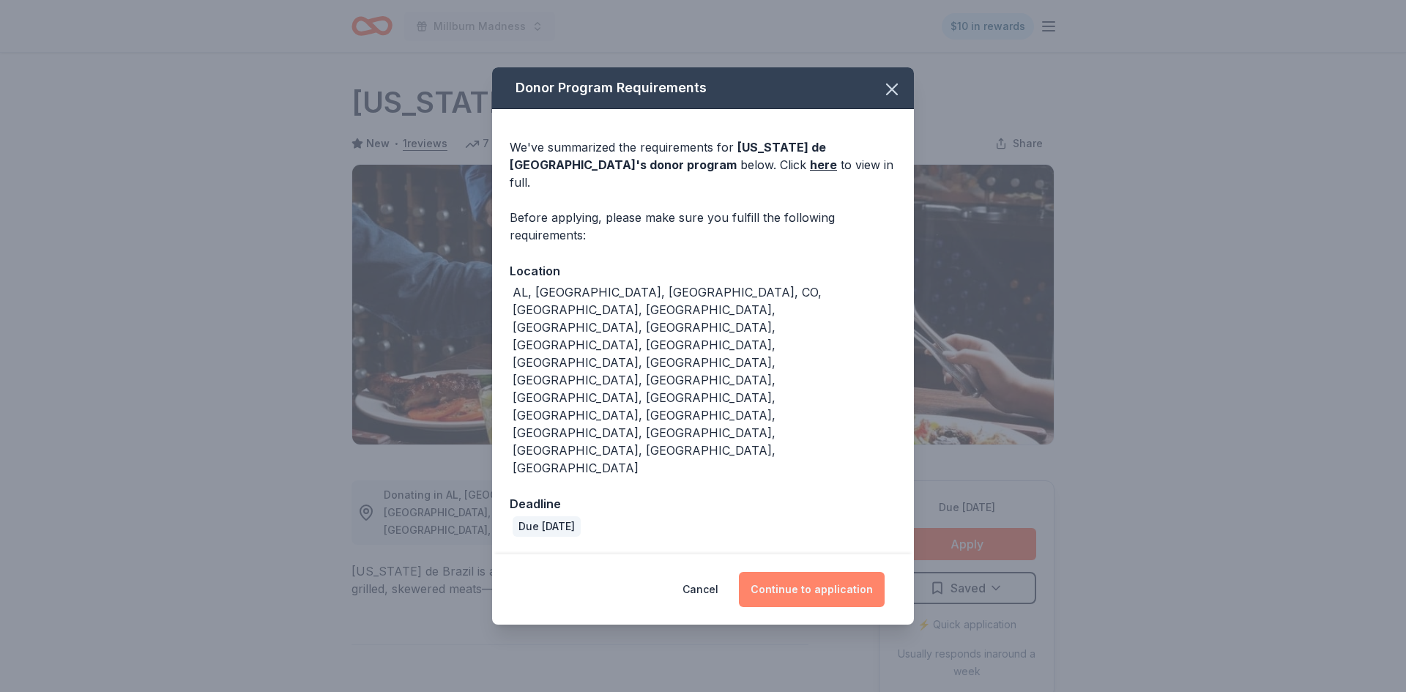
click at [803, 572] on button "Continue to application" at bounding box center [812, 589] width 146 height 35
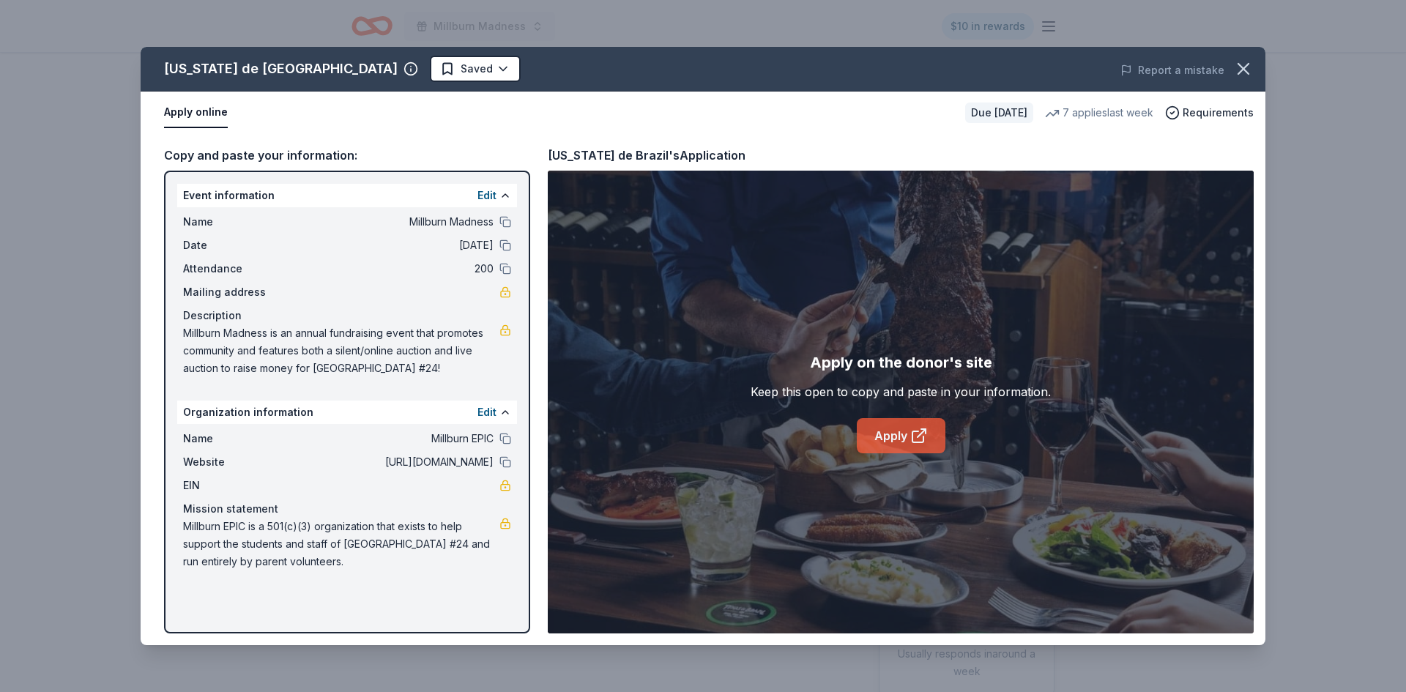
click at [878, 450] on link "Apply" at bounding box center [901, 435] width 89 height 35
click at [1245, 79] on button "button" at bounding box center [1244, 69] width 32 height 32
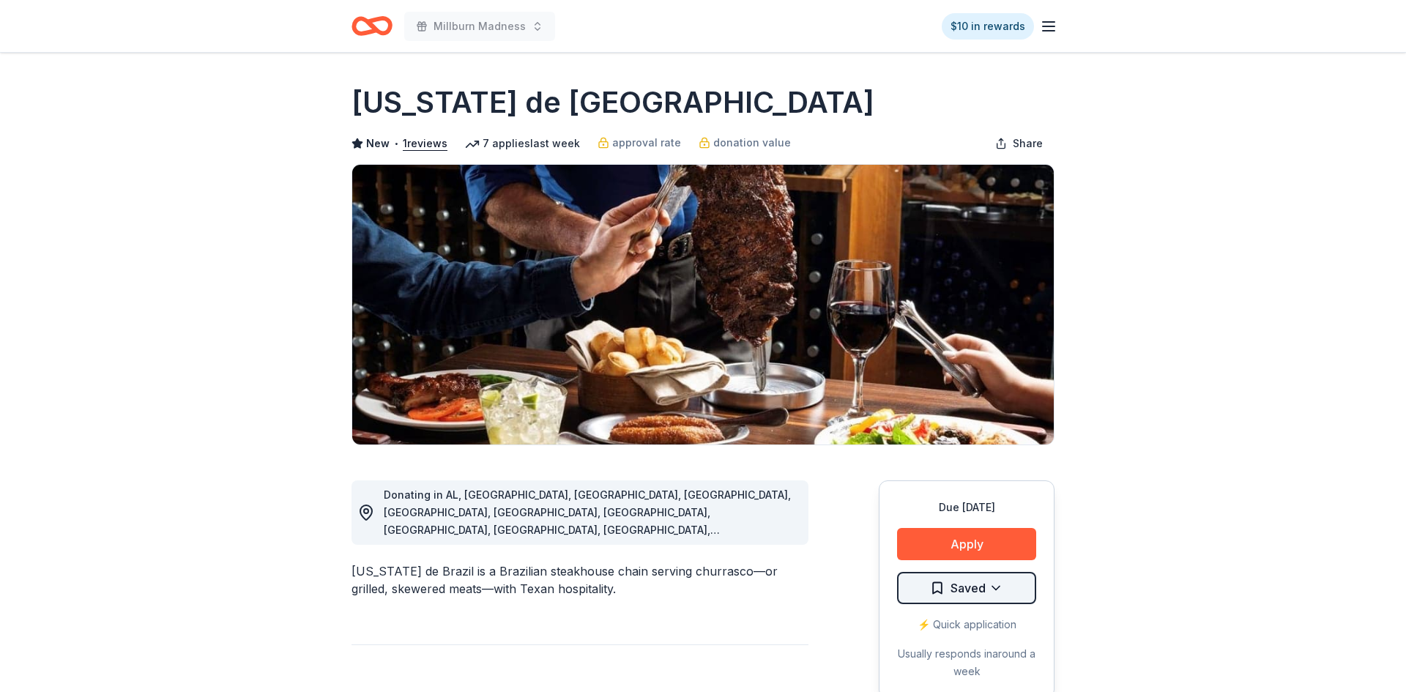
click at [998, 584] on html "Millburn Madness $10 in rewards Due in 116 days Share Texas de Brazil New • 1 r…" at bounding box center [703, 346] width 1406 height 692
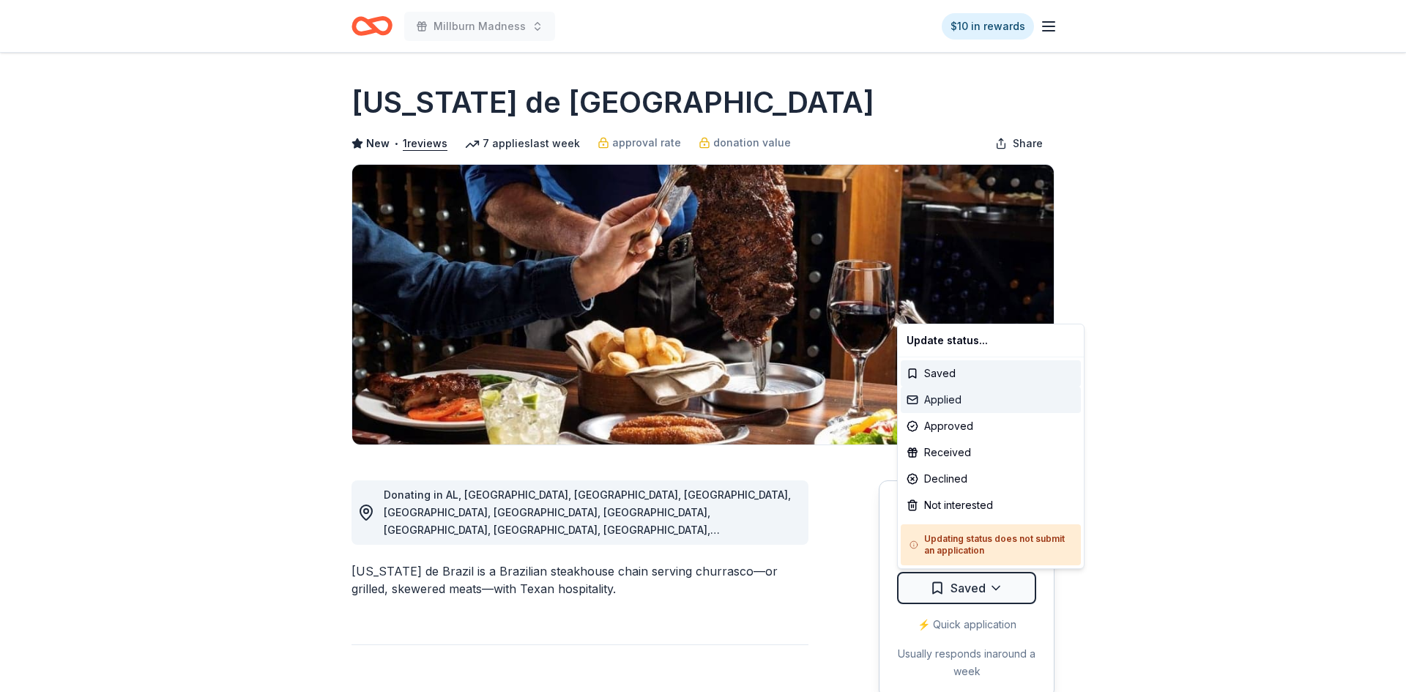
click at [961, 396] on div "Applied" at bounding box center [991, 400] width 180 height 26
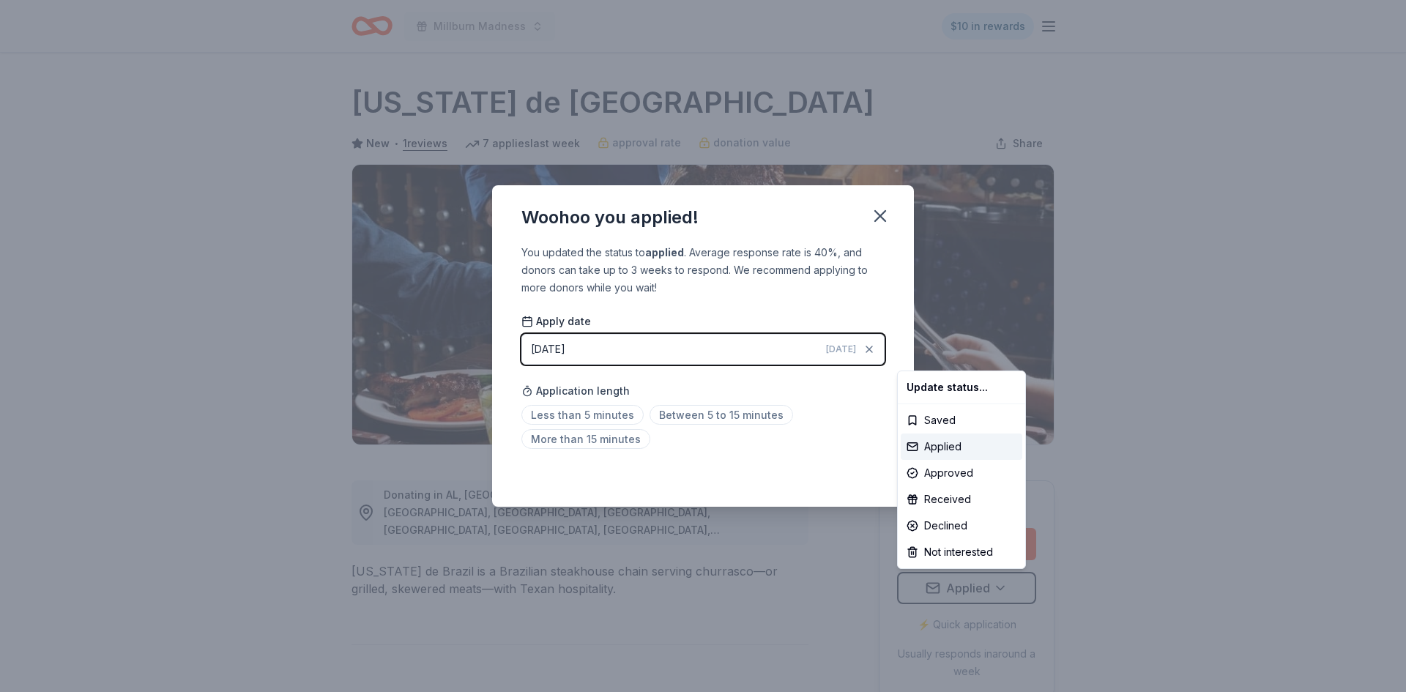
click at [879, 217] on html "Millburn Madness $10 in rewards Due in 116 days Share Texas de Brazil New • 1 r…" at bounding box center [703, 346] width 1406 height 692
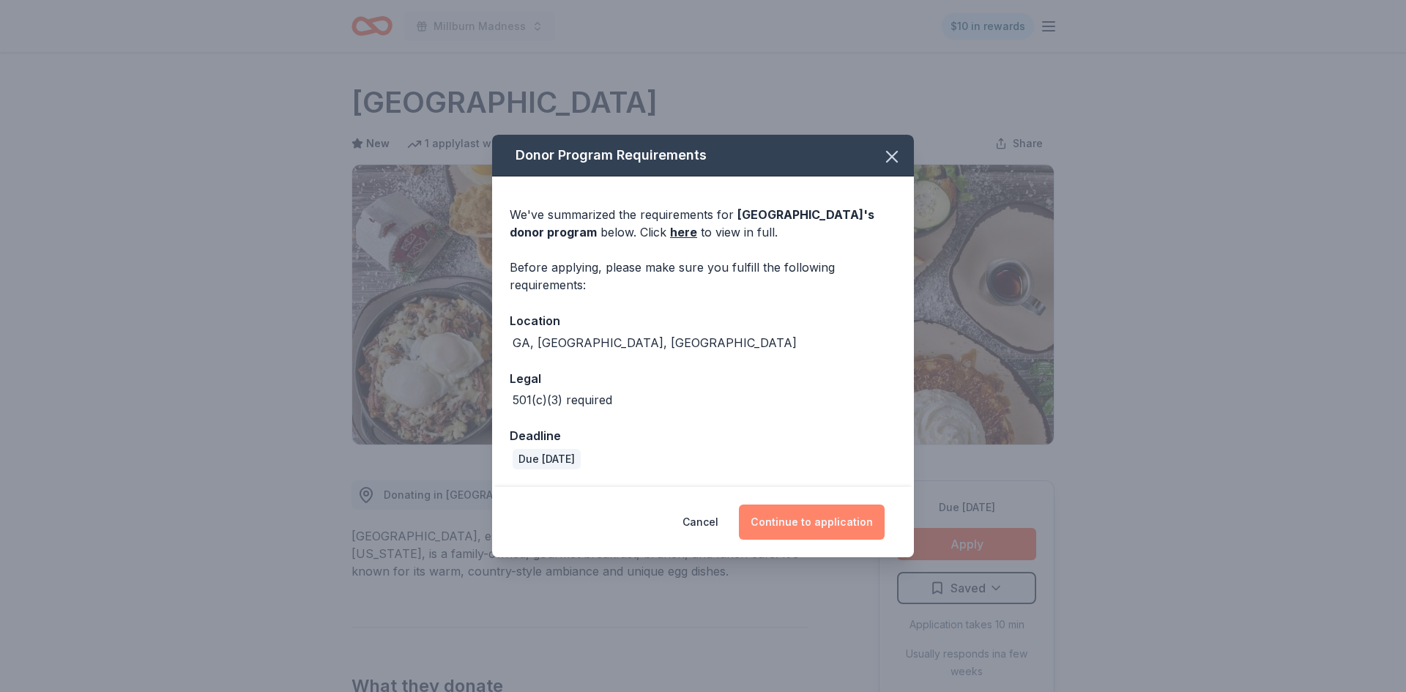
click at [855, 520] on button "Continue to application" at bounding box center [812, 522] width 146 height 35
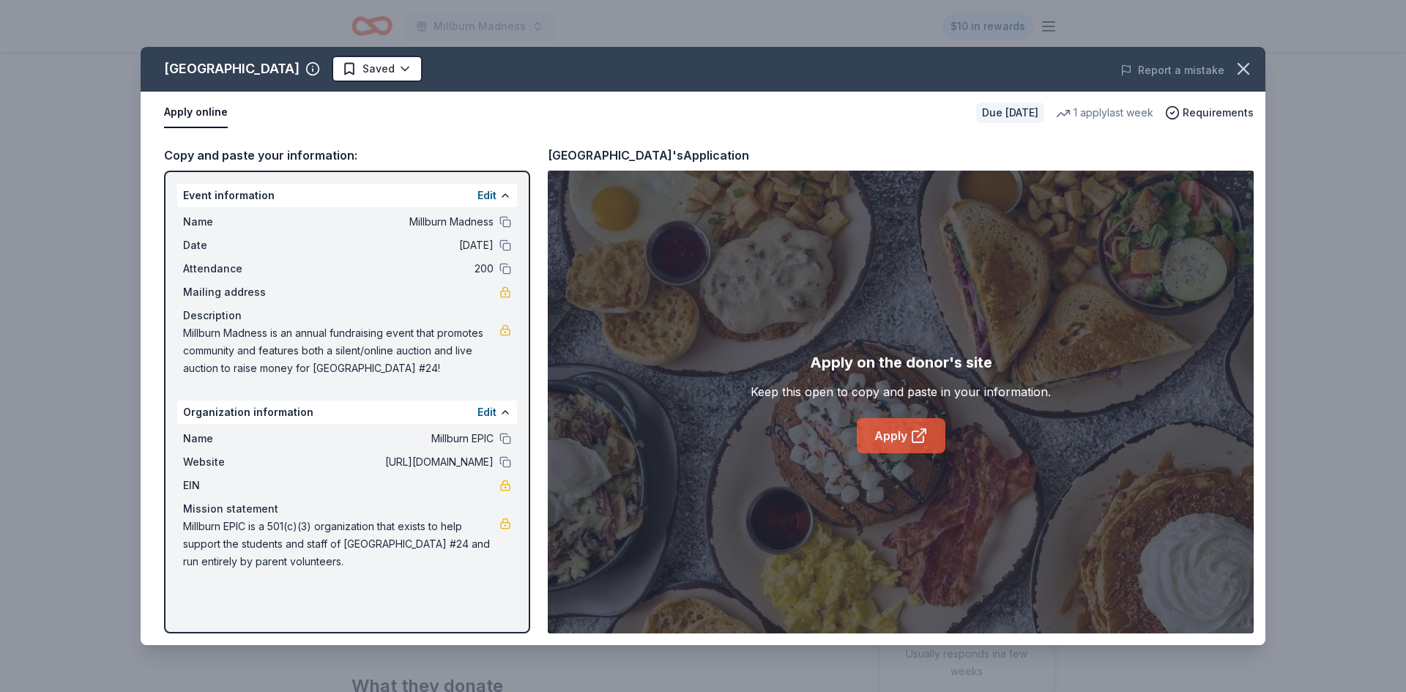
click at [889, 445] on link "Apply" at bounding box center [901, 435] width 89 height 35
click at [1243, 73] on icon "button" at bounding box center [1243, 69] width 21 height 21
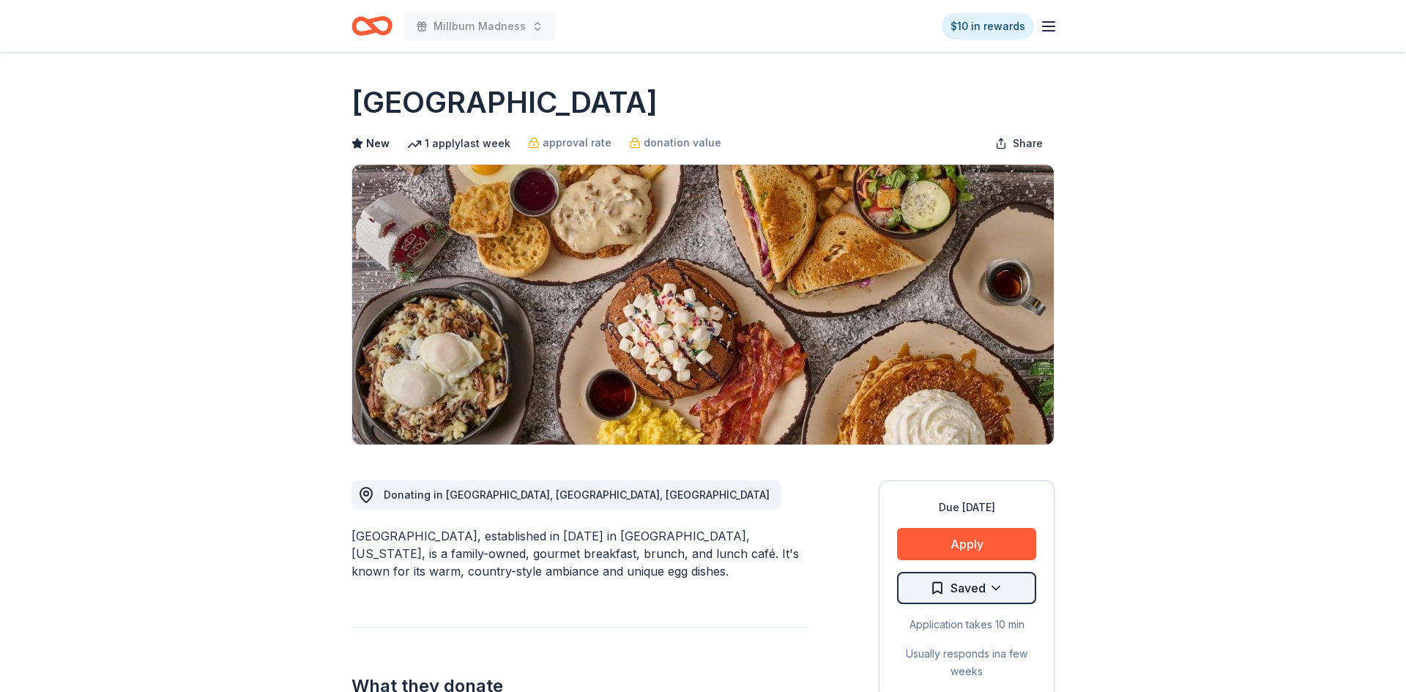
click at [997, 585] on html "Millburn Madness $10 in rewards Due [DATE] Share [GEOGRAPHIC_DATA] New 1 apply …" at bounding box center [703, 346] width 1406 height 692
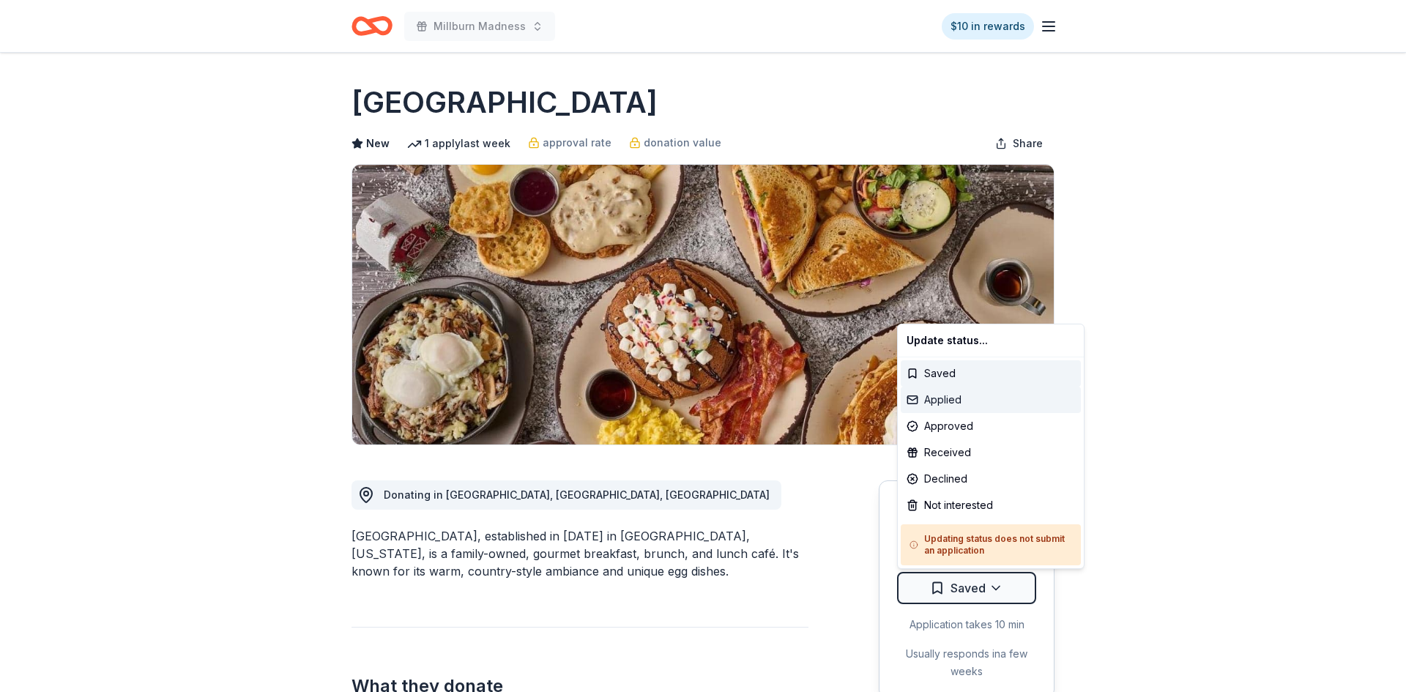
click at [948, 408] on div "Applied" at bounding box center [991, 400] width 180 height 26
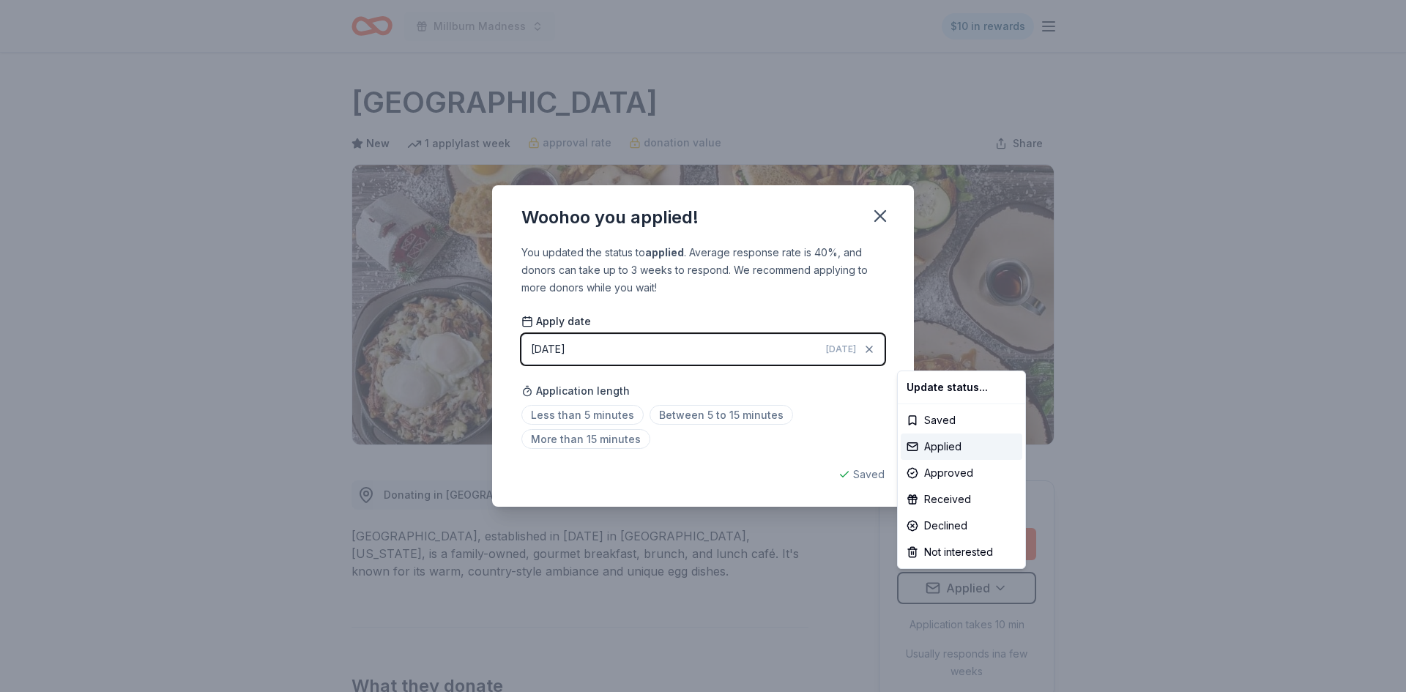
click at [877, 215] on html "Millburn Madness $10 in rewards Due [DATE] Share [GEOGRAPHIC_DATA] New 1 apply …" at bounding box center [703, 346] width 1406 height 692
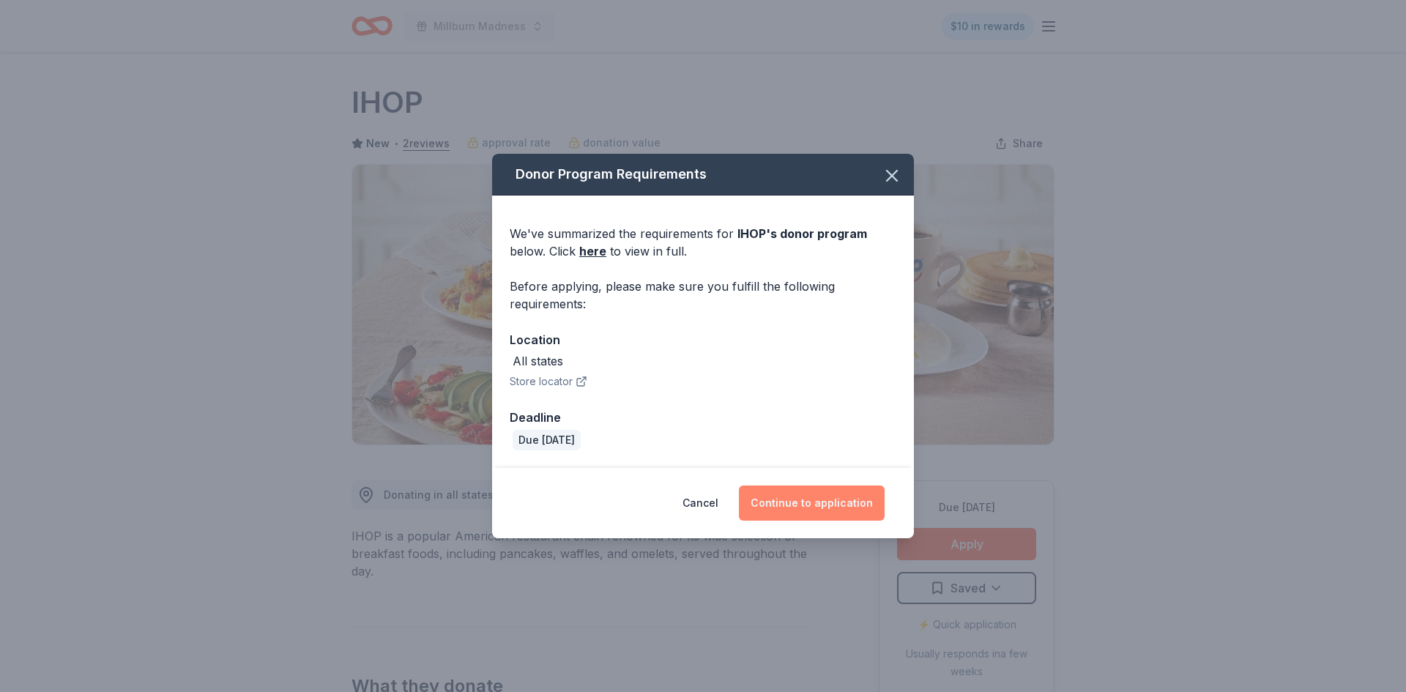
click at [845, 493] on button "Continue to application" at bounding box center [812, 503] width 146 height 35
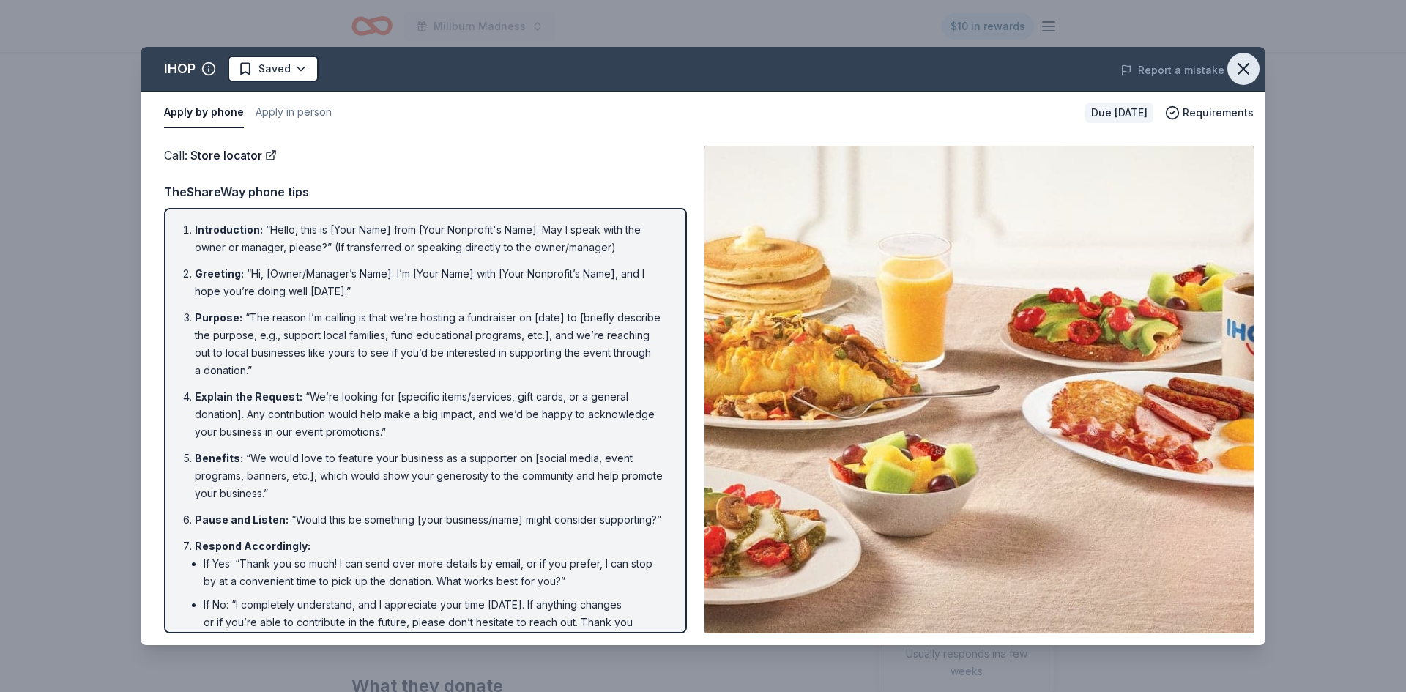
click at [1250, 70] on icon "button" at bounding box center [1243, 69] width 21 height 21
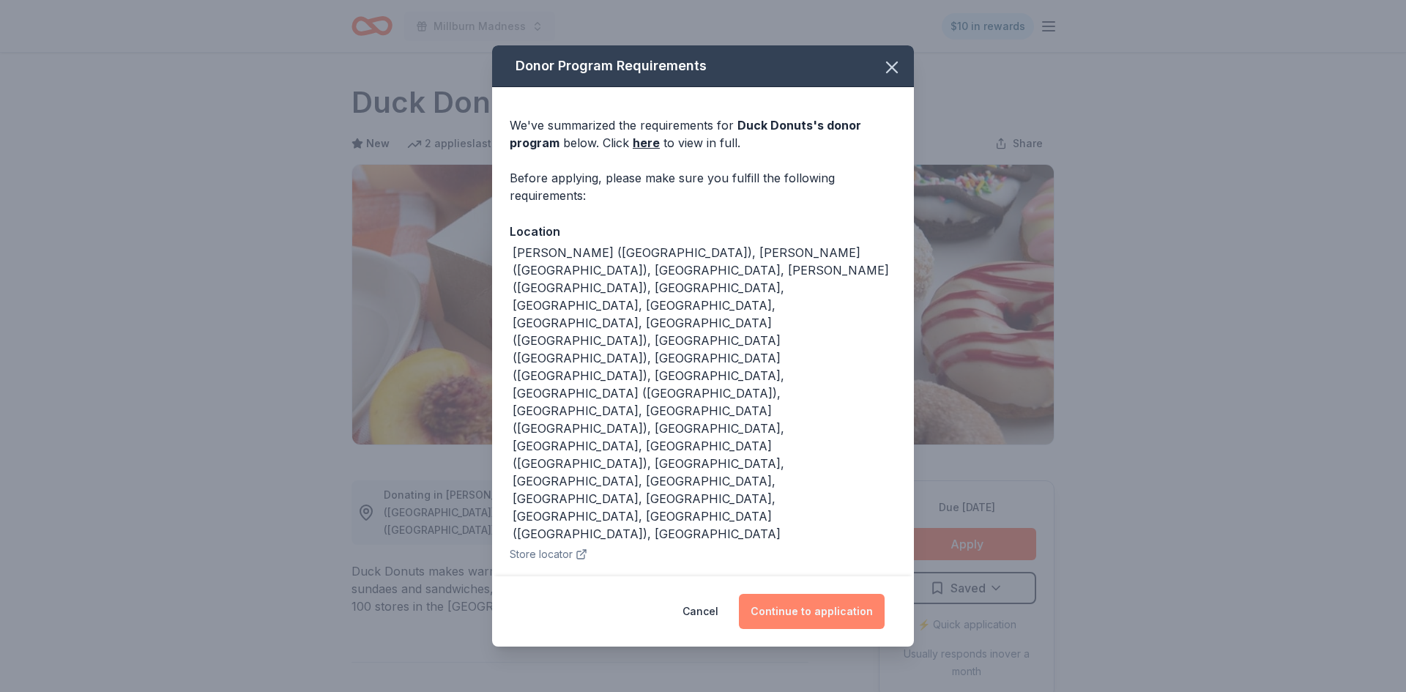
click at [787, 594] on button "Continue to application" at bounding box center [812, 611] width 146 height 35
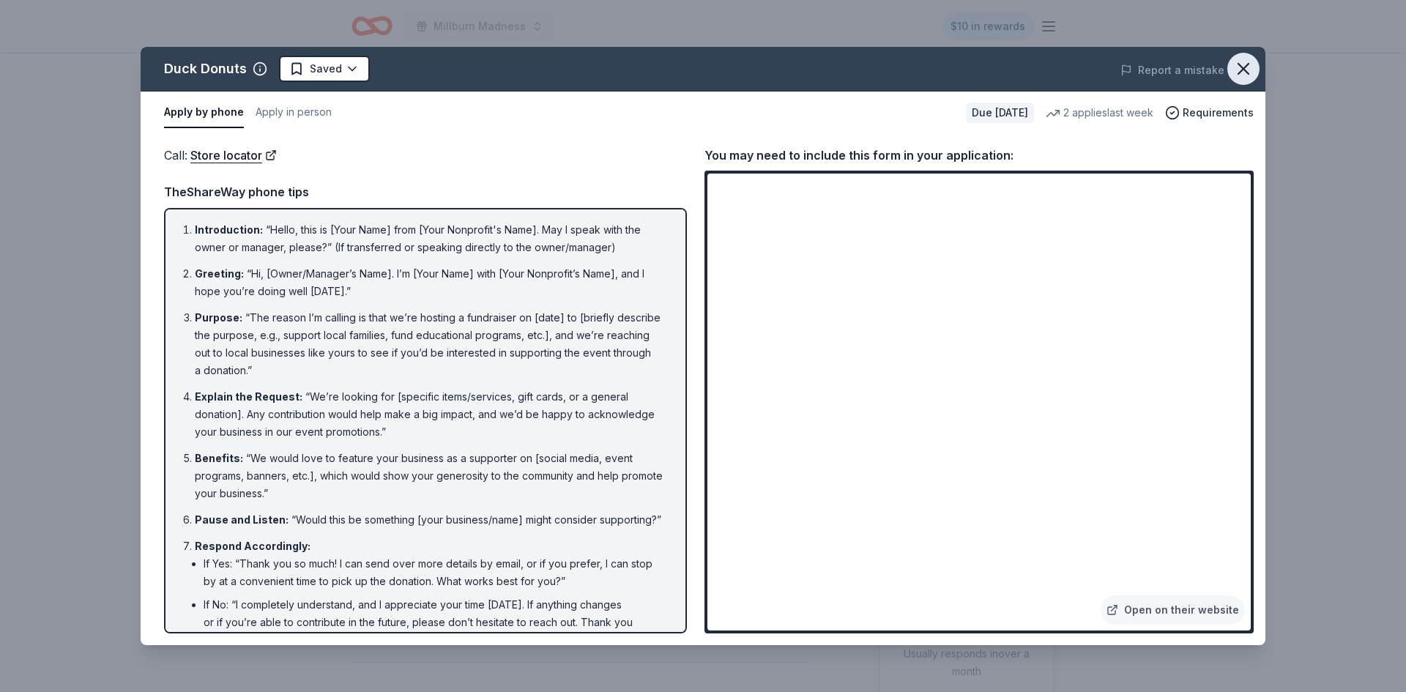
click at [1250, 65] on icon "button" at bounding box center [1243, 69] width 21 height 21
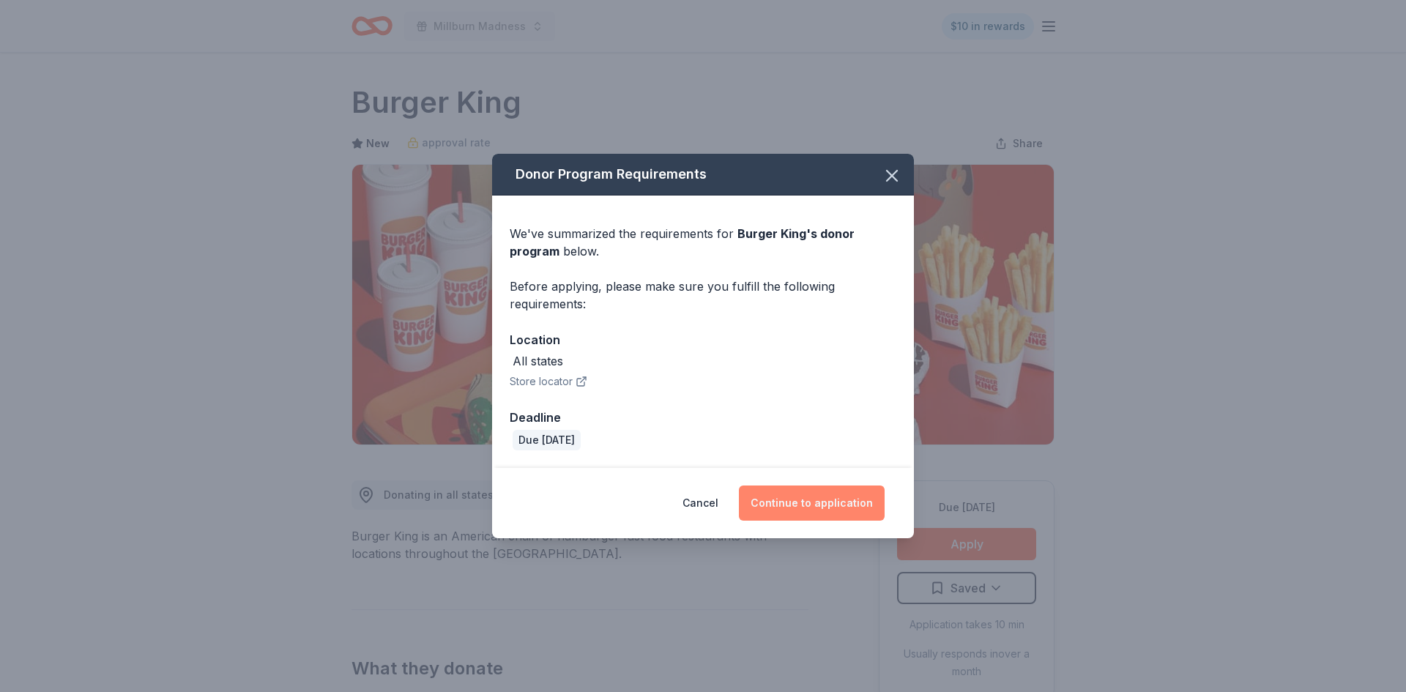
click at [825, 497] on button "Continue to application" at bounding box center [812, 503] width 146 height 35
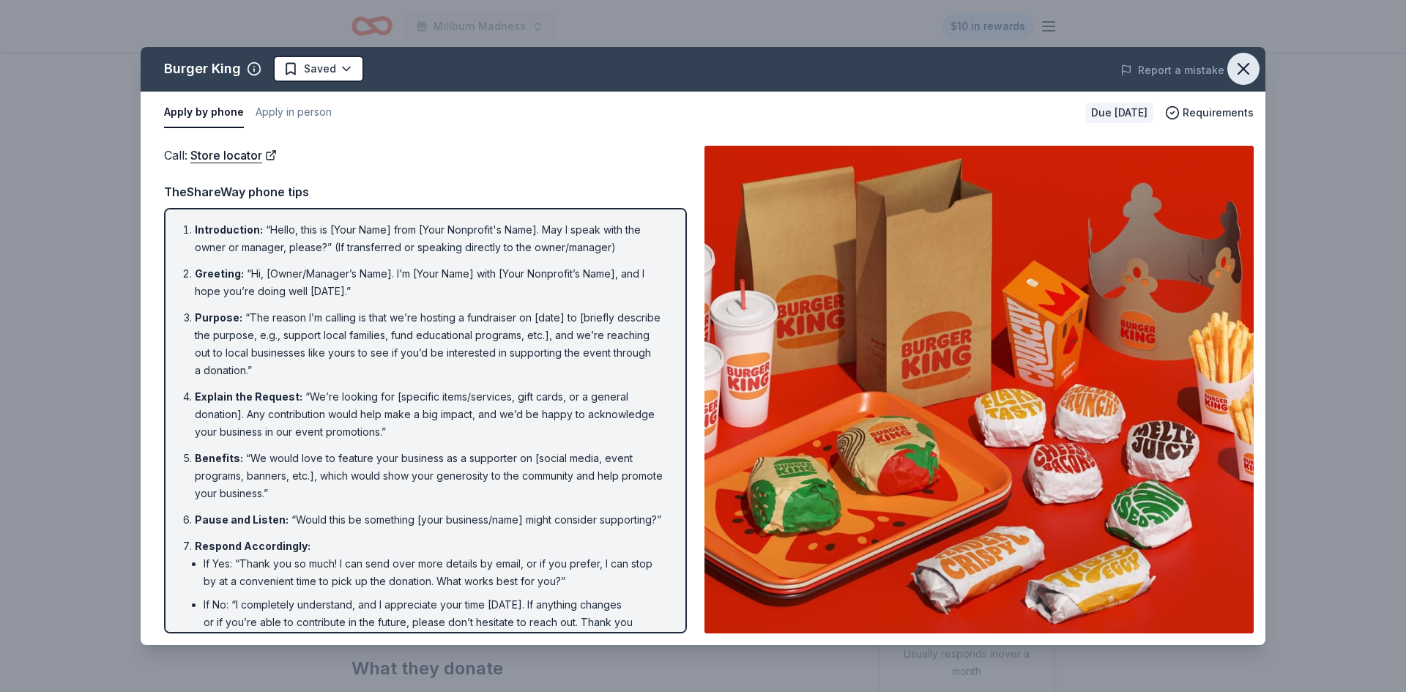
click at [1253, 67] on icon "button" at bounding box center [1243, 69] width 21 height 21
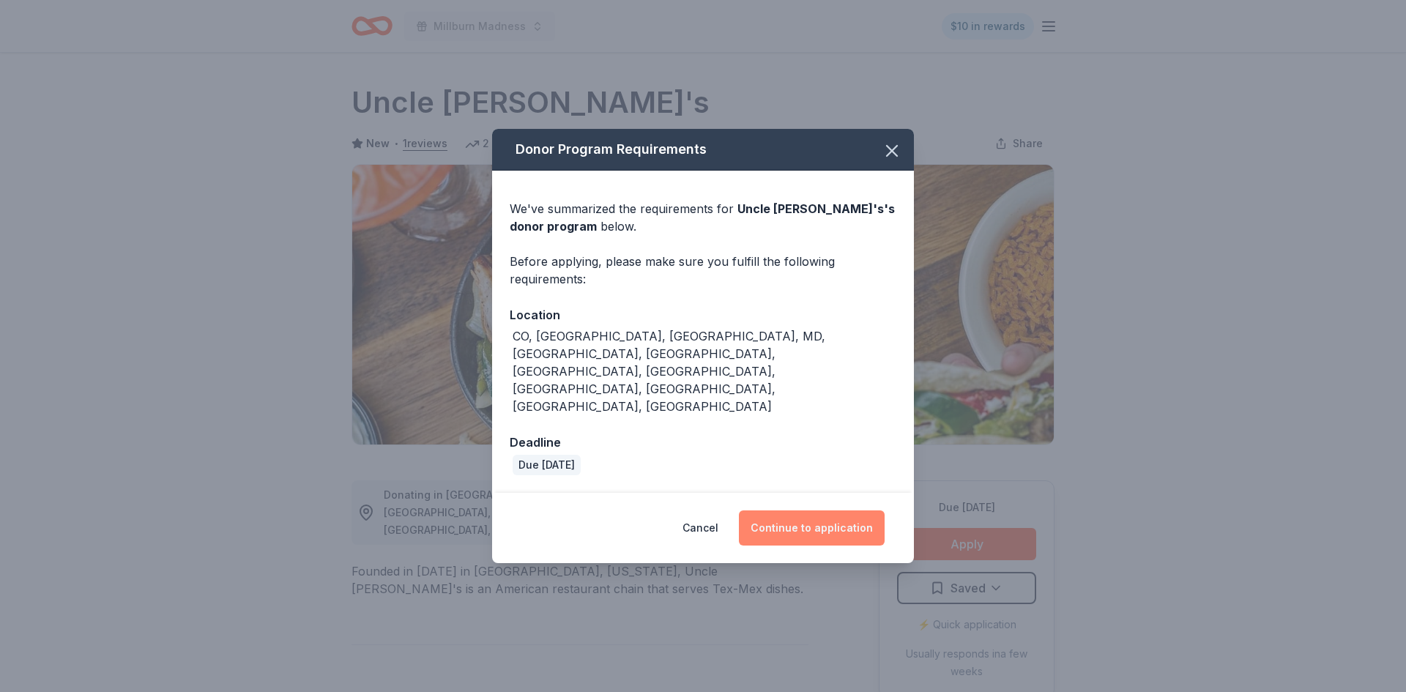
click at [850, 510] on button "Continue to application" at bounding box center [812, 527] width 146 height 35
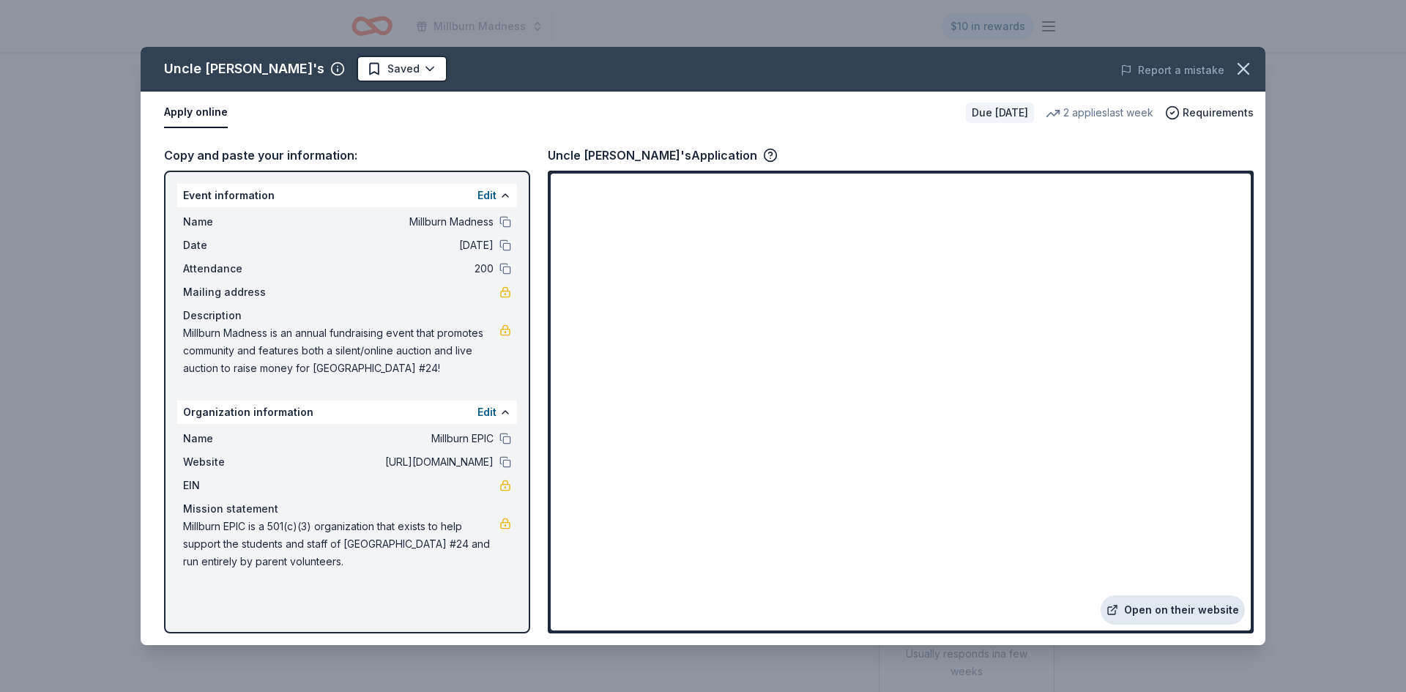
click at [1159, 612] on link "Open on their website" at bounding box center [1173, 609] width 144 height 29
click at [1244, 76] on icon "button" at bounding box center [1243, 69] width 21 height 21
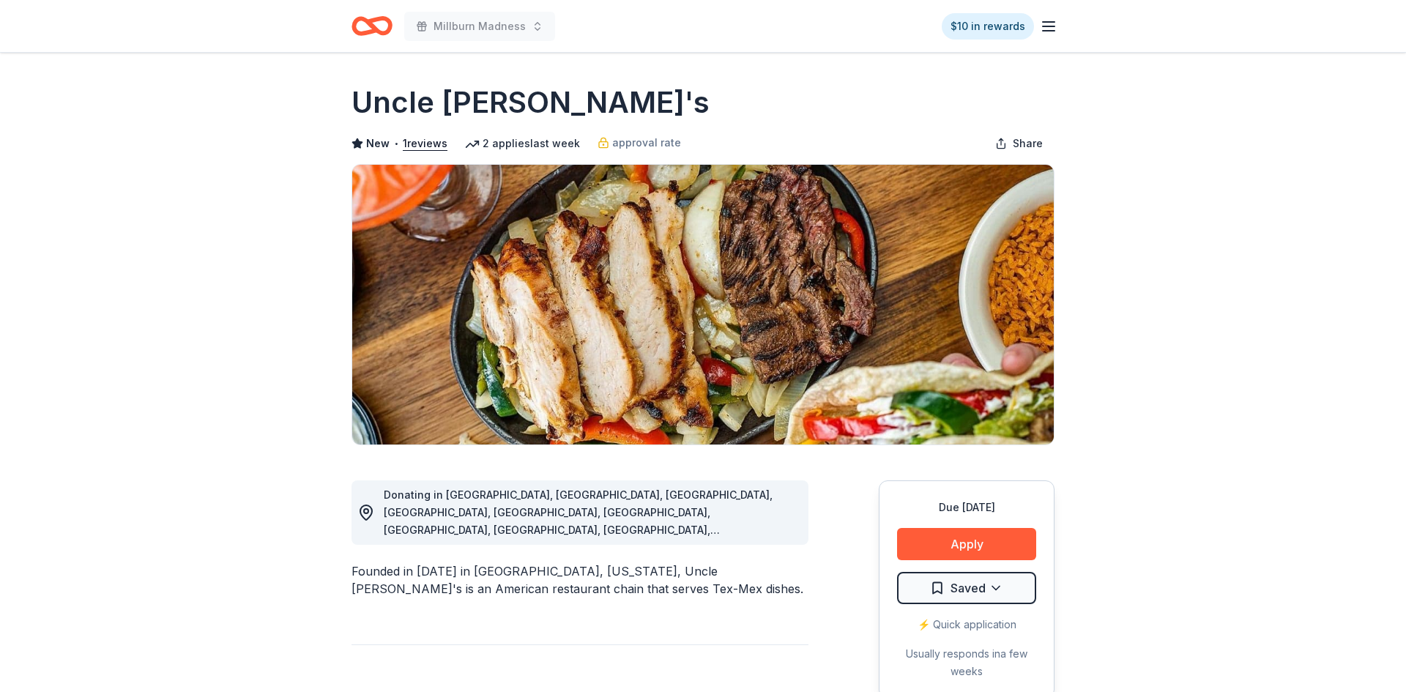
click at [997, 616] on div "⚡️ Quick application" at bounding box center [966, 625] width 139 height 18
click at [995, 587] on html "Millburn Madness $10 in rewards Due [DATE] Share Uncle [PERSON_NAME]'s New • 1 …" at bounding box center [703, 346] width 1406 height 692
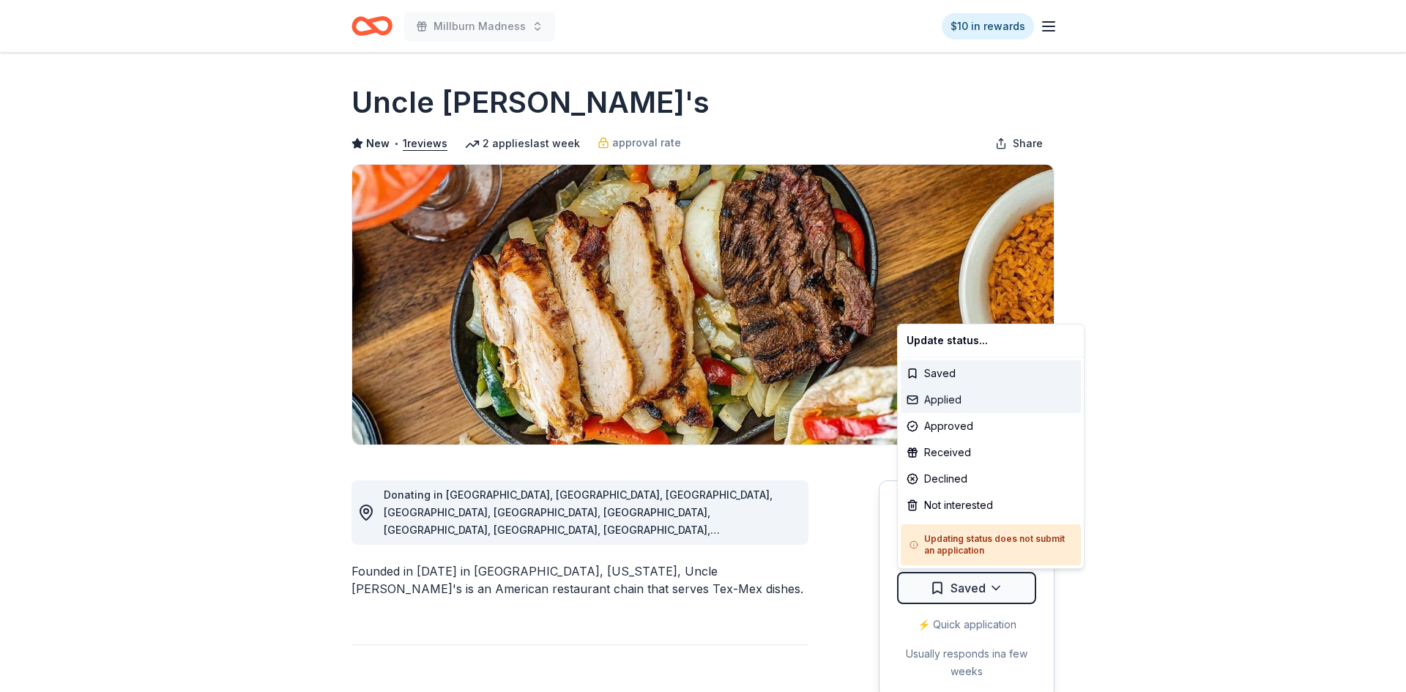
click at [940, 405] on div "Applied" at bounding box center [991, 400] width 180 height 26
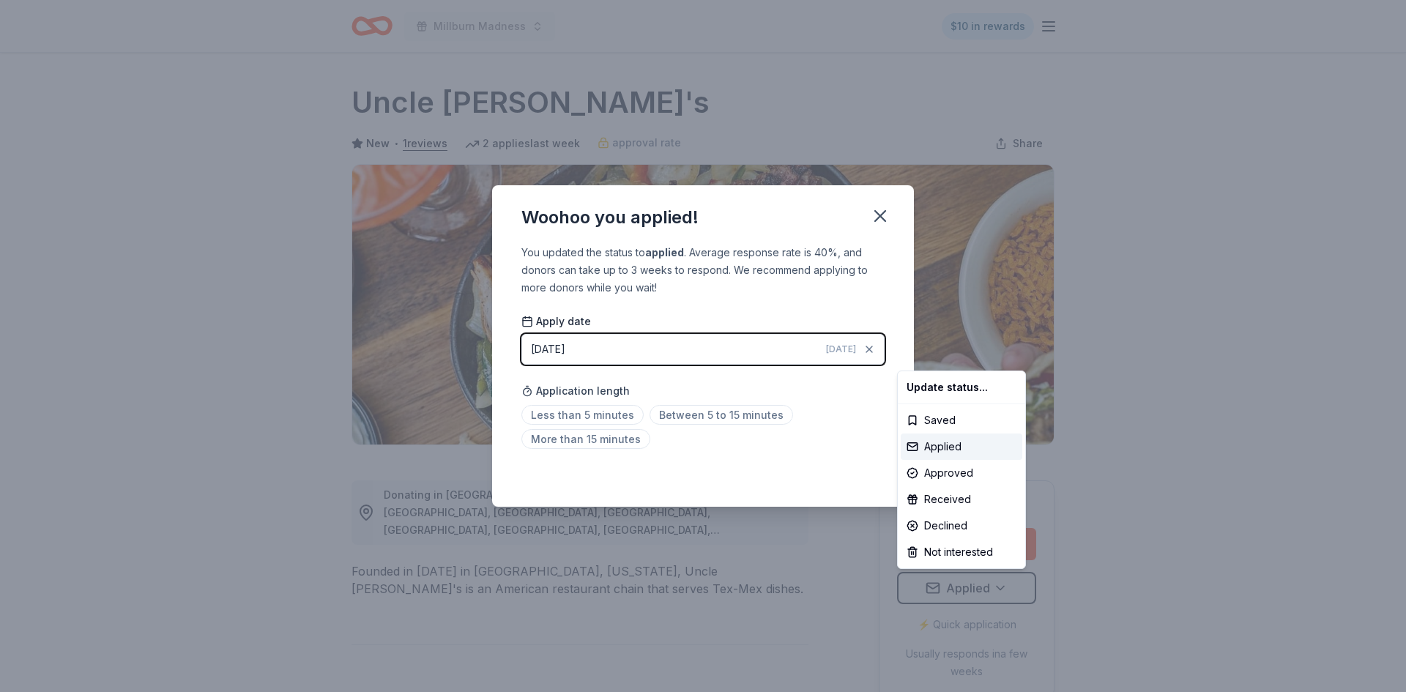
click at [880, 220] on html "Millburn Madness $10 in rewards Due [DATE] Share Uncle [PERSON_NAME]'s New • 1 …" at bounding box center [703, 346] width 1406 height 692
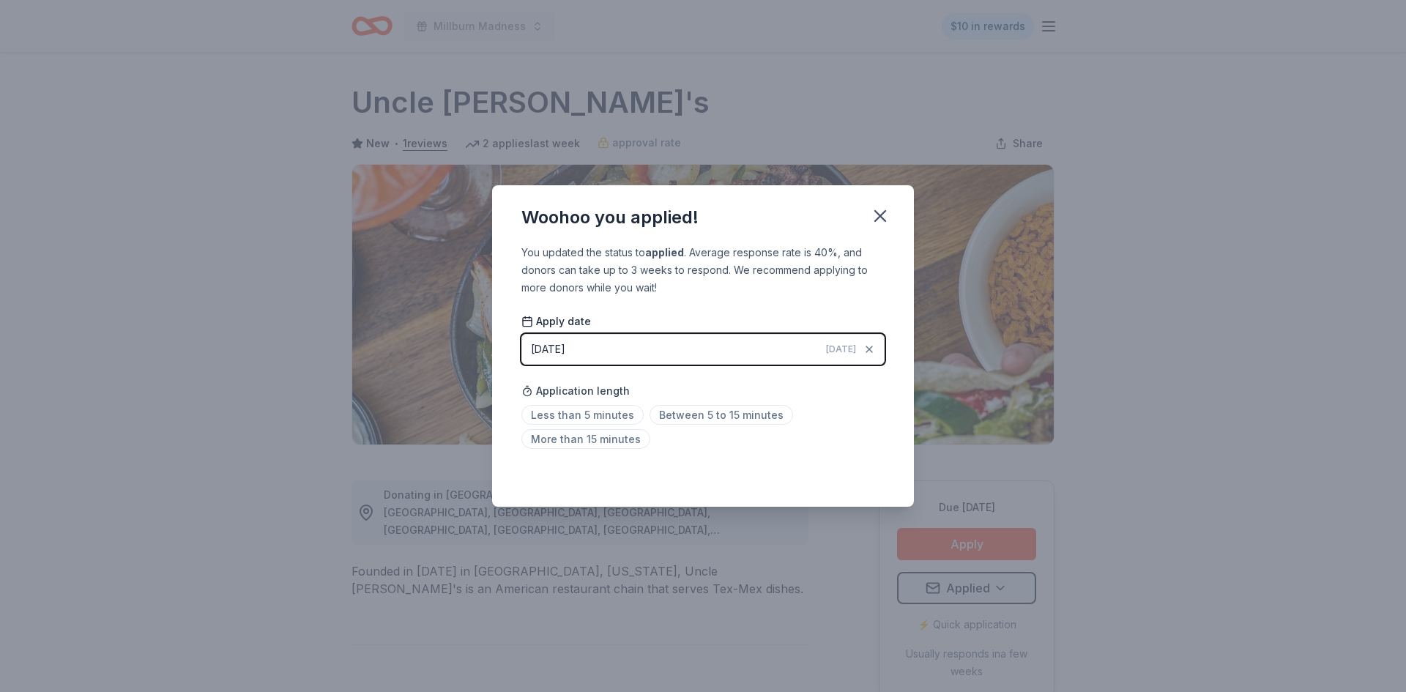
click at [880, 220] on icon "button" at bounding box center [880, 216] width 21 height 21
